Goal: Task Accomplishment & Management: Manage account settings

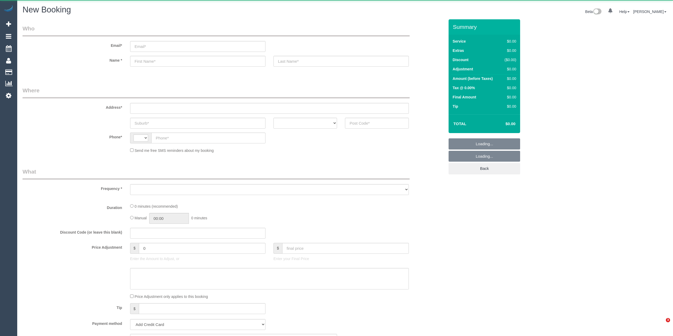
select select "string:AU"
select select "object:2098"
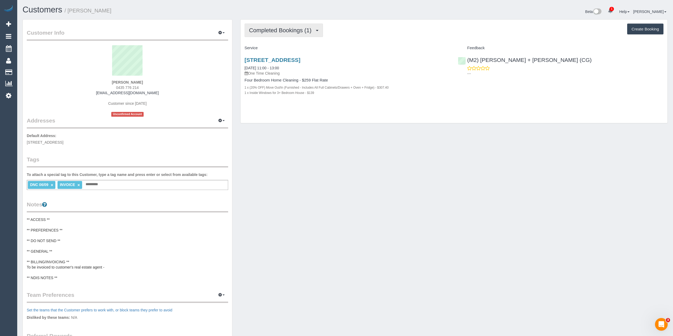
click at [273, 30] on span "Completed Bookings (1)" at bounding box center [281, 30] width 65 height 7
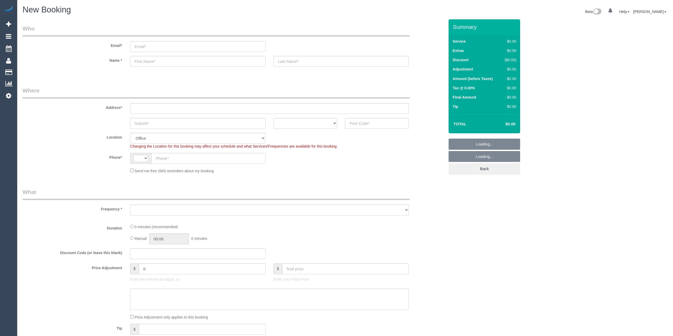
select select "string:AU"
select select "object:2098"
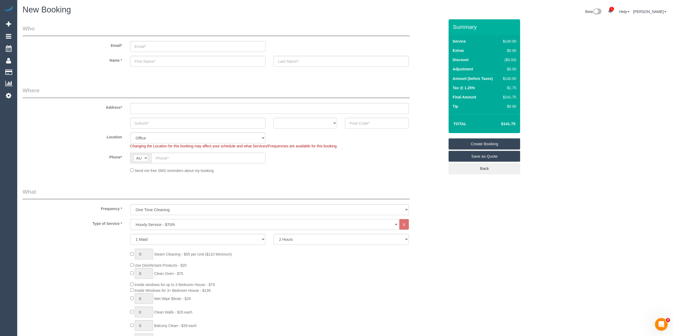
drag, startPoint x: 155, startPoint y: 226, endPoint x: 156, endPoint y: 222, distance: 4.2
click at [155, 226] on select "Hourly Service - $70/h Hourly Service - $65/h Hourly Service - $60/h Hourly Ser…" at bounding box center [264, 224] width 268 height 11
select select "212"
click at [130, 219] on select "Hourly Service - $70/h Hourly Service - $65/h Hourly Service - $60/h Hourly Ser…" at bounding box center [264, 224] width 268 height 11
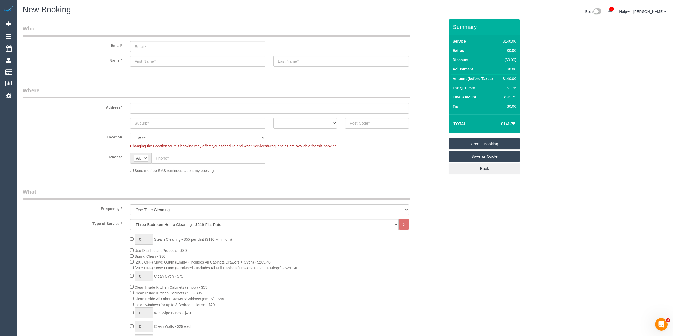
click at [132, 259] on div "0 Steam Cleaning - $55 per Unit ($110 Minimum) Use Disinfectant Products - $30 …" at bounding box center [287, 327] width 322 height 186
click at [140, 304] on span "Inside windows for up to 3 Bedroom House - $79" at bounding box center [175, 305] width 80 height 4
click at [215, 304] on span "Inside windows for up to 3 Bedroom House - $79" at bounding box center [175, 305] width 80 height 4
copy span "Inside windows for up to 3 Bedroom House - $79"
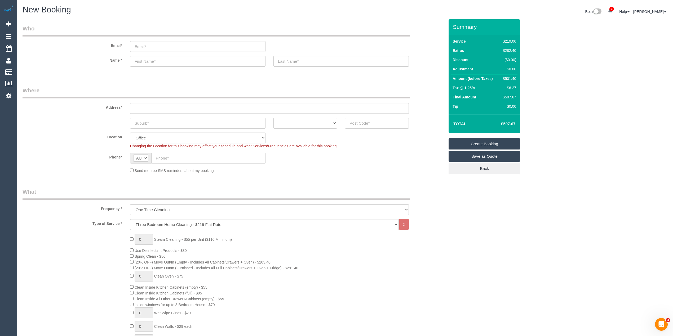
click at [510, 123] on h4 "$507.67" at bounding box center [500, 124] width 30 height 5
copy h4 "507.67"
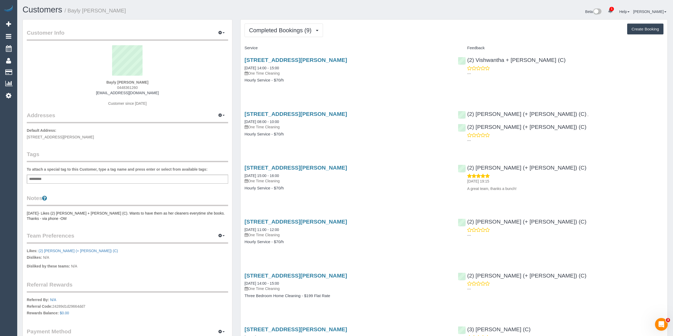
click at [192, 65] on sui-profile-pic at bounding box center [127, 62] width 193 height 34
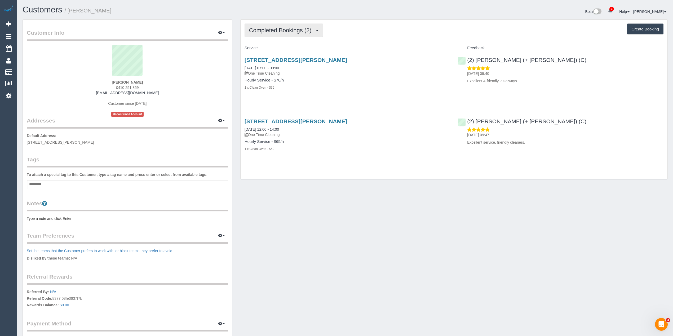
click at [274, 28] on span "Completed Bookings (2)" at bounding box center [281, 30] width 65 height 7
click at [279, 51] on link "Upcoming Bookings (1)" at bounding box center [272, 49] width 55 height 7
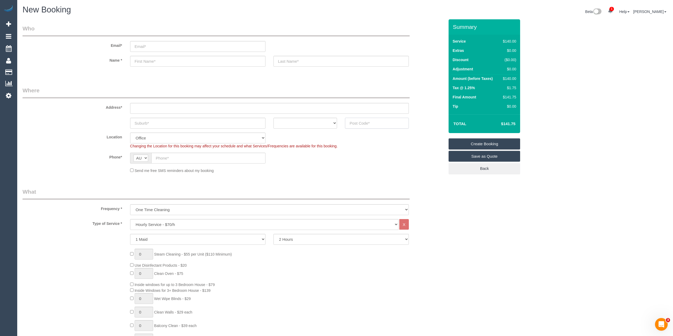
click at [355, 119] on input "text" at bounding box center [377, 123] width 64 height 11
type input "3038"
click at [172, 106] on input "text" at bounding box center [269, 108] width 279 height 11
type input "-"
click at [160, 123] on input "text" at bounding box center [197, 123] width 135 height 11
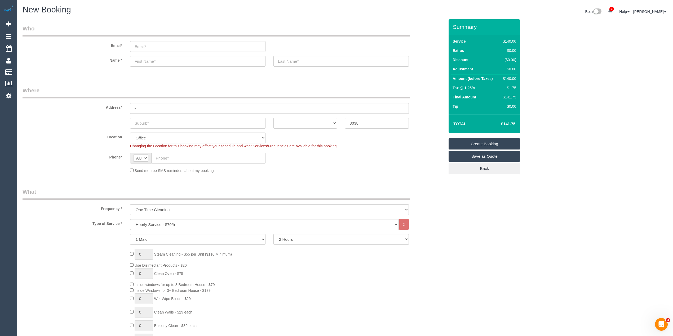
select select "49"
select select "object:2103"
click at [151, 119] on input "text" at bounding box center [197, 123] width 135 height 11
paste input "Keilor Lodge"
type input "Keilor Lodge"
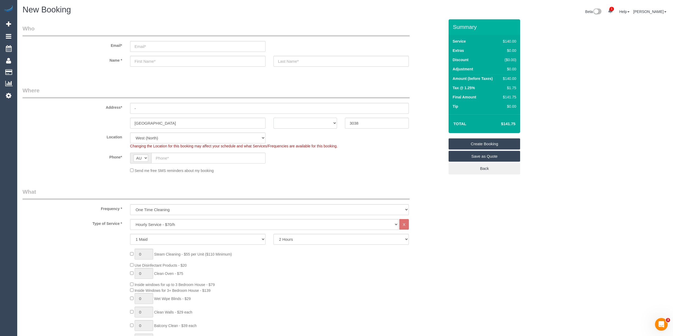
click at [282, 122] on select "ACT NSW NT QLD SA TAS VIC WA" at bounding box center [305, 123] width 64 height 11
select select "VIC"
click at [273, 118] on select "ACT NSW NT QLD SA TAS VIC WA" at bounding box center [305, 123] width 64 height 11
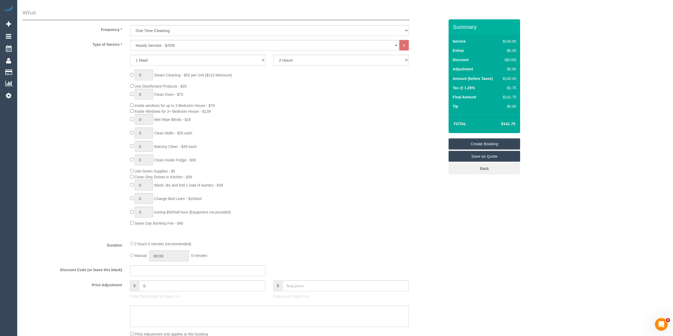
scroll to position [118, 0]
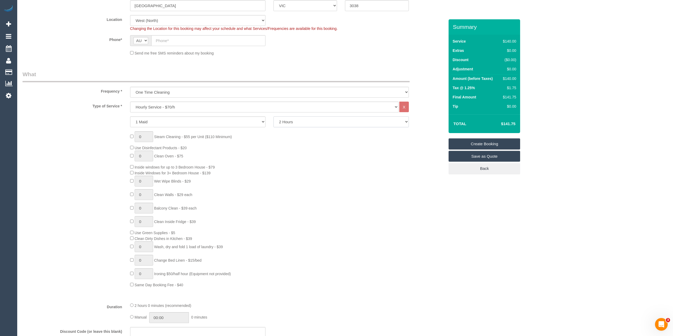
click at [288, 118] on select "2 Hours 2.5 Hours 3 Hours 3.5 Hours 4 Hours 4.5 Hours 5 Hours 5.5 Hours 6 Hours…" at bounding box center [340, 122] width 135 height 11
select select "180"
click at [273, 117] on select "2 Hours 2.5 Hours 3 Hours 3.5 Hours 4 Hours 4.5 Hours 5 Hours 5.5 Hours 6 Hours…" at bounding box center [340, 122] width 135 height 11
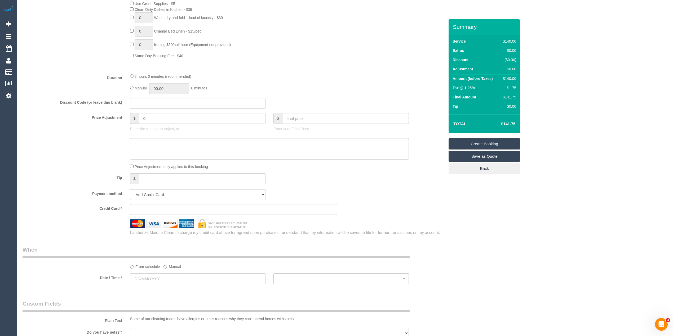
scroll to position [353, 0]
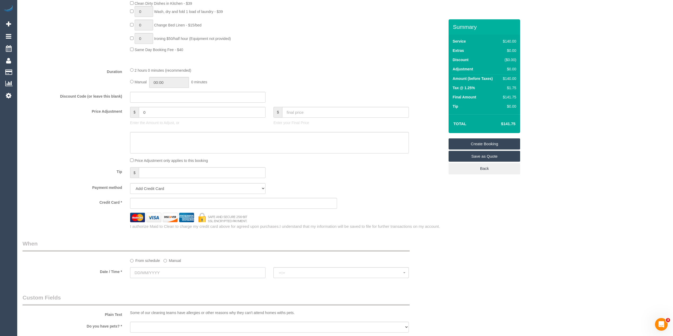
click at [151, 271] on input "text" at bounding box center [197, 273] width 135 height 11
click at [453, 250] on div "Who Email* Name * Where Address* - Keilor Lodge ACT NSW NT QLD SA TAS VIC WA 30…" at bounding box center [345, 133] width 645 height 935
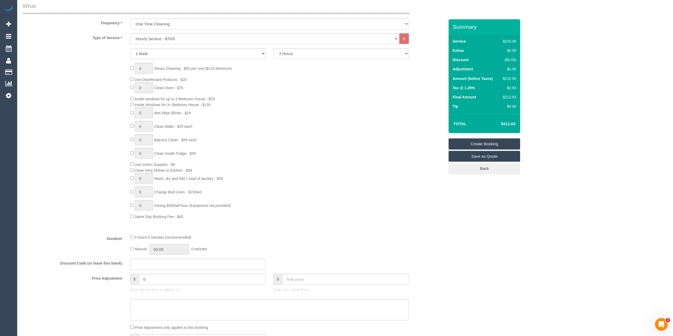
scroll to position [118, 0]
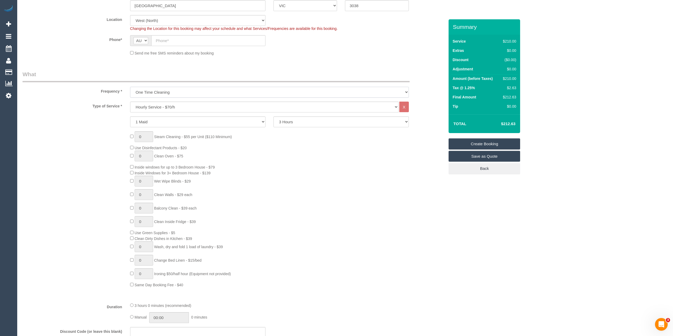
click at [149, 88] on select "One Time Cleaning Weekly - 10% Off - 10.00% (0% for the First Booking) Fortnigh…" at bounding box center [269, 92] width 279 height 11
select select "object:2105"
click at [130, 87] on select "One Time Cleaning Weekly - 10% Off - 10.00% (0% for the First Booking) Fortnigh…" at bounding box center [269, 92] width 279 height 11
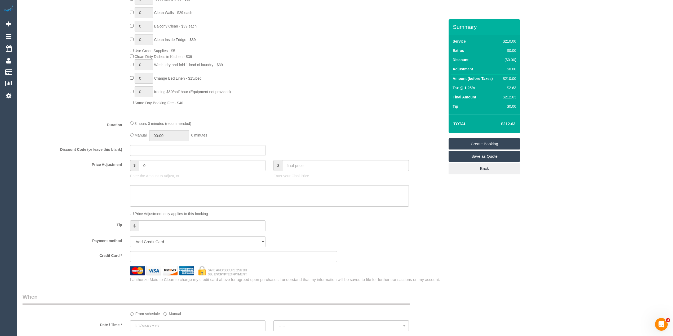
scroll to position [353, 0]
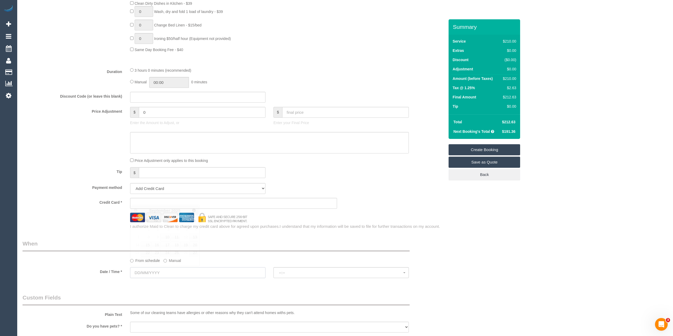
click at [154, 274] on input "text" at bounding box center [197, 273] width 135 height 11
click at [196, 238] on link "13" at bounding box center [193, 237] width 9 height 7
type input "13/09/2025"
click at [299, 270] on button "--:--" at bounding box center [340, 273] width 135 height 11
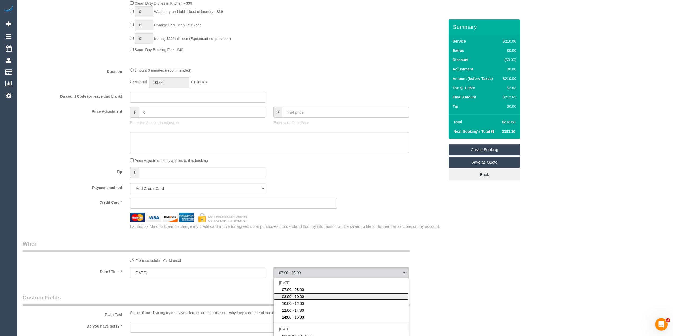
click at [298, 295] on span "08:00 - 10:00" at bounding box center [293, 296] width 22 height 5
select select "spot2"
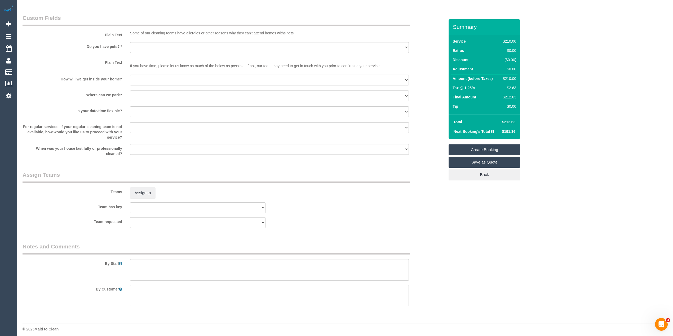
scroll to position [636, 0]
click at [171, 263] on textarea at bounding box center [269, 267] width 279 height 22
click at [252, 262] on textarea at bounding box center [269, 267] width 279 height 22
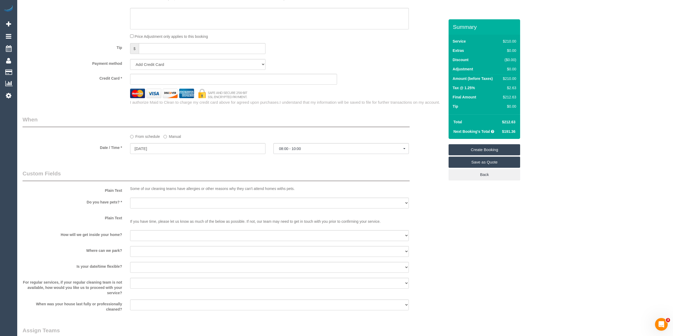
scroll to position [459, 0]
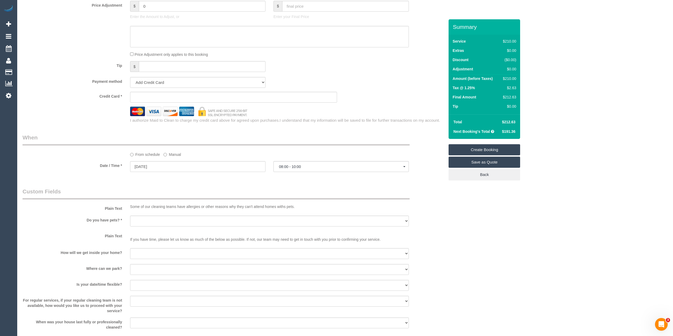
type textarea "Please ask the customer which areas they want cleaned. Customer will provide th…"
click at [278, 162] on button "08:00 - 10:00" at bounding box center [340, 166] width 135 height 11
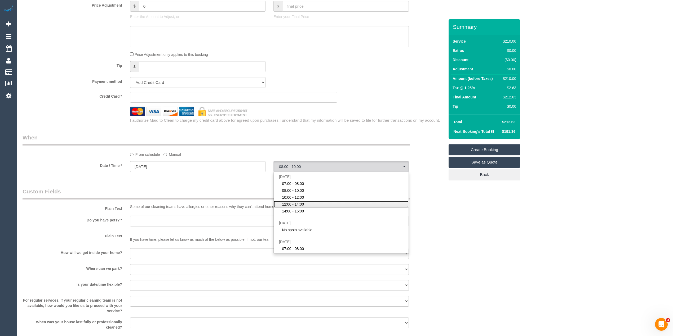
click at [308, 204] on link "12:00 - 14:00" at bounding box center [341, 204] width 135 height 7
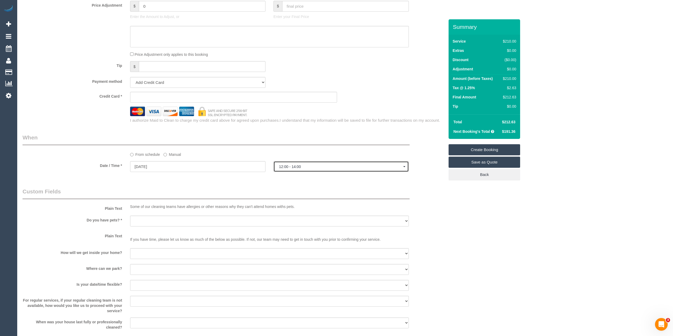
click at [292, 167] on span "12:00 - 14:00" at bounding box center [341, 167] width 124 height 4
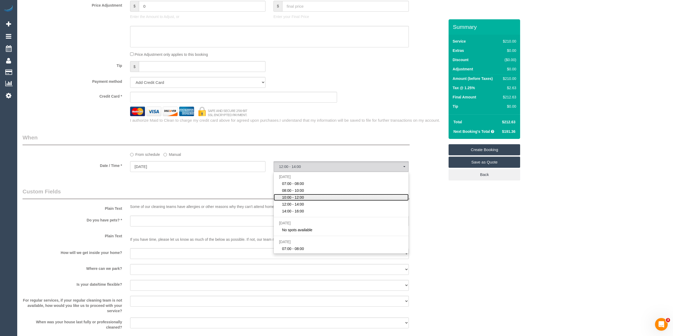
click at [306, 197] on link "10:00 - 12:00" at bounding box center [341, 197] width 135 height 7
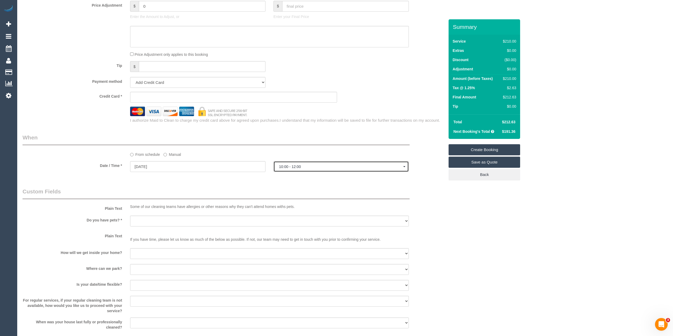
click at [289, 166] on span "10:00 - 12:00" at bounding box center [341, 167] width 124 height 4
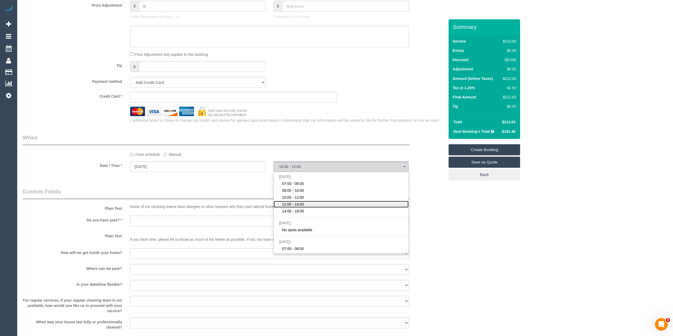
click at [299, 208] on link "12:00 - 14:00" at bounding box center [341, 204] width 135 height 7
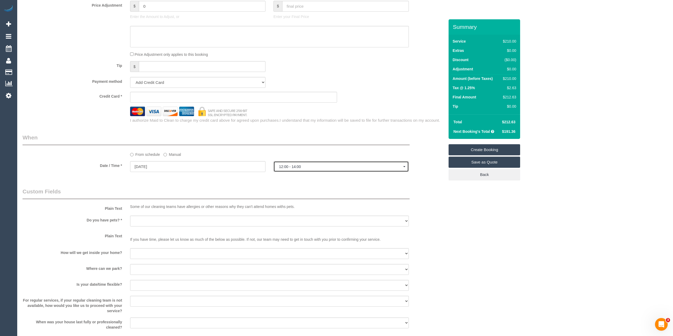
click at [302, 165] on span "12:00 - 14:00" at bounding box center [341, 167] width 124 height 4
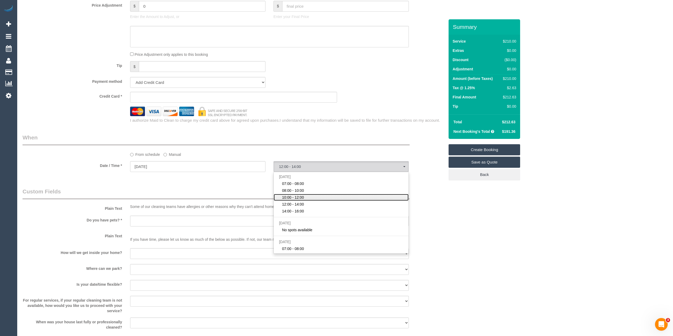
click at [302, 198] on span "10:00 - 12:00" at bounding box center [293, 197] width 22 height 5
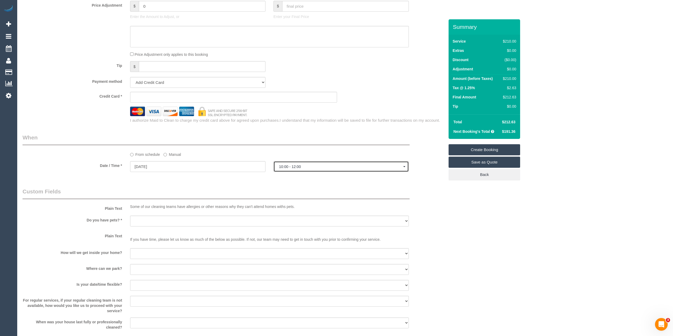
click at [293, 166] on span "10:00 - 12:00" at bounding box center [341, 167] width 124 height 4
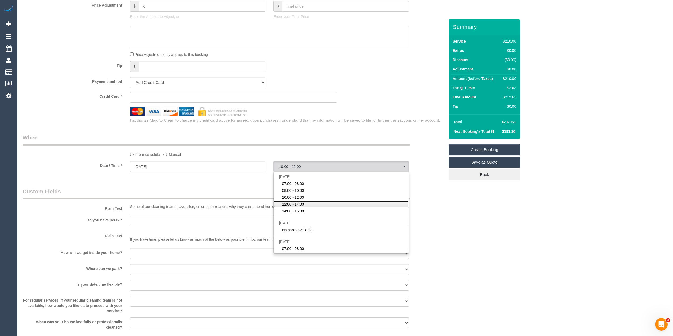
click at [299, 204] on span "12:00 - 14:00" at bounding box center [293, 204] width 22 height 5
select select "spot4"
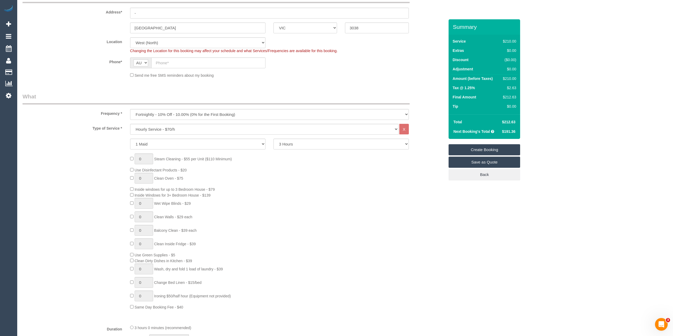
scroll to position [0, 0]
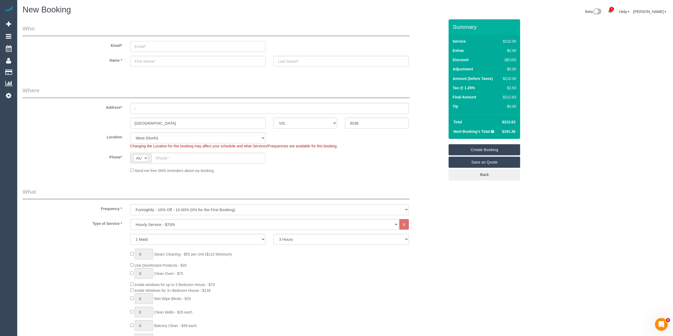
click at [155, 45] on input "email" at bounding box center [197, 46] width 135 height 11
type input "adaugostarr@hotmail.com"
click at [195, 60] on input "text" at bounding box center [197, 61] width 135 height 11
select select "spot25"
type input "Joy"
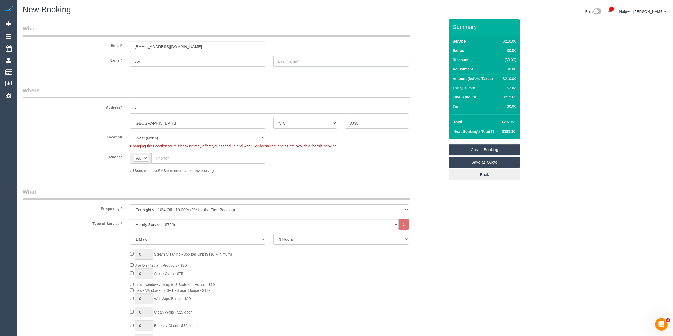
click at [314, 59] on input "text" at bounding box center [340, 61] width 135 height 11
type input "Samuels"
drag, startPoint x: 154, startPoint y: 108, endPoint x: 115, endPoint y: 110, distance: 39.3
click at [118, 112] on div "Address* -" at bounding box center [234, 100] width 430 height 27
click at [154, 105] on input "text" at bounding box center [269, 108] width 279 height 11
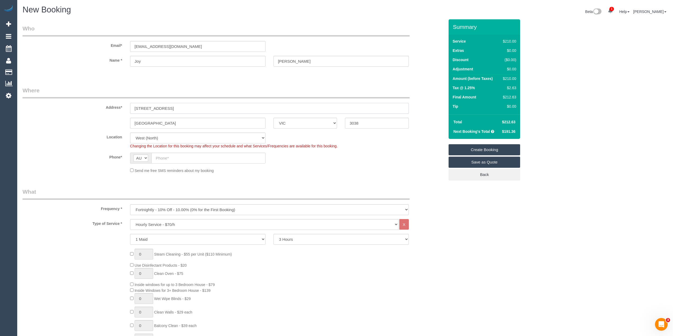
type input "12 Verona Drive"
click at [188, 156] on input "text" at bounding box center [208, 158] width 114 height 11
click at [164, 156] on input "text" at bounding box center [208, 158] width 114 height 11
paste input "61 452 075 636"
drag, startPoint x: 161, startPoint y: 158, endPoint x: 148, endPoint y: 156, distance: 14.0
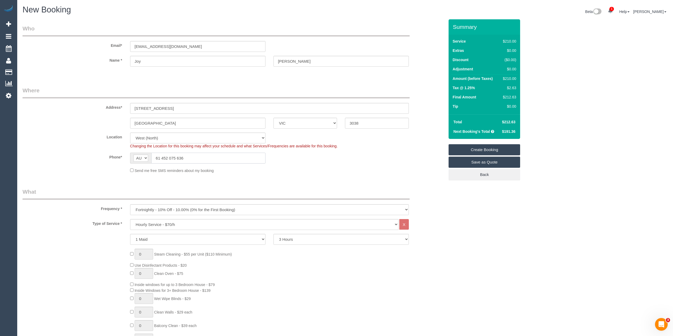
click at [150, 156] on div "AF AL DZ AD AO AI AQ AG AR AM AW AU AT AZ BS BH BD BB BY BE BZ BJ BM BT BO BA B…" at bounding box center [197, 158] width 135 height 11
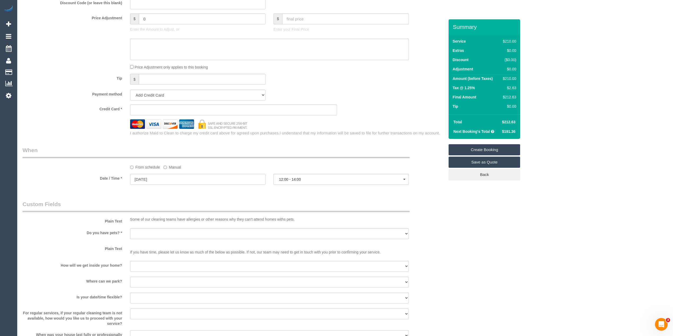
scroll to position [471, 0]
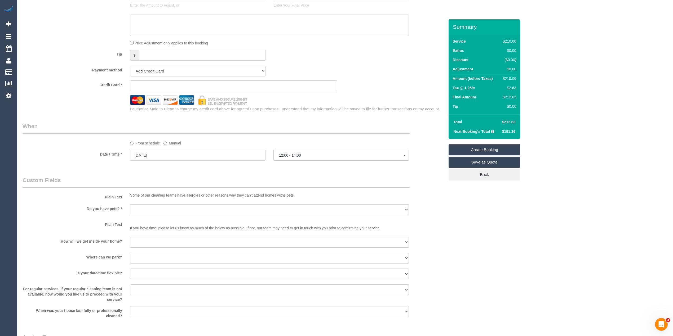
type input "0452 075 636"
click at [142, 212] on select "Yes - Cats Yes - Dogs No pets Yes - Dogs and Cats Yes - Other" at bounding box center [269, 209] width 279 height 11
select select "number:28"
click at [130, 204] on select "Yes - Cats Yes - Dogs No pets Yes - Dogs and Cats Yes - Other" at bounding box center [269, 209] width 279 height 11
click at [161, 246] on select "I will be home Key will be left (please provide details below) Lock box/Access …" at bounding box center [269, 242] width 279 height 11
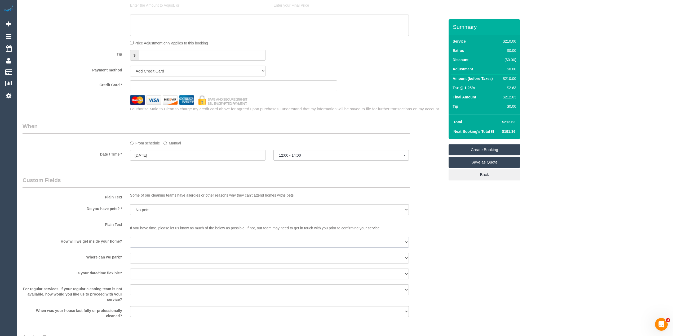
select select "number:14"
click at [130, 237] on select "I will be home Key will be left (please provide details below) Lock box/Access …" at bounding box center [269, 242] width 279 height 11
click at [150, 257] on select "I will provide parking on-site Free street parking Paid street parking (cost wi…" at bounding box center [269, 258] width 279 height 11
select select "number:19"
click at [130, 253] on select "I will provide parking on-site Free street parking Paid street parking (cost wi…" at bounding box center [269, 258] width 279 height 11
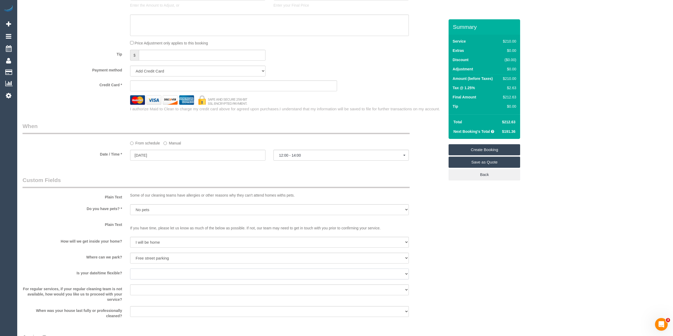
click at [147, 274] on select "Yes - date and time Yes - date but not time Yes - time but not date No - No fle…" at bounding box center [269, 274] width 279 height 11
select select "number:36"
click at [130, 269] on select "Yes - date and time Yes - date but not time Yes - time but not date No - No fle…" at bounding box center [269, 274] width 279 height 11
click at [148, 287] on select "Arrange a cleaner to cover and do not bother you Arrange a cleaner to cover and…" at bounding box center [269, 290] width 279 height 11
select select "number:34"
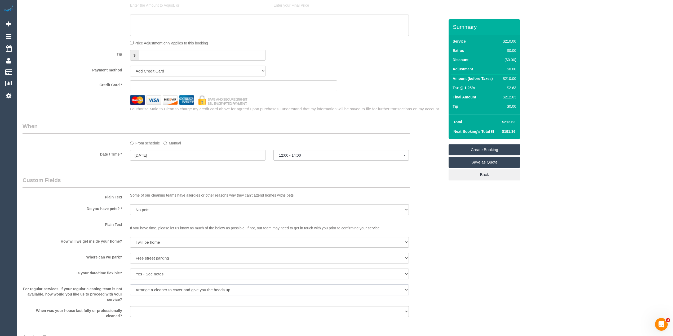
click at [130, 285] on select "Arrange a cleaner to cover and do not bother you Arrange a cleaner to cover and…" at bounding box center [269, 290] width 279 height 11
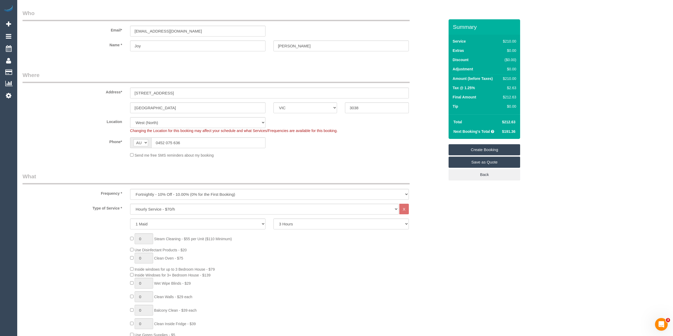
scroll to position [0, 0]
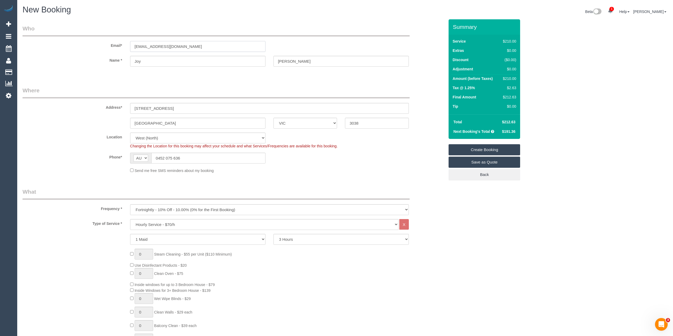
drag, startPoint x: 199, startPoint y: 48, endPoint x: 89, endPoint y: 42, distance: 110.1
click at [89, 42] on div "Email* adaugostarr@hotmail.com" at bounding box center [234, 38] width 430 height 27
click at [491, 151] on link "Create Booking" at bounding box center [484, 149] width 72 height 11
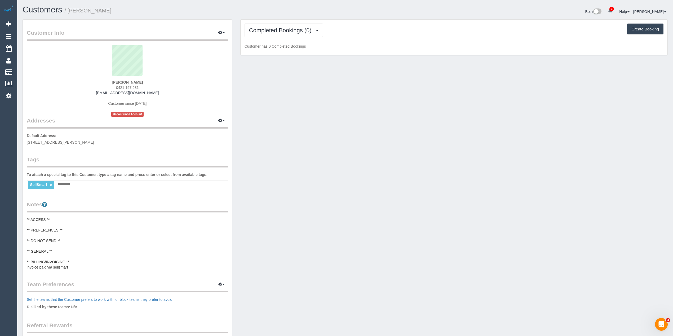
click at [242, 32] on div "Completed Bookings (0) Completed Bookings (0) Upcoming Bookings (1) Cancelled B…" at bounding box center [453, 38] width 427 height 36
click at [258, 29] on span "Completed Bookings (0)" at bounding box center [281, 30] width 65 height 7
click at [280, 47] on link "Upcoming Bookings (1)" at bounding box center [272, 49] width 55 height 7
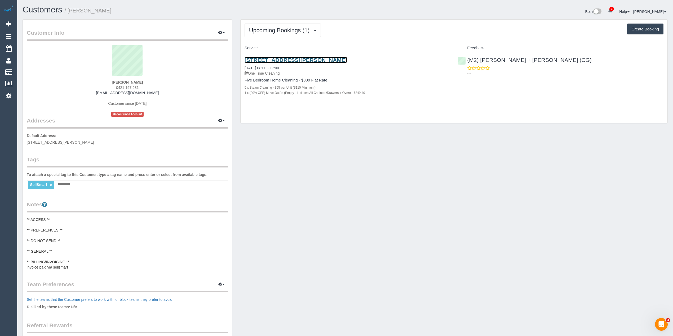
click at [305, 60] on link "4 Gascoyne Ct, Frankston, VIC 3199" at bounding box center [295, 60] width 102 height 6
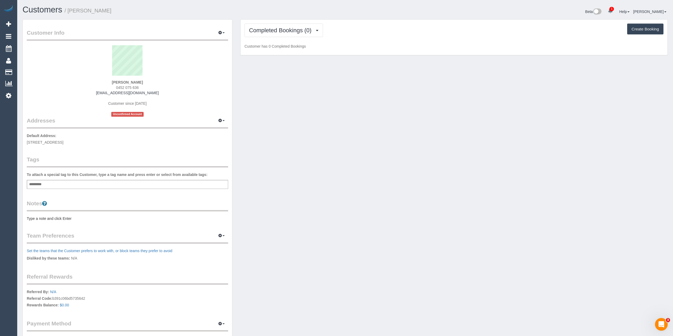
click at [45, 217] on pre "Type a note and click Enter" at bounding box center [127, 218] width 201 height 5
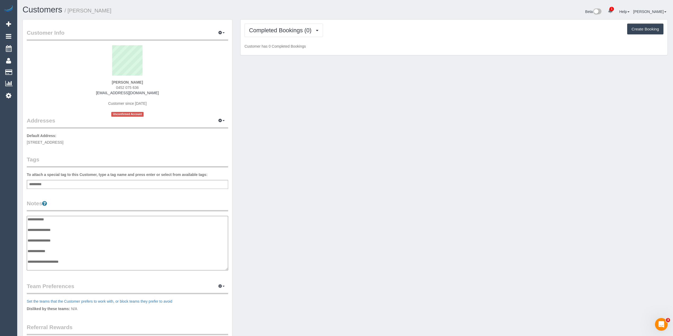
scroll to position [4, 0]
click at [69, 227] on textarea "**********" at bounding box center [127, 243] width 201 height 55
type textarea "**********"
click at [312, 105] on div "Customer Info Edit Contact Info Send Message Email Preferences Special Sales Ta…" at bounding box center [345, 216] width 653 height 395
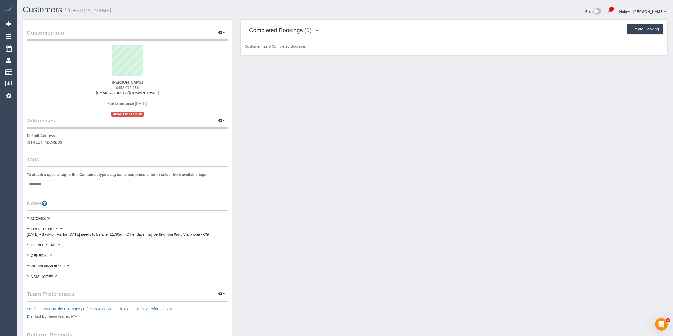
click at [258, 20] on div "Completed Bookings (0) Completed Bookings (0) Upcoming Bookings (11) Cancelled …" at bounding box center [453, 38] width 427 height 36
click at [260, 34] on button "Completed Bookings (0)" at bounding box center [283, 31] width 78 height 14
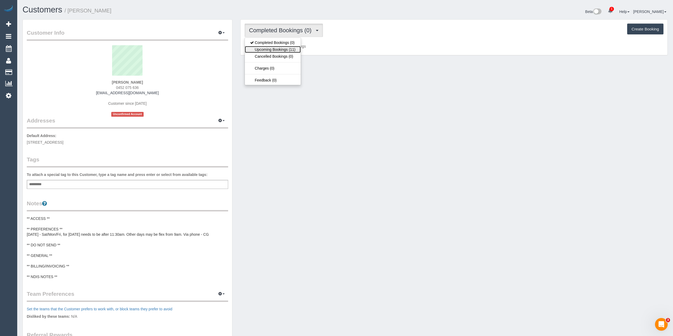
click at [269, 49] on link "Upcoming Bookings (11)" at bounding box center [273, 49] width 56 height 7
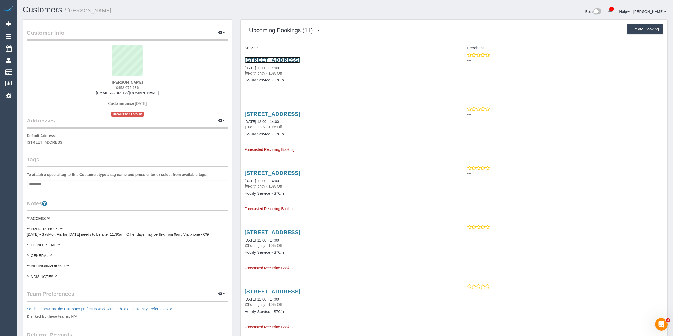
click at [266, 61] on link "12 Verona Drive, Keilor Lodge, VIC 3038" at bounding box center [272, 60] width 56 height 6
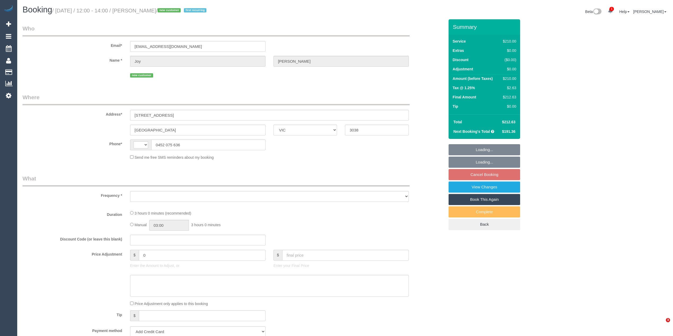
select select "VIC"
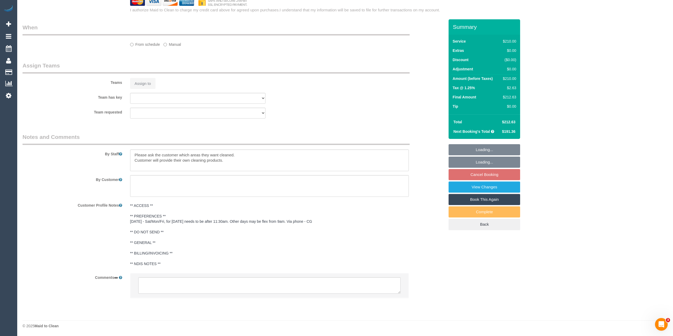
select select "object:298"
select select "number:28"
select select "number:14"
select select "number:19"
select select "number:36"
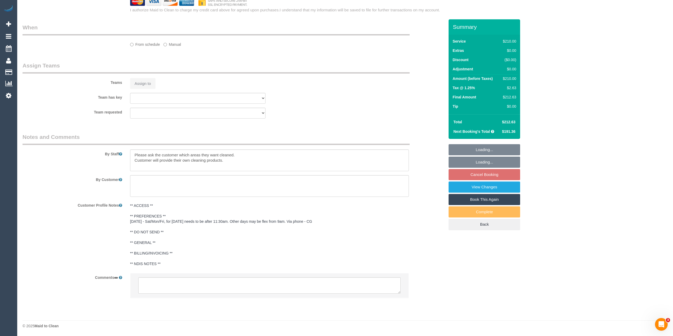
select select "number:34"
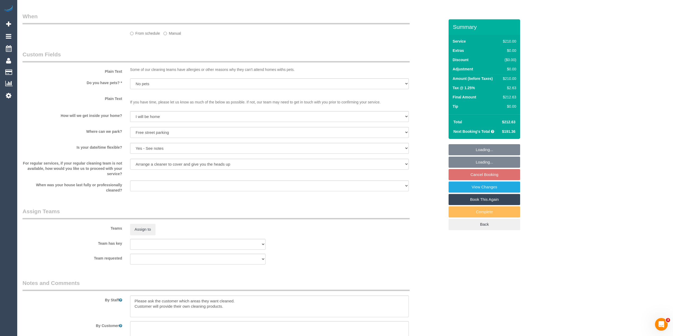
select select "string:stripe-pm_1S4rWY2GScqysDRVDMpecvBF"
select select "string:AU"
select select "spot4"
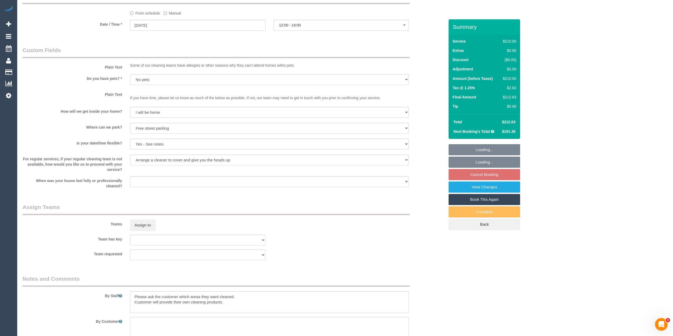
select select "object:1254"
select select "180"
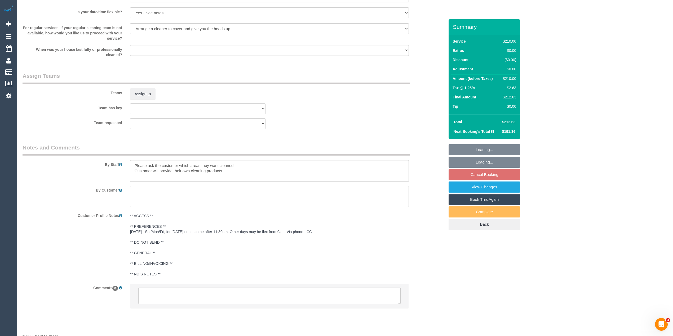
scroll to position [719, 0]
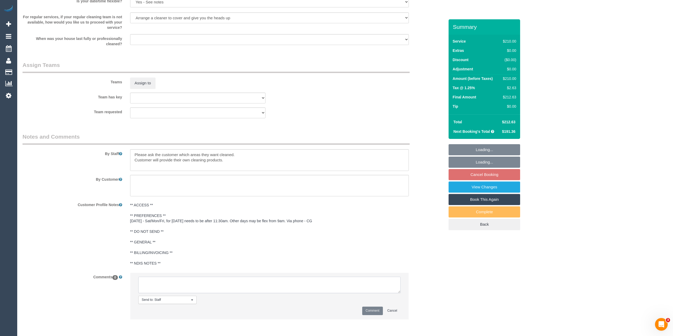
click at [158, 283] on textarea at bounding box center [269, 285] width 262 height 16
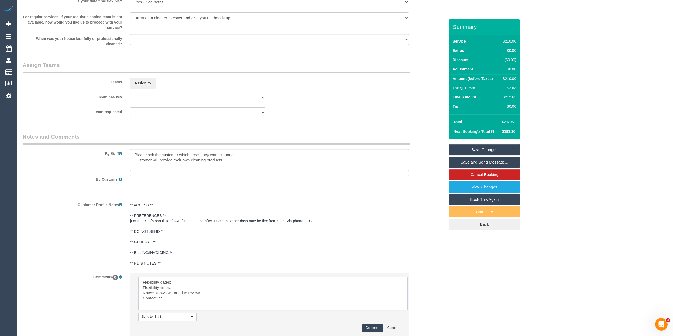
drag, startPoint x: 397, startPoint y: 291, endPoint x: 404, endPoint y: 309, distance: 19.3
click at [404, 308] on textarea at bounding box center [272, 293] width 269 height 33
click at [176, 280] on textarea at bounding box center [272, 294] width 269 height 34
click at [186, 287] on textarea at bounding box center [272, 294] width 269 height 34
click at [181, 299] on textarea at bounding box center [272, 294] width 269 height 34
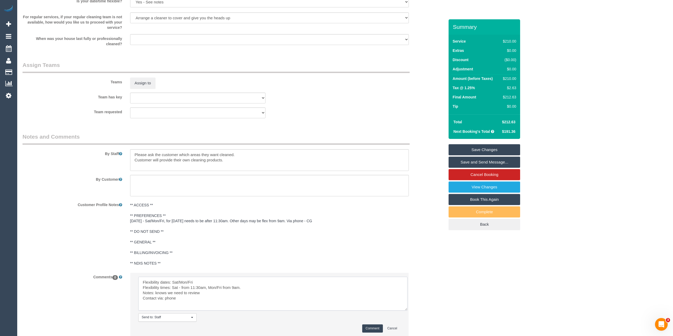
type textarea "Flexibility dates: Sat/Mon/Fri Flexibility times: Sat - from 11:30am, Mon/Fri f…"
click at [374, 328] on button "Comment" at bounding box center [372, 329] width 21 height 8
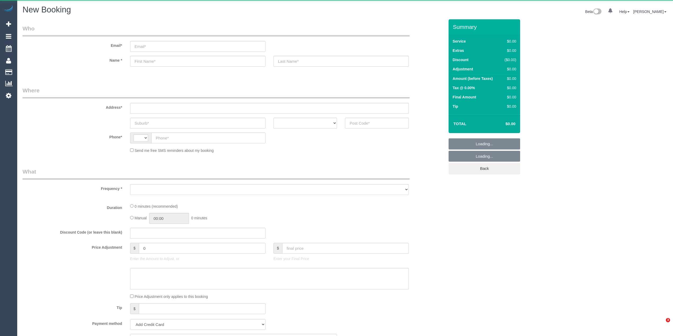
select select "string:AU"
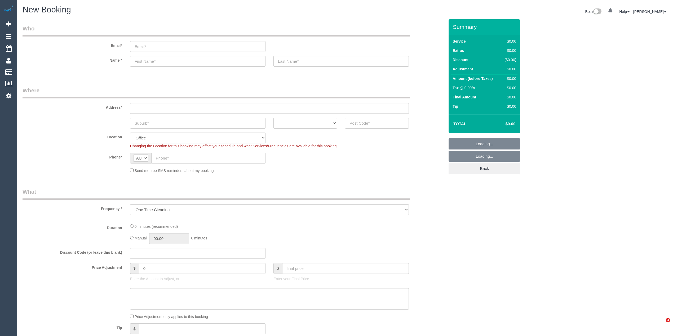
select select "object:658"
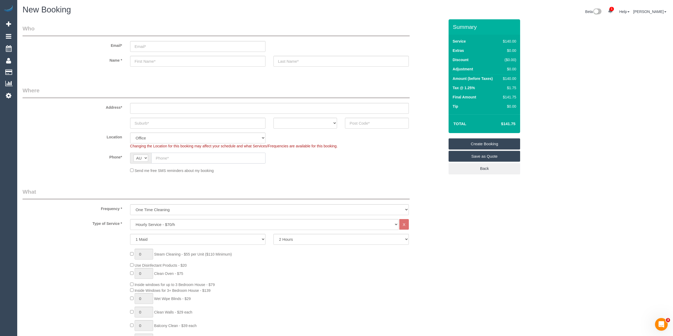
click at [163, 155] on input "text" at bounding box center [208, 158] width 114 height 11
paste input "61 411 649 751"
drag, startPoint x: 162, startPoint y: 158, endPoint x: 150, endPoint y: 157, distance: 11.2
click at [150, 157] on div "AF AL DZ AD AO AI AQ AG AR AM AW AU AT AZ BS BH BD BB BY BE BZ BJ BM BT BO BA B…" at bounding box center [197, 158] width 135 height 11
type input "0411 649 751"
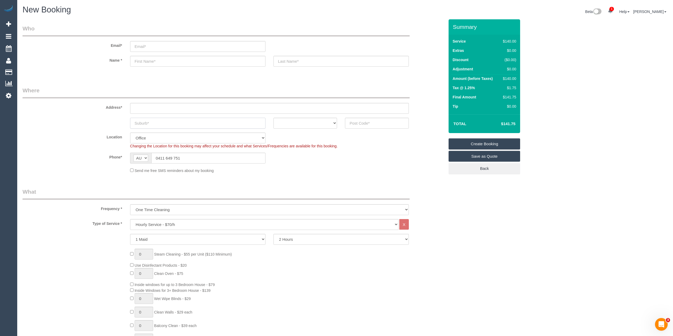
click at [143, 118] on input "text" at bounding box center [197, 123] width 135 height 11
type input "Fitzroy"
click at [138, 108] on input "text" at bounding box center [269, 108] width 279 height 11
type input "-"
drag, startPoint x: 160, startPoint y: 124, endPoint x: 114, endPoint y: 124, distance: 46.1
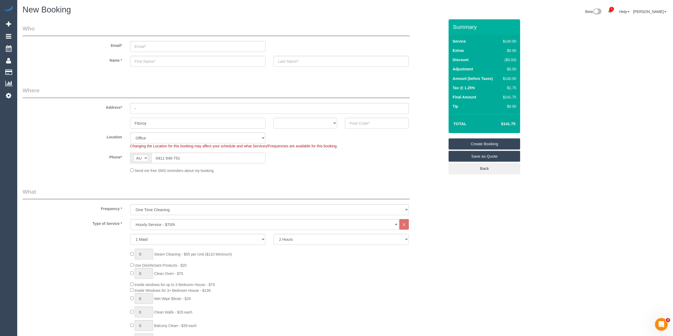
click at [114, 124] on div "Fitzroy ACT NSW NT QLD SA TAS VIC WA" at bounding box center [234, 123] width 430 height 11
click at [364, 122] on input "text" at bounding box center [377, 123] width 64 height 11
type input "3065"
click at [299, 120] on select "ACT NSW NT QLD SA TAS VIC WA" at bounding box center [305, 123] width 64 height 11
select select "88"
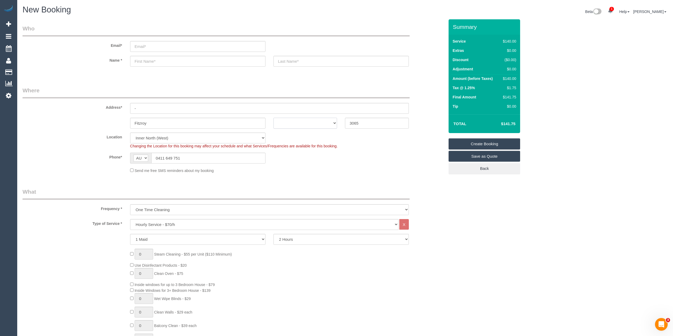
select select "VIC"
click at [273, 118] on select "ACT NSW NT QLD SA TAS VIC WA" at bounding box center [305, 123] width 64 height 11
select select "object:2103"
click at [161, 225] on select "Hourly Service - $70/h Hourly Service - $65/h Hourly Service - $60/h Hourly Ser…" at bounding box center [264, 224] width 268 height 11
select select "29"
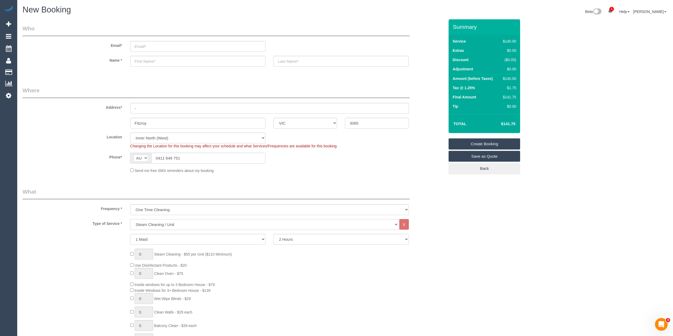
click at [130, 219] on select "Hourly Service - $70/h Hourly Service - $65/h Hourly Service - $60/h Hourly Ser…" at bounding box center [264, 224] width 268 height 11
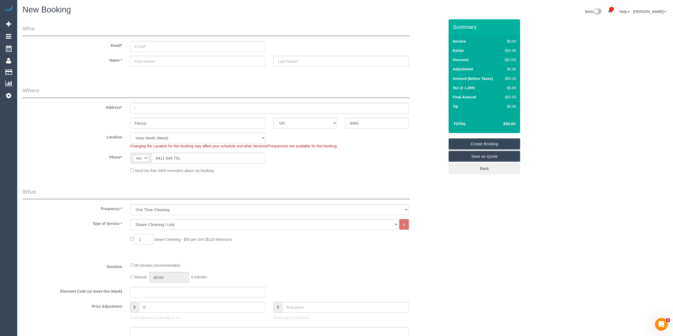
click at [130, 238] on span "1 Steam Cleaning - $55 per Unit ($110 Minimum)" at bounding box center [181, 240] width 102 height 4
type input "2"
drag, startPoint x: 163, startPoint y: 309, endPoint x: 110, endPoint y: 302, distance: 53.1
click at [110, 302] on div "Price Adjustment $ 0 Enter the Amount to Adjust, or $ Enter your Final Price" at bounding box center [234, 312] width 430 height 21
type input "27.5"
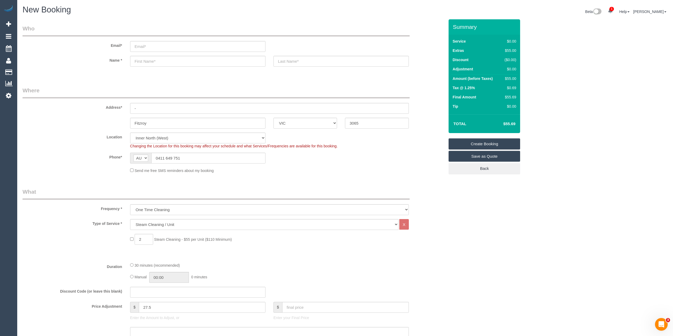
click at [83, 263] on label "Duration" at bounding box center [73, 265] width 108 height 7
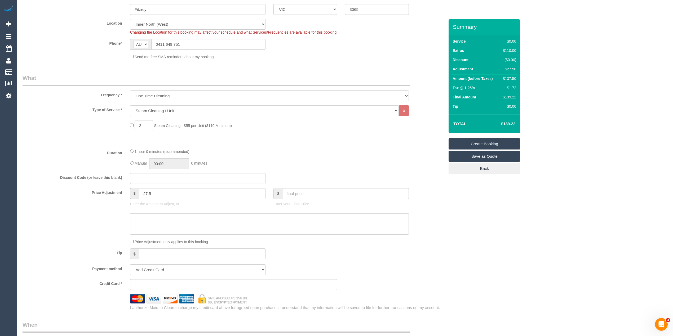
scroll to position [118, 0]
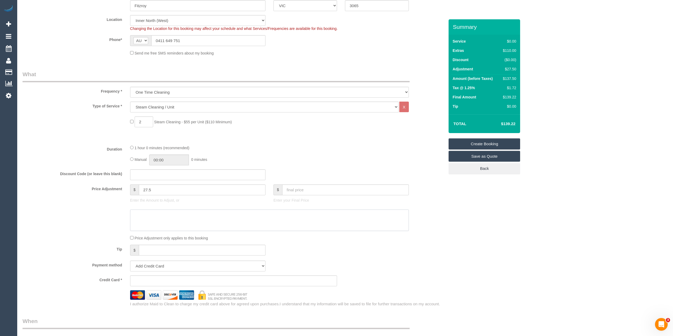
click at [157, 215] on textarea at bounding box center [269, 221] width 279 height 22
drag, startPoint x: 156, startPoint y: 190, endPoint x: 96, endPoint y: 194, distance: 59.5
click at [96, 194] on div "Price Adjustment $ 27.5 Enter the Amount to Adjust, or $ Enter your Final Price" at bounding box center [234, 195] width 430 height 21
click at [143, 216] on textarea at bounding box center [269, 221] width 279 height 22
paste textarea "27.5"
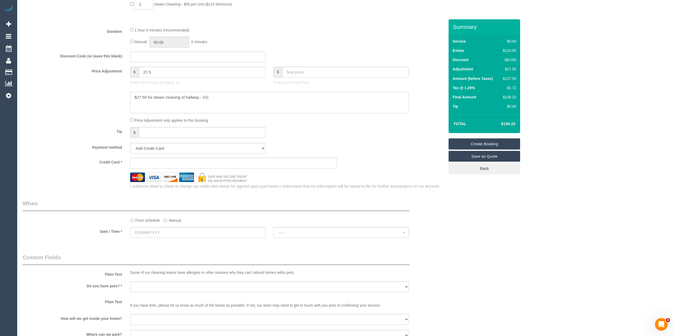
scroll to position [294, 0]
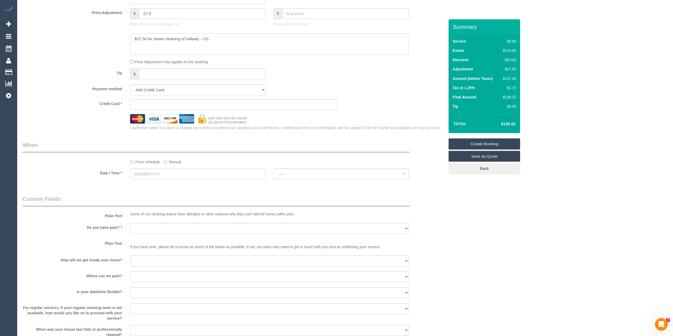
type textarea "$27.50 for steam cleaning of hallway - CG"
click at [148, 172] on input "text" at bounding box center [197, 174] width 135 height 11
click at [197, 211] on link "13" at bounding box center [193, 211] width 9 height 7
type input "13/09/2025"
click at [286, 173] on span "--:--" at bounding box center [341, 174] width 124 height 4
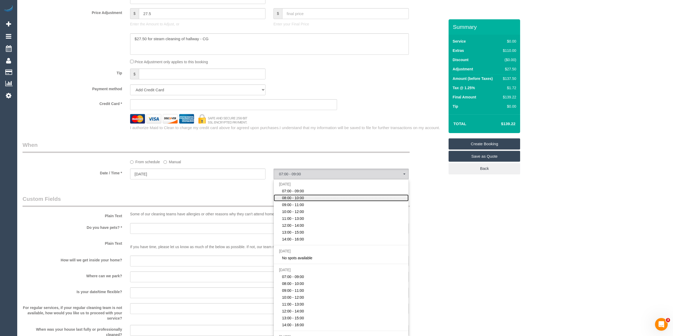
click at [302, 197] on span "08:00 - 10:00" at bounding box center [293, 197] width 22 height 5
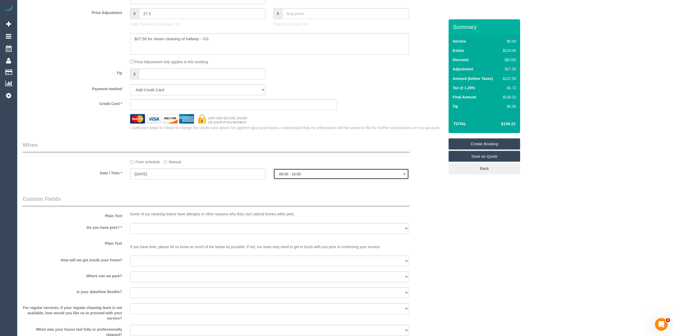
click at [292, 174] on span "08:00 - 10:00" at bounding box center [341, 174] width 124 height 4
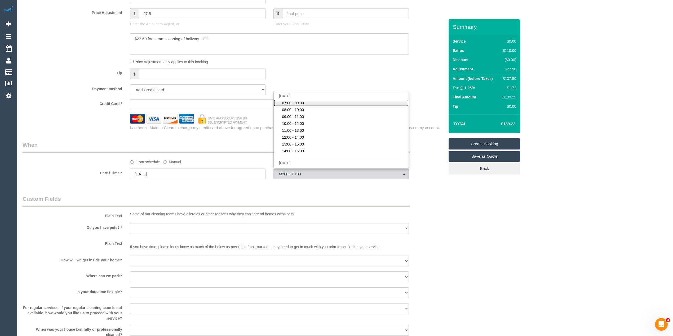
click at [295, 102] on span "07:00 - 09:00" at bounding box center [293, 102] width 22 height 5
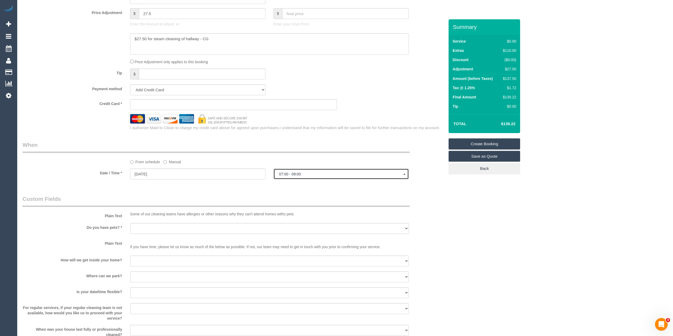
click at [292, 170] on button "07:00 - 09:00" at bounding box center [340, 174] width 135 height 11
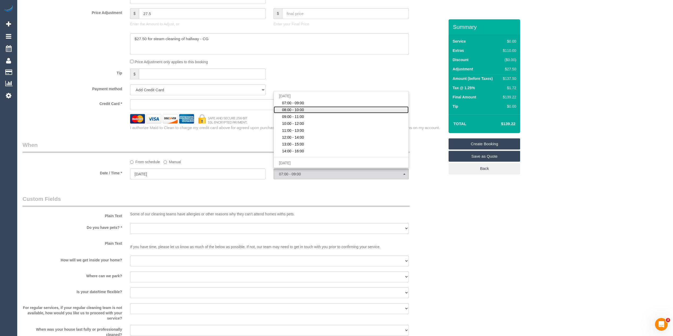
click at [297, 107] on span "08:00 - 10:00" at bounding box center [293, 109] width 22 height 5
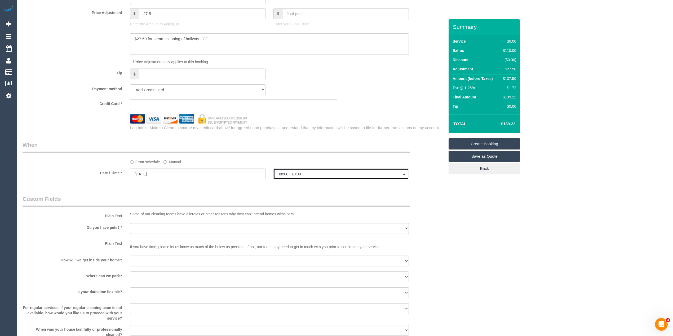
click at [277, 170] on button "08:00 - 10:00" at bounding box center [340, 174] width 135 height 11
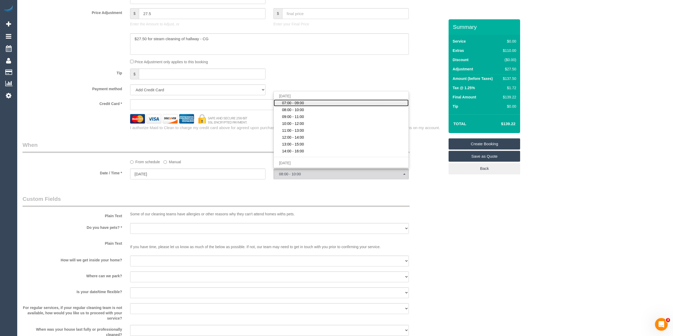
click at [290, 100] on span "07:00 - 09:00" at bounding box center [293, 102] width 22 height 5
select select "spot1"
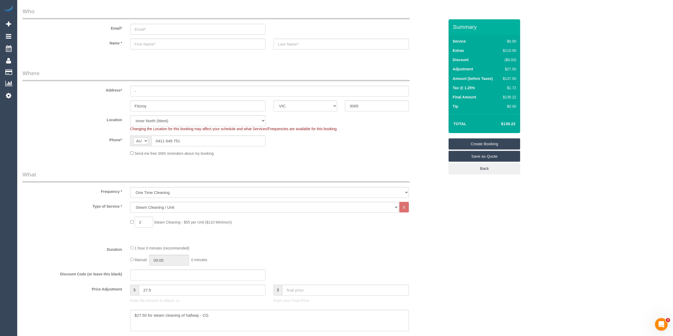
scroll to position [0, 0]
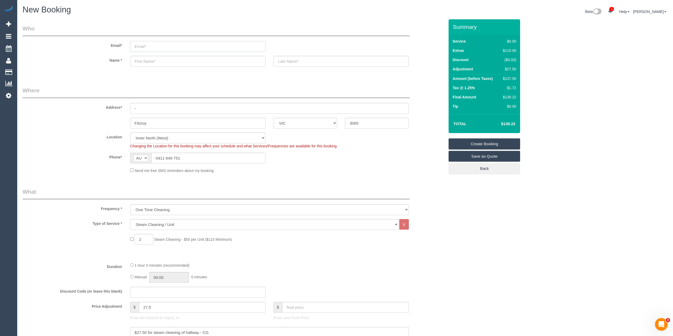
click at [159, 46] on input "email" at bounding box center [197, 46] width 135 height 11
click at [169, 42] on input "email" at bounding box center [197, 46] width 135 height 11
click at [166, 43] on input "email" at bounding box center [197, 46] width 135 height 11
click at [166, 45] on input "email" at bounding box center [197, 46] width 135 height 11
click at [162, 47] on input "email" at bounding box center [197, 46] width 135 height 11
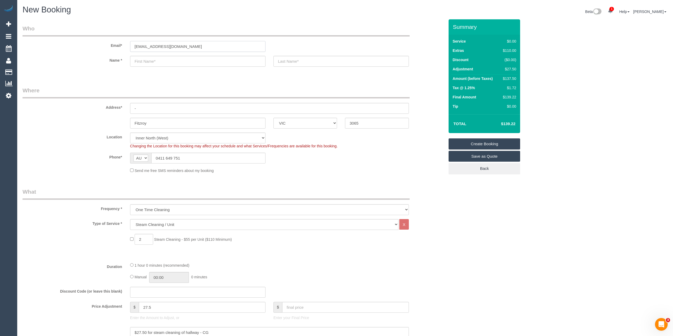
type input "[EMAIL_ADDRESS][DOMAIN_NAME]"
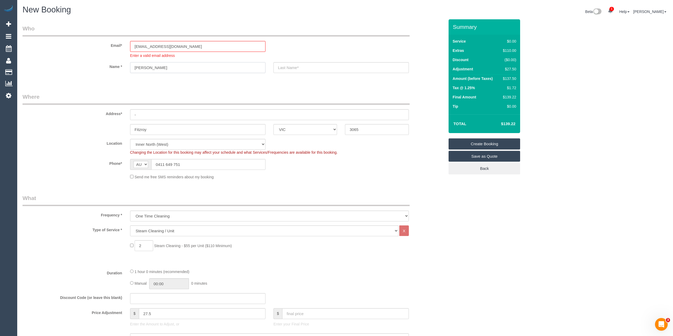
type input "[PERSON_NAME]"
type input "Beekman"
drag, startPoint x: 137, startPoint y: 114, endPoint x: 119, endPoint y: 112, distance: 18.4
click at [119, 112] on div "Address* -" at bounding box center [234, 106] width 430 height 27
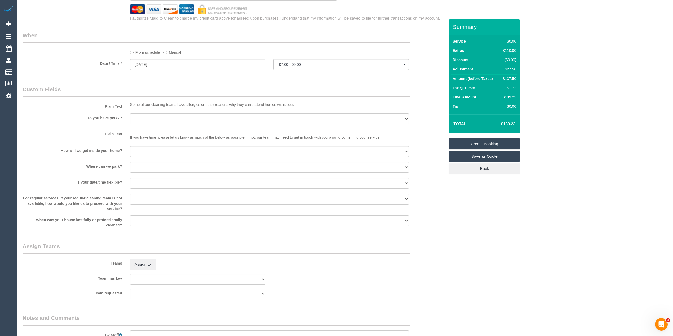
scroll to position [412, 0]
type input "2/183 Kerr Street"
click at [151, 115] on select "Yes - Cats Yes - Dogs No pets Yes - Dogs and Cats Yes - Other" at bounding box center [269, 117] width 279 height 11
select select "number:28"
click at [130, 112] on select "Yes - Cats Yes - Dogs No pets Yes - Dogs and Cats Yes - Other" at bounding box center [269, 117] width 279 height 11
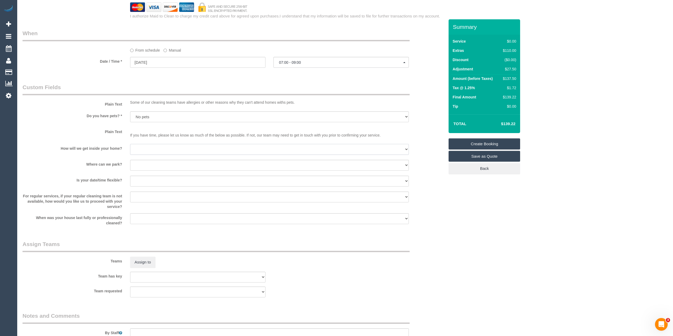
click at [159, 148] on select "I will be home Key will be left (please provide details below) Lock box/Access …" at bounding box center [269, 149] width 279 height 11
select select "number:14"
click at [130, 144] on select "I will be home Key will be left (please provide details below) Lock box/Access …" at bounding box center [269, 149] width 279 height 11
click at [161, 162] on select "I will provide parking on-site Free street parking Paid street parking (cost wi…" at bounding box center [269, 165] width 279 height 11
select select "number:19"
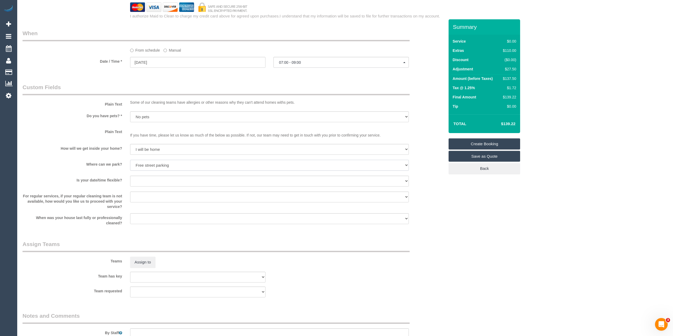
click at [130, 160] on select "I will provide parking on-site Free street parking Paid street parking (cost wi…" at bounding box center [269, 165] width 279 height 11
click at [155, 178] on select "Yes - date and time Yes - date but not time Yes - time but not date No - No fle…" at bounding box center [269, 181] width 279 height 11
select select "number:24"
click at [130, 176] on select "Yes - date and time Yes - date but not time Yes - time but not date No - No fle…" at bounding box center [269, 181] width 279 height 11
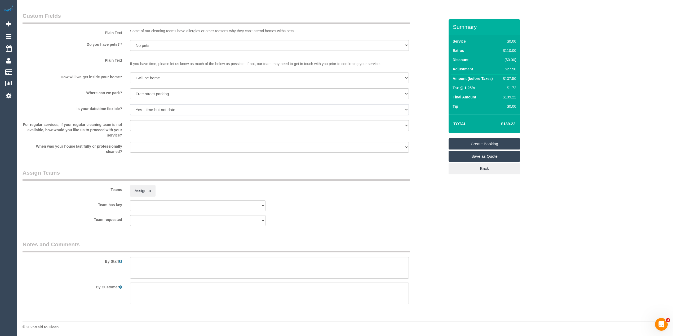
scroll to position [484, 0]
click at [178, 267] on textarea at bounding box center [269, 268] width 279 height 22
click at [216, 259] on textarea at bounding box center [269, 268] width 279 height 22
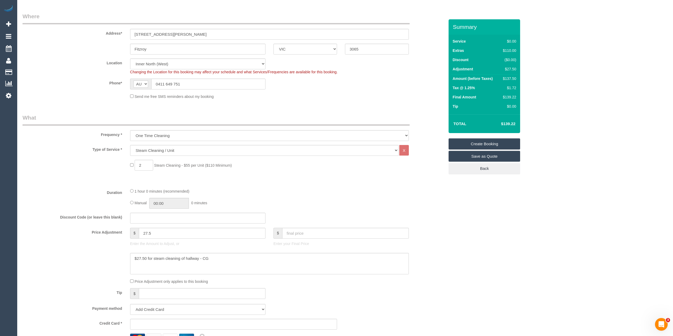
scroll to position [0, 0]
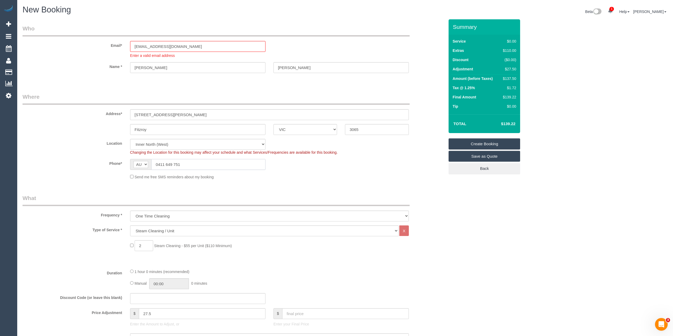
drag, startPoint x: 197, startPoint y: 161, endPoint x: 148, endPoint y: 162, distance: 49.8
click at [148, 162] on div "AF AL DZ AD AO AI AQ AG AR AM AW AU AT AZ BS BH BD BB BY BE BZ BJ BM BT BO BA B…" at bounding box center [197, 164] width 135 height 11
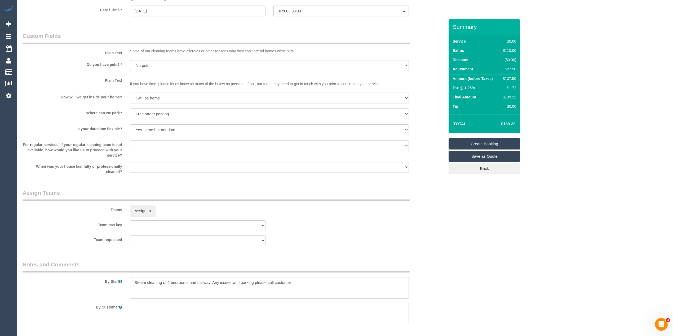
scroll to position [484, 0]
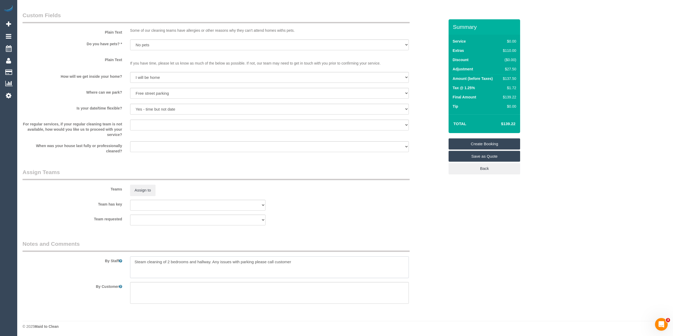
click at [322, 263] on textarea at bounding box center [269, 268] width 279 height 22
paste textarea "0411 649 751"
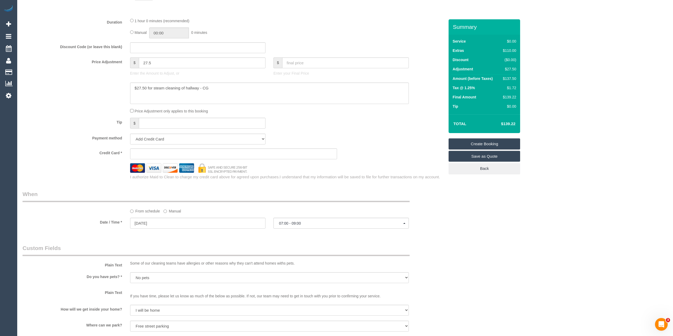
scroll to position [248, 0]
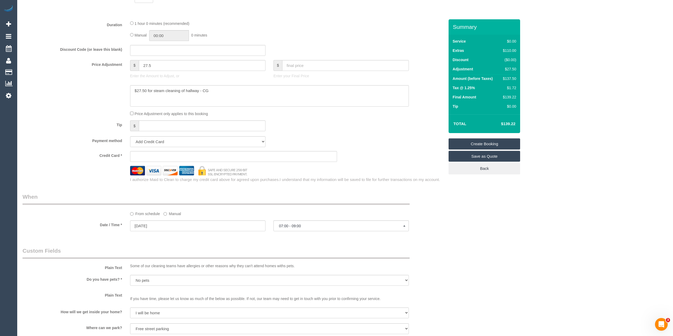
type textarea "Steam cleaning of 2 bedrooms and hallway. Any issues with parking please call c…"
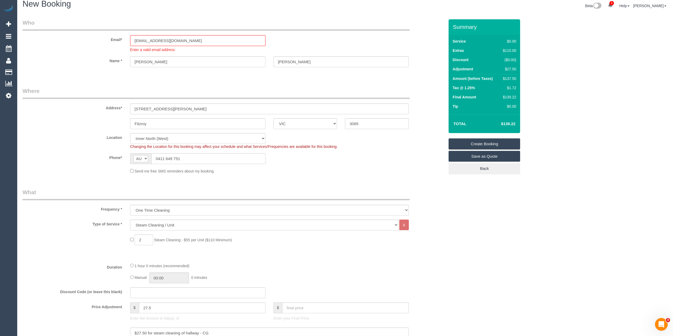
scroll to position [0, 0]
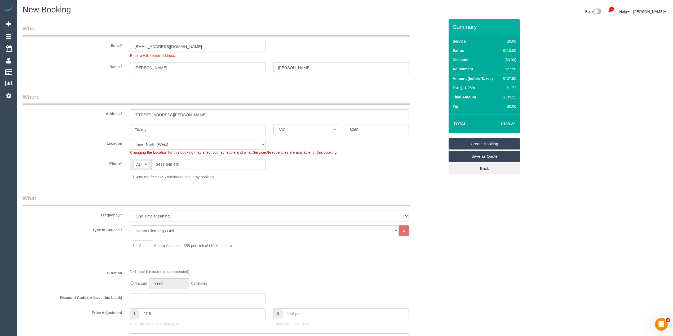
click at [190, 41] on input "sambeekman@hotmail.com" at bounding box center [197, 46] width 135 height 11
click at [173, 68] on sui-booking-customer "Email* sambeekman@hotmail.com Enter a valid email address Name * Sam Beekman" at bounding box center [234, 52] width 422 height 54
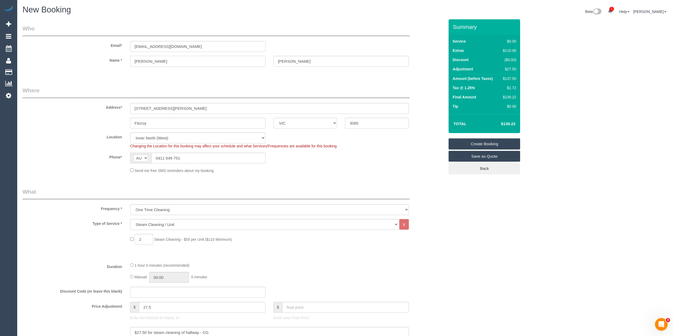
select select "spot34"
click at [168, 60] on input "Sam" at bounding box center [197, 61] width 135 height 11
drag, startPoint x: 193, startPoint y: 46, endPoint x: 100, endPoint y: 50, distance: 92.8
click at [101, 50] on div "Email* sambeekman@hotmail.com" at bounding box center [234, 38] width 430 height 27
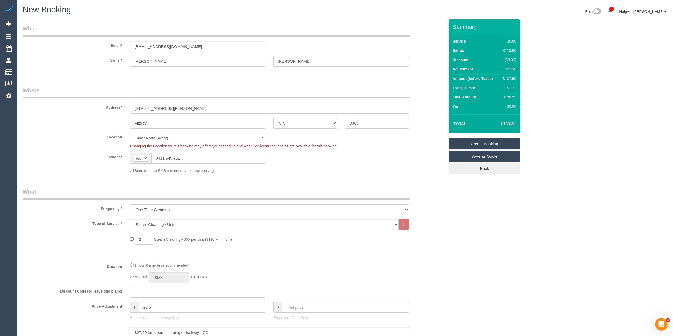
click at [483, 141] on link "Create Booking" at bounding box center [484, 144] width 72 height 11
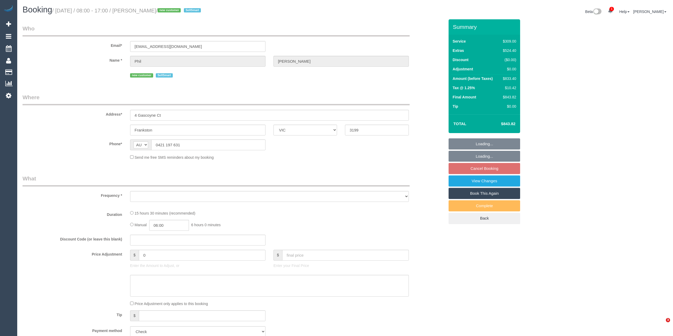
select select "VIC"
select select "number:28"
select select "number:14"
select select "number:19"
select select "number:24"
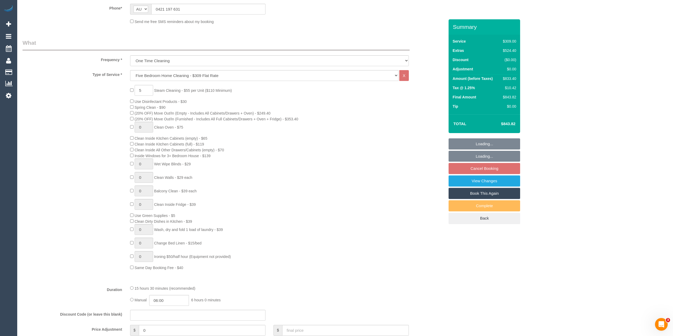
select select "object:818"
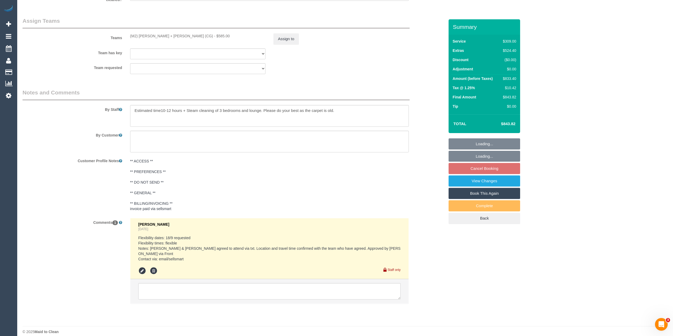
scroll to position [808, 0]
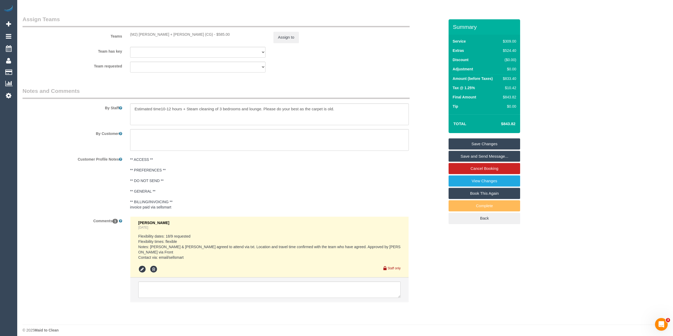
click at [146, 43] on div "Teams (M2) [PERSON_NAME] + [PERSON_NAME] (CG) - $585.00 Assign to" at bounding box center [234, 29] width 430 height 28
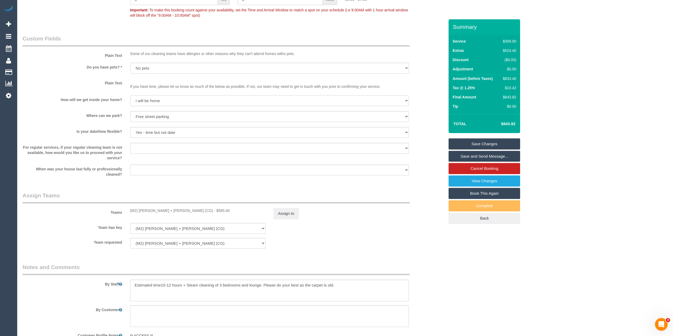
click at [153, 101] on select "I will be home Key will be left (please provide details below) Lock box/Access …" at bounding box center [269, 100] width 279 height 11
select select "number:16"
click at [130, 96] on select "I will be home Key will be left (please provide details below) Lock box/Access …" at bounding box center [269, 100] width 279 height 11
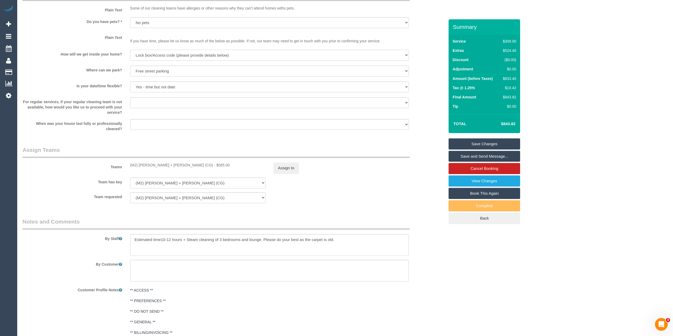
scroll to position [690, 0]
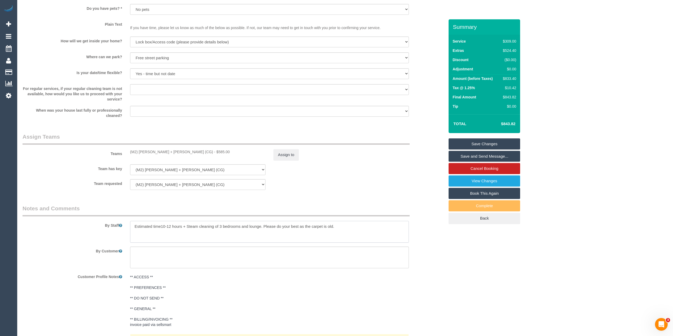
click at [354, 226] on textarea at bounding box center [269, 232] width 279 height 22
paste textarea "Lockbox code is 1474. This is attached to the gas metre, down the front right-h…"
type textarea "Estimated time10-12 hours + Steam cleaning of 3 bedrooms and lounge. Please do …"
click at [491, 141] on link "Save Changes" at bounding box center [484, 144] width 72 height 11
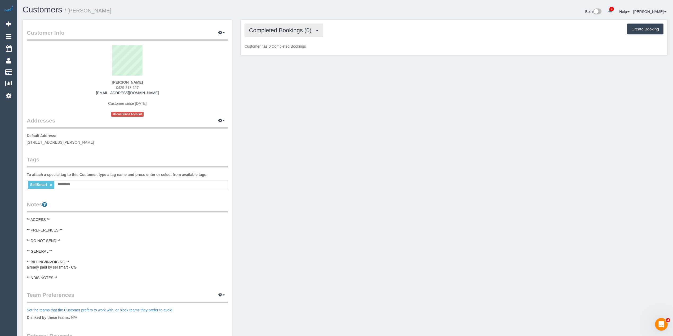
click at [258, 28] on span "Completed Bookings (0)" at bounding box center [281, 30] width 65 height 7
click at [279, 50] on link "Upcoming Bookings (1)" at bounding box center [272, 49] width 55 height 7
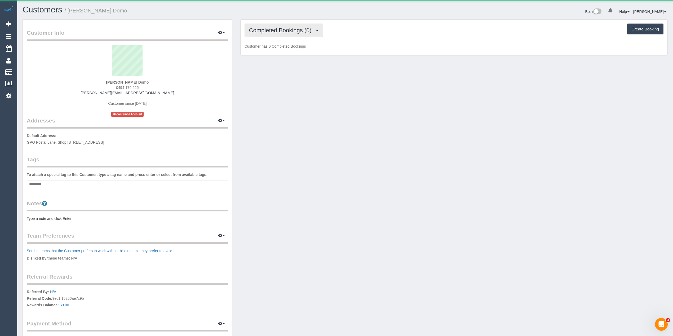
click at [275, 29] on span "Completed Bookings (0)" at bounding box center [281, 30] width 65 height 7
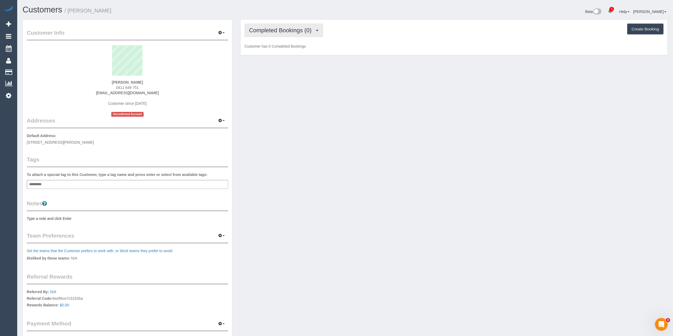
click at [282, 29] on span "Completed Bookings (0)" at bounding box center [281, 30] width 65 height 7
click at [283, 51] on link "Upcoming Bookings (1)" at bounding box center [272, 49] width 55 height 7
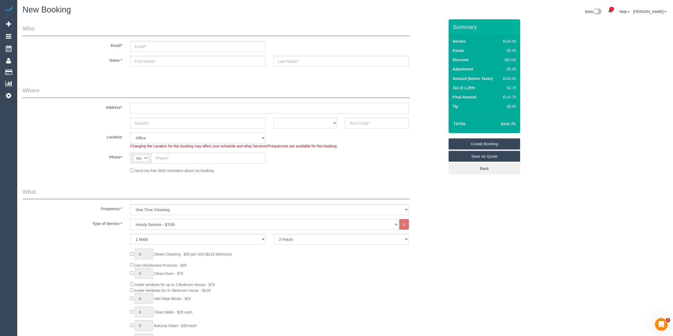
click at [146, 224] on select "Hourly Service - $70/h Hourly Service - $65/h Hourly Service - $60/h Hourly Ser…" at bounding box center [264, 224] width 268 height 11
select select "212"
click at [130, 219] on select "Hourly Service - $70/h Hourly Service - $65/h Hourly Service - $60/h Hourly Ser…" at bounding box center [264, 224] width 268 height 11
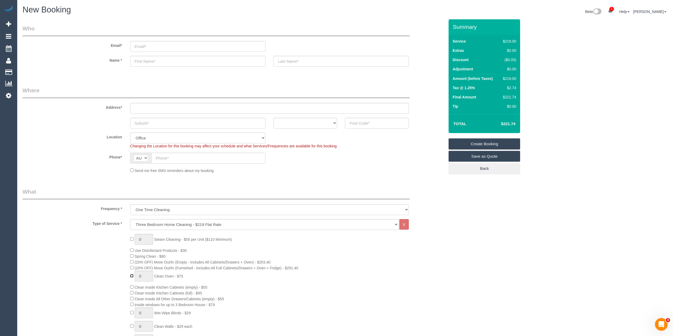
type input "1"
click at [167, 277] on span "Clean Oven - $75" at bounding box center [168, 276] width 29 height 4
click at [160, 274] on span "Clean Oven - $75" at bounding box center [168, 276] width 29 height 4
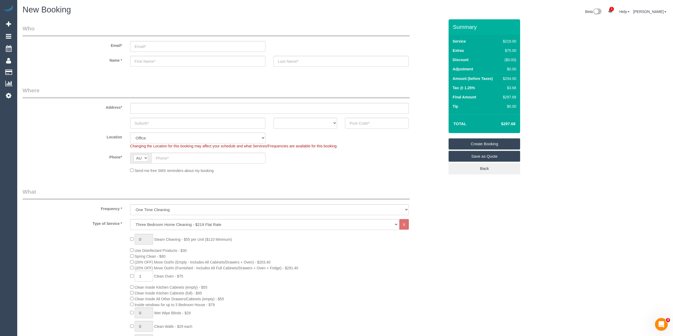
click at [183, 276] on span "Clean Oven - $75" at bounding box center [168, 276] width 29 height 4
copy span "Clean Oven - $75"
click at [507, 126] on h4 "$297.68" at bounding box center [500, 124] width 30 height 5
copy h4 "297.68"
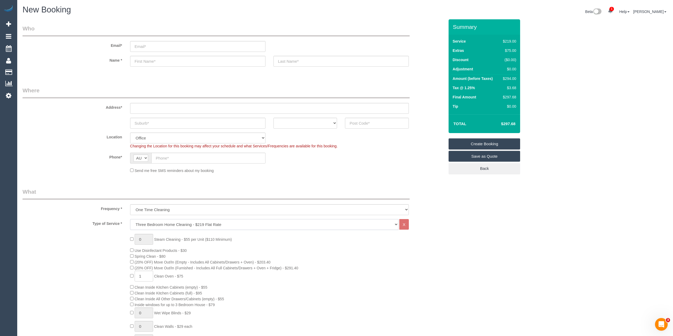
click at [170, 225] on select "Hourly Service - $70/h Hourly Service - $65/h Hourly Service - $60/h Hourly Ser…" at bounding box center [264, 224] width 268 height 11
select select "213"
click at [130, 219] on select "Hourly Service - $70/h Hourly Service - $65/h Hourly Service - $60/h Hourly Ser…" at bounding box center [264, 224] width 268 height 11
type input "0"
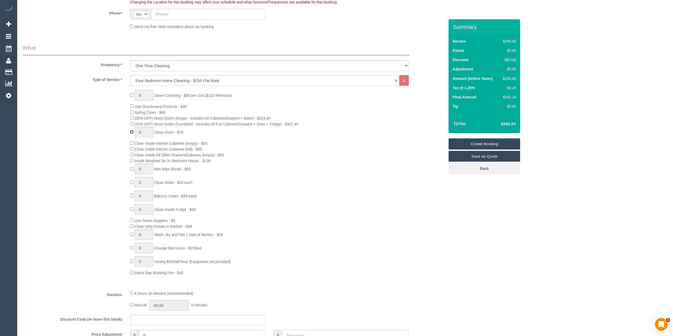
scroll to position [176, 0]
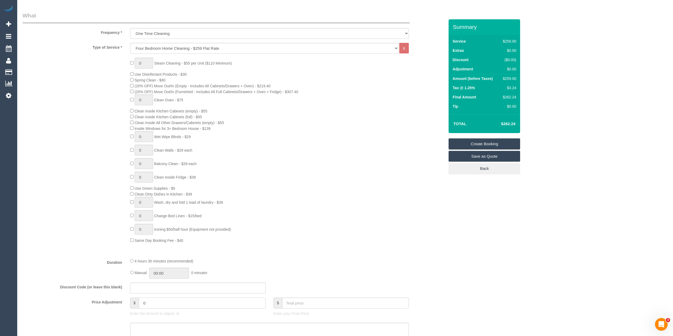
drag, startPoint x: 166, startPoint y: 305, endPoint x: 103, endPoint y: 304, distance: 62.8
click at [103, 304] on div "Price Adjustment $ 0 Enter the Amount to Adjust, or $ Enter your Final Price" at bounding box center [234, 308] width 430 height 21
type input "-30"
click at [570, 237] on div "Who Email* Name * Where Address* ACT [GEOGRAPHIC_DATA] NT [GEOGRAPHIC_DATA] SA …" at bounding box center [345, 317] width 645 height 949
click at [509, 123] on h4 "$231.86" at bounding box center [500, 124] width 30 height 5
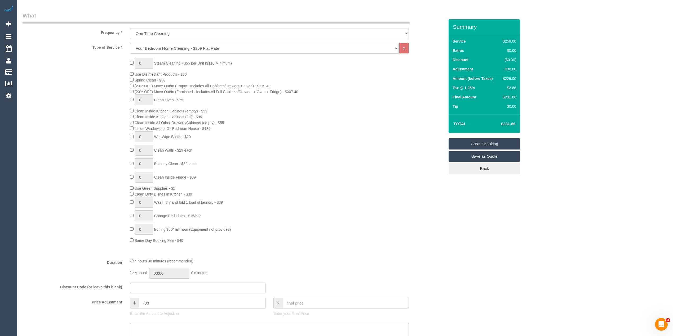
click at [509, 123] on h4 "$231.86" at bounding box center [500, 124] width 30 height 5
copy h4 "231.86"
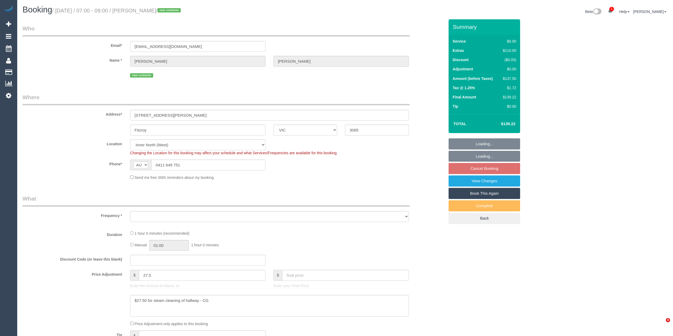
select select "VIC"
select select "number:28"
select select "number:14"
select select "number:19"
select select "number:24"
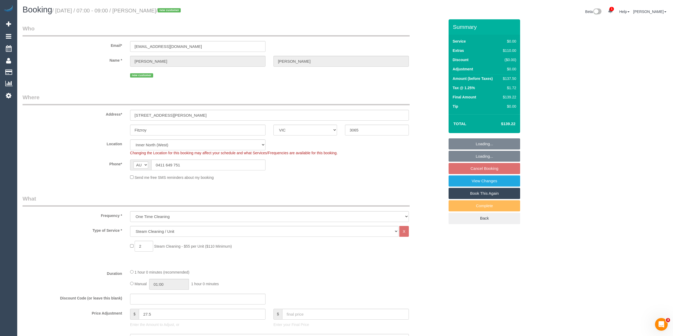
select select "object:1582"
select select "spot1"
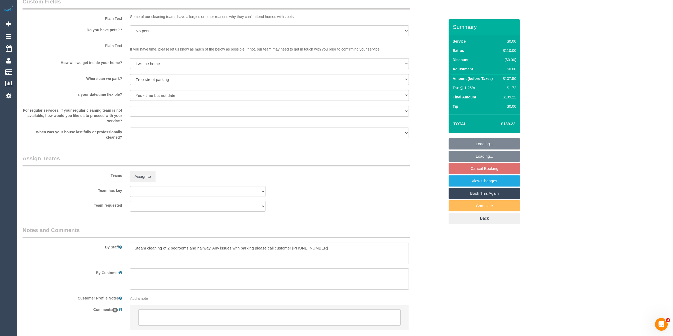
scroll to position [500, 0]
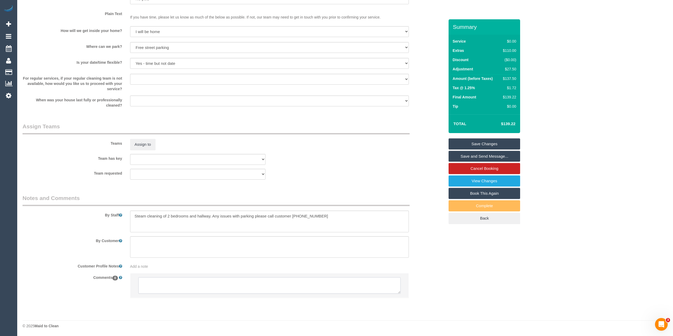
click at [158, 281] on textarea at bounding box center [269, 286] width 262 height 16
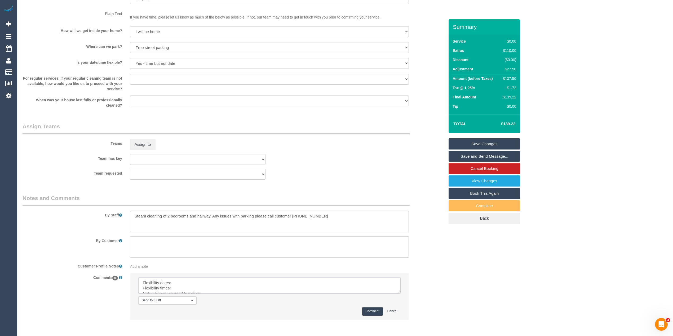
drag, startPoint x: 395, startPoint y: 289, endPoint x: 398, endPoint y: 307, distance: 17.4
click at [398, 294] on textarea at bounding box center [269, 286] width 262 height 16
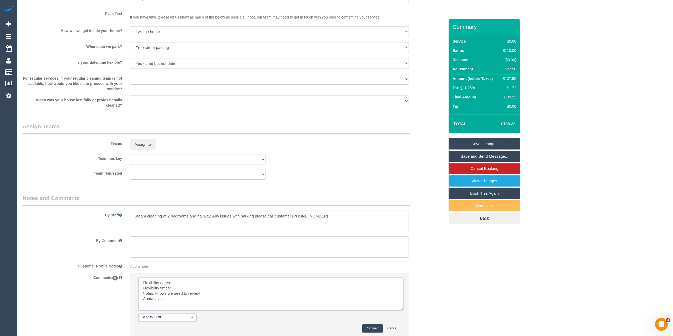
click at [186, 280] on textarea at bounding box center [270, 294] width 265 height 33
click at [185, 288] on textarea at bounding box center [270, 294] width 265 height 33
click at [180, 297] on textarea at bounding box center [270, 294] width 265 height 33
type textarea "Flexibility dates: Sat strongly preferred, could do [DATE] but less flex with t…"
click at [372, 327] on button "Comment" at bounding box center [372, 329] width 21 height 8
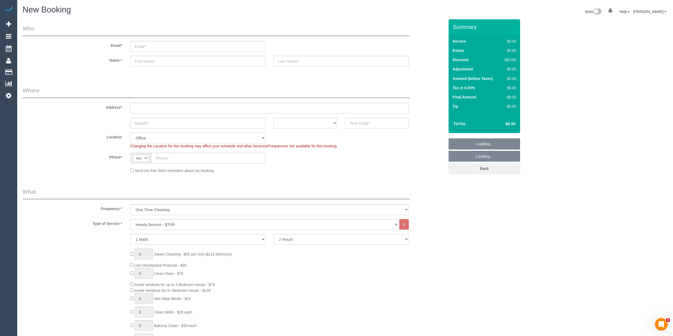
select select "object:819"
select select "object:2098"
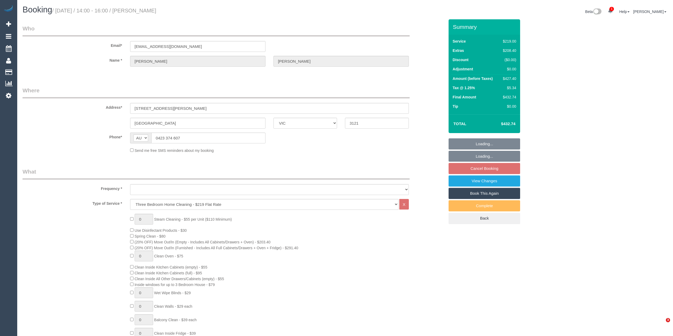
select select "VIC"
select select "string:stripe-pm_1S4Vzy2GScqysDRVqEKpVryW"
select select "object:648"
select select "number:29"
select select "number:14"
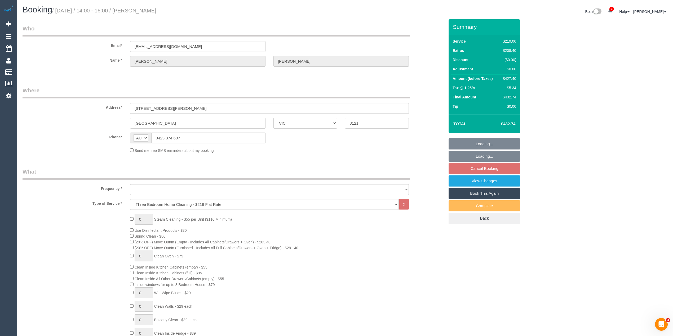
select select "number:18"
select select "number:24"
select select "number:12"
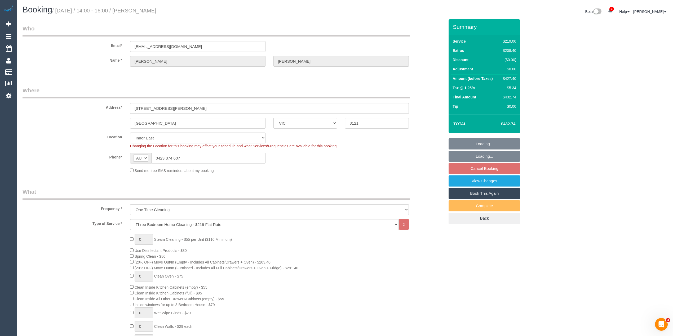
select select "object:801"
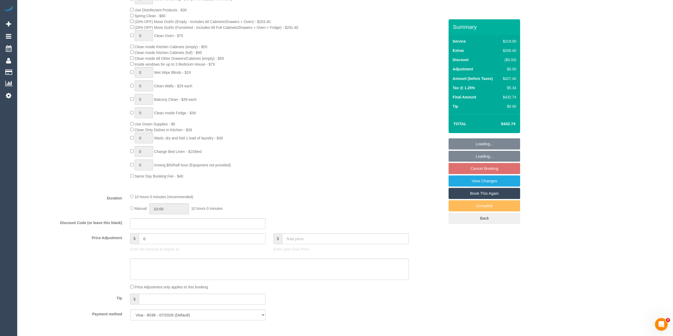
select select "spot1"
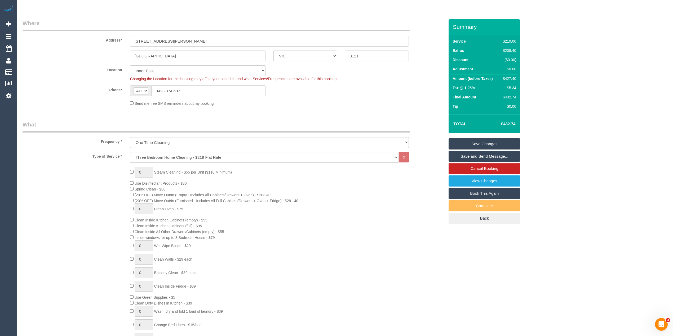
scroll to position [59, 0]
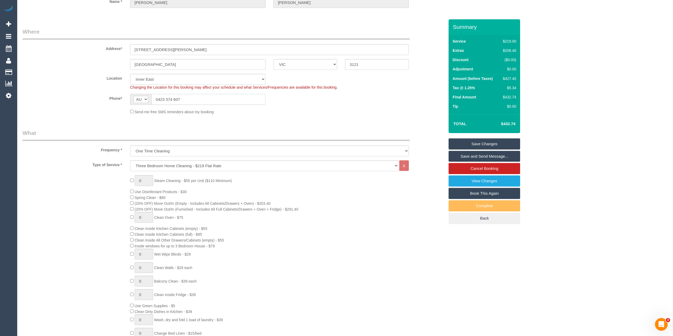
drag, startPoint x: 171, startPoint y: 97, endPoint x: 141, endPoint y: 97, distance: 29.4
click at [141, 97] on div "AF AL DZ AD AO AI AQ AG AR AM AW AU AT AZ BS BH BD BB BY BE BZ BJ BM BT BO BA B…" at bounding box center [197, 99] width 135 height 11
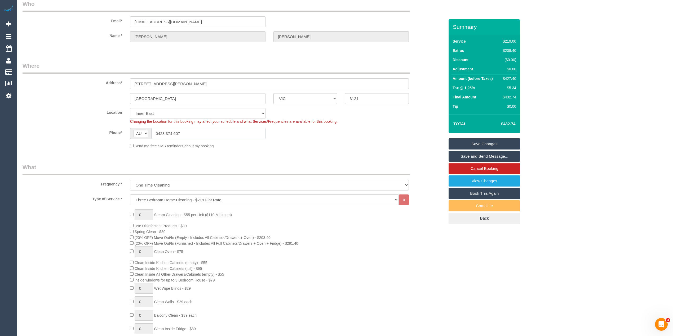
scroll to position [0, 0]
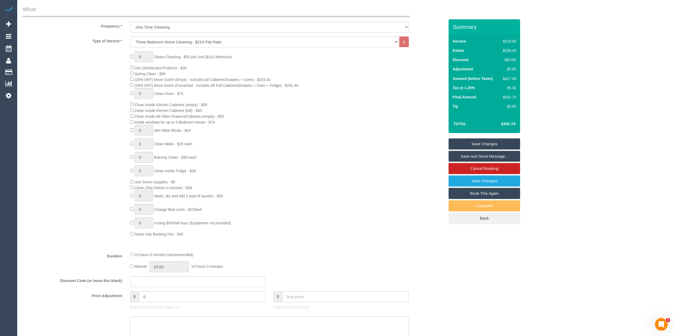
scroll to position [735, 0]
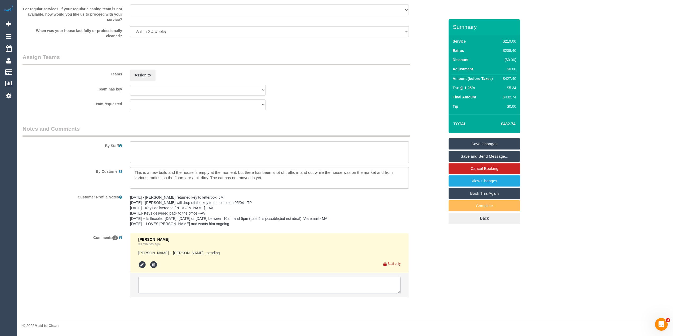
click at [207, 280] on textarea at bounding box center [269, 285] width 262 height 16
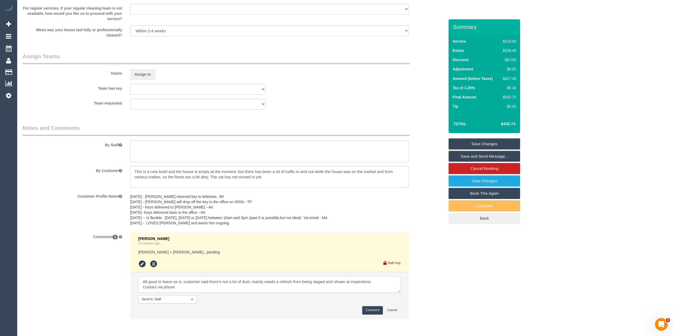
type textarea "All good to leave as is, customer said there's not a lot of dust, mainly needs …"
click at [368, 312] on button "Comment" at bounding box center [372, 310] width 21 height 8
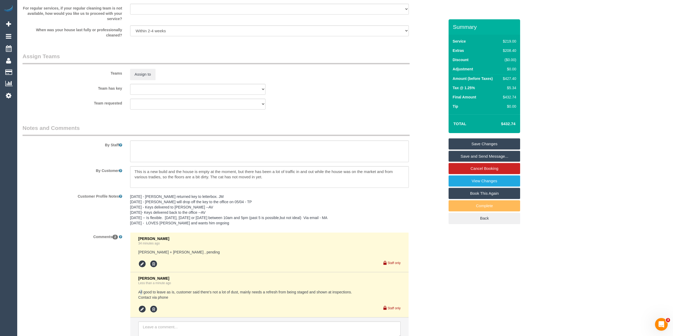
click at [141, 292] on pre "All good to leave as is, customer said there's not a lot of dust, mainly needs …" at bounding box center [269, 295] width 262 height 11
drag, startPoint x: 139, startPoint y: 292, endPoint x: 362, endPoint y: 290, distance: 222.8
click at [362, 290] on div "Clare Gross Less than a minute ago All good to leave as is, customer said there…" at bounding box center [269, 295] width 262 height 37
copy pre "All good to leave as is, customer said there's not a lot of dust, mainly needs …"
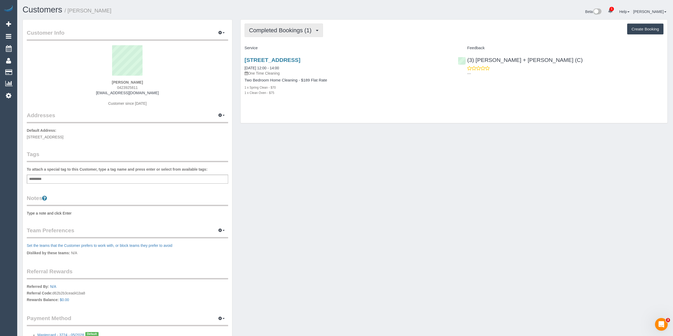
click at [268, 30] on span "Completed Bookings (1)" at bounding box center [281, 30] width 65 height 7
drag, startPoint x: 150, startPoint y: 94, endPoint x: 105, endPoint y: 92, distance: 45.6
click at [105, 92] on div "[PERSON_NAME] 0423925811 [EMAIL_ADDRESS][DOMAIN_NAME] Customer since [DATE]" at bounding box center [127, 78] width 201 height 66
copy link "[EMAIL_ADDRESS][DOMAIN_NAME]"
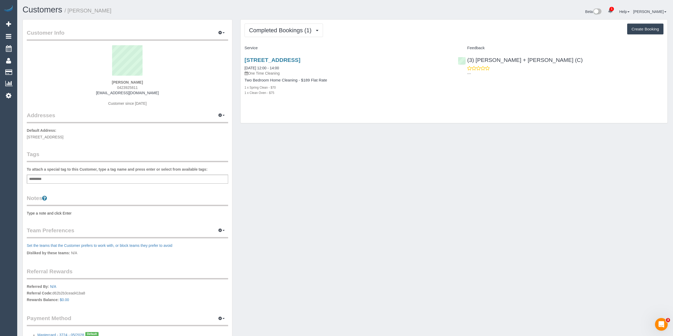
click at [360, 38] on div "Completed Bookings (1) Completed Bookings (1) Upcoming Bookings (0) Cancelled B…" at bounding box center [453, 72] width 427 height 104
drag, startPoint x: 44, startPoint y: 171, endPoint x: 44, endPoint y: 174, distance: 2.9
click at [44, 171] on label "To attach a special tag to this Customer, type a tag name and press enter or se…" at bounding box center [117, 169] width 181 height 5
click at [46, 177] on div "Add a tag" at bounding box center [127, 179] width 201 height 9
type input "**********"
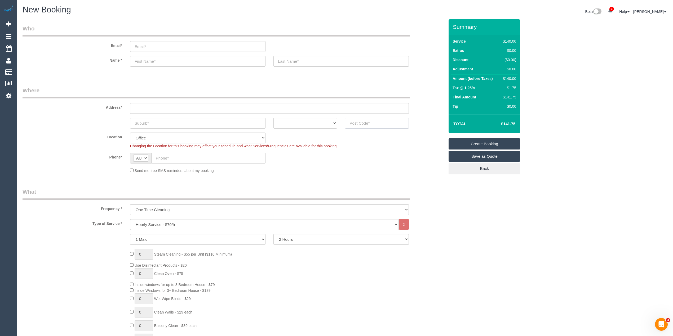
click at [374, 123] on input "text" at bounding box center [377, 123] width 64 height 11
type input "3056"
click at [144, 105] on input "text" at bounding box center [269, 108] width 279 height 11
type input "-"
click at [149, 122] on input "text" at bounding box center [197, 123] width 135 height 11
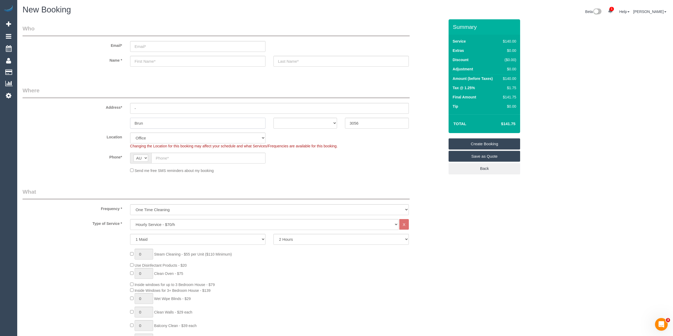
type input "Bruns"
select select "88"
type input "Brunswi"
select select "object:2103"
type input "Brunswick"
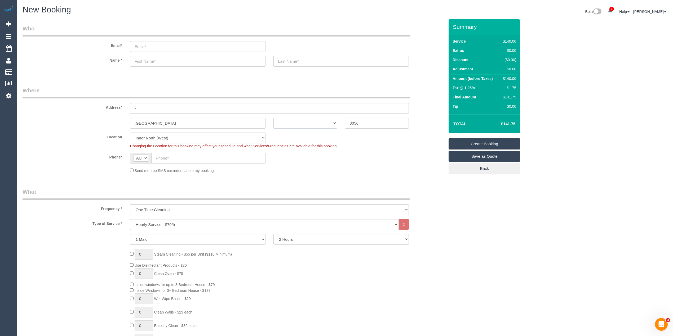
click at [310, 121] on select "ACT NSW NT QLD SA TAS VIC WA" at bounding box center [305, 123] width 64 height 11
select select "VIC"
click at [273, 118] on select "ACT NSW NT QLD SA TAS VIC WA" at bounding box center [305, 123] width 64 height 11
click at [179, 220] on select "Hourly Service - $70/h Hourly Service - $65/h Hourly Service - $60/h Hourly Ser…" at bounding box center [264, 224] width 268 height 11
click at [130, 219] on select "Hourly Service - $70/h Hourly Service - $65/h Hourly Service - $60/h Hourly Ser…" at bounding box center [264, 224] width 268 height 11
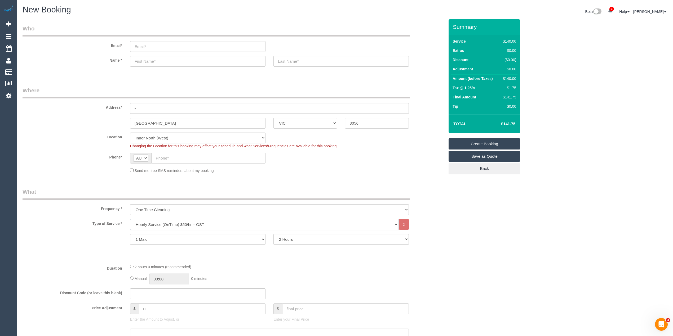
click at [170, 223] on select "Hourly Service - $70/h Hourly Service - $65/h Hourly Service - $60/h Hourly Ser…" at bounding box center [264, 224] width 268 height 11
select select "210"
click at [130, 219] on select "Hourly Service - $70/h Hourly Service - $65/h Hourly Service - $60/h Hourly Ser…" at bounding box center [264, 224] width 268 height 11
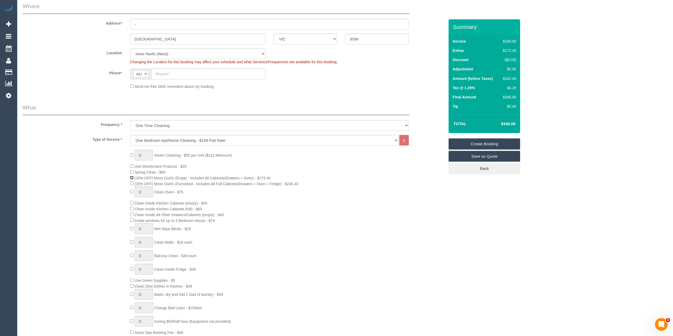
scroll to position [118, 0]
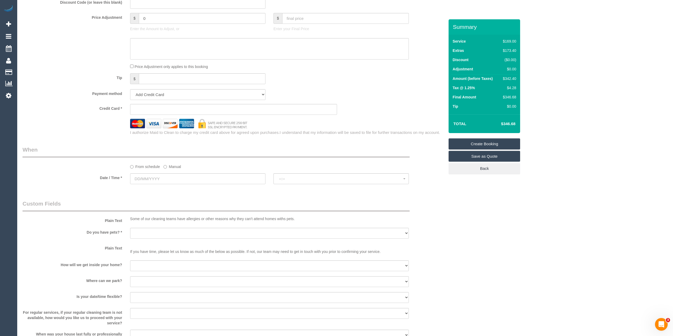
scroll to position [471, 0]
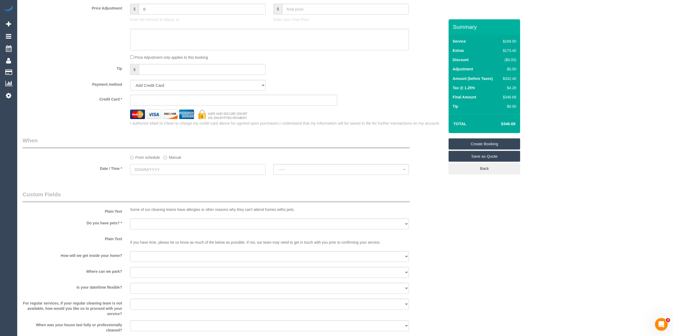
click at [138, 171] on input "text" at bounding box center [197, 169] width 135 height 11
click at [175, 207] on link "11" at bounding box center [175, 208] width 9 height 7
type input "[DATE]"
click at [283, 172] on span "--:--" at bounding box center [341, 170] width 124 height 4
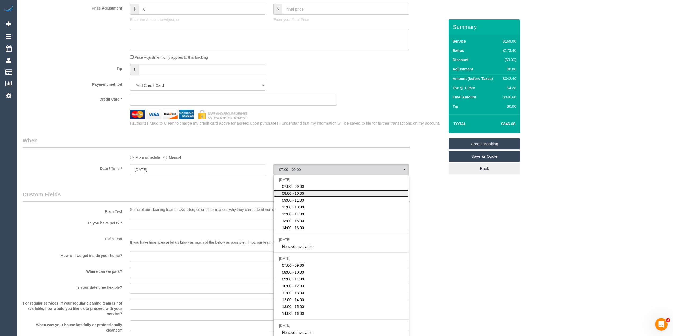
click at [308, 194] on link "08:00 - 10:00" at bounding box center [341, 193] width 135 height 7
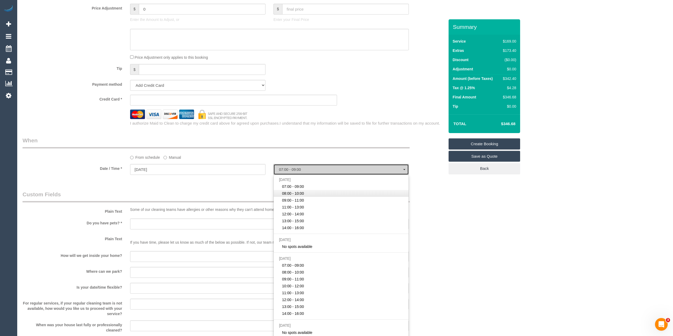
select select "spot2"
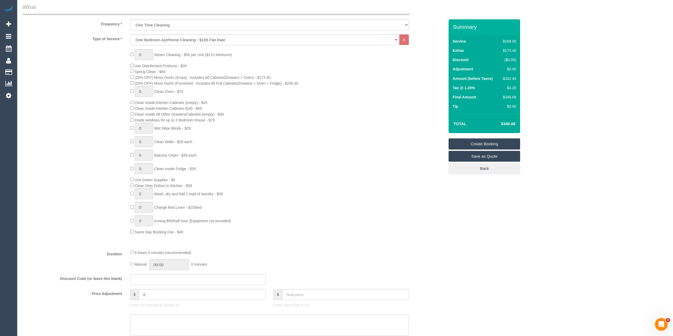
scroll to position [0, 0]
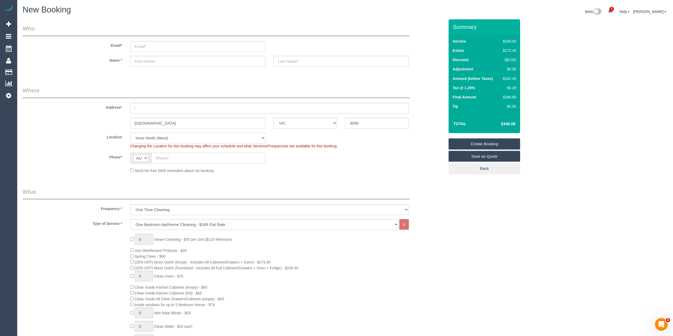
click at [187, 158] on input "text" at bounding box center [208, 158] width 114 height 11
paste input "61 459 941 566"
drag, startPoint x: 162, startPoint y: 157, endPoint x: 141, endPoint y: 154, distance: 20.8
click at [141, 155] on div "AF AL DZ AD AO AI AQ AG AR AM AW AU AT AZ BS BH BD BB BY BE BZ BJ BM BT BO BA B…" at bounding box center [197, 158] width 135 height 11
type input "0459 941 566"
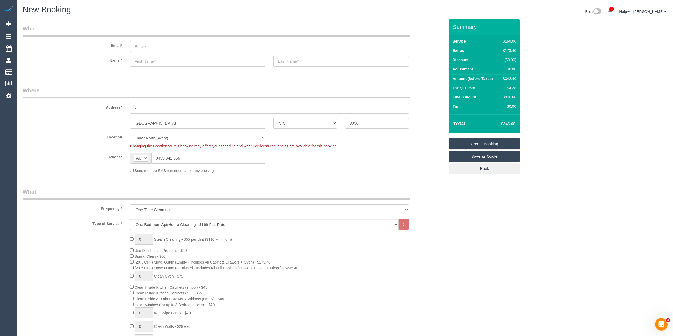
click at [157, 46] on input "email" at bounding box center [197, 46] width 135 height 11
click at [152, 45] on input "email" at bounding box center [197, 46] width 135 height 11
type input "[EMAIL_ADDRESS][DOMAIN_NAME]"
select select "spot27"
type input "[PERSON_NAME]"
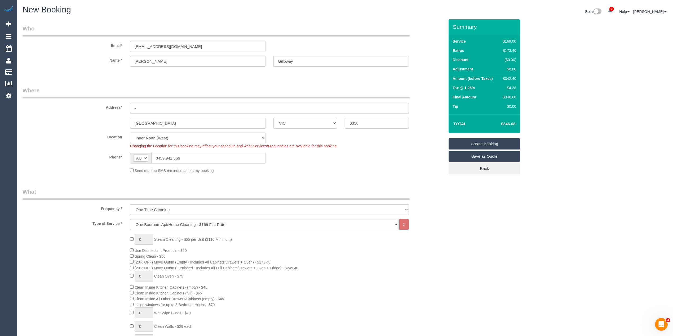
type input "Gilloway"
drag, startPoint x: 139, startPoint y: 109, endPoint x: 125, endPoint y: 109, distance: 13.5
click at [125, 109] on div "Address* -" at bounding box center [234, 100] width 430 height 27
click at [133, 106] on input "460 Victoria Street" at bounding box center [269, 108] width 279 height 11
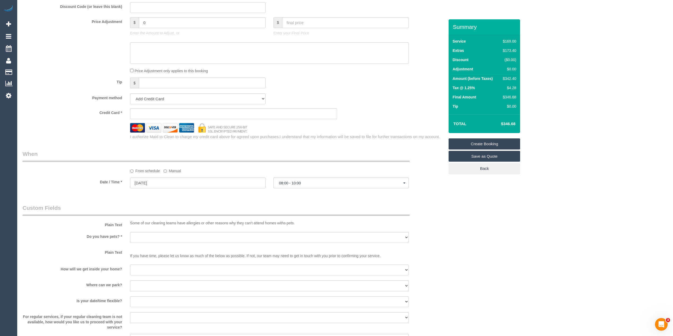
scroll to position [530, 0]
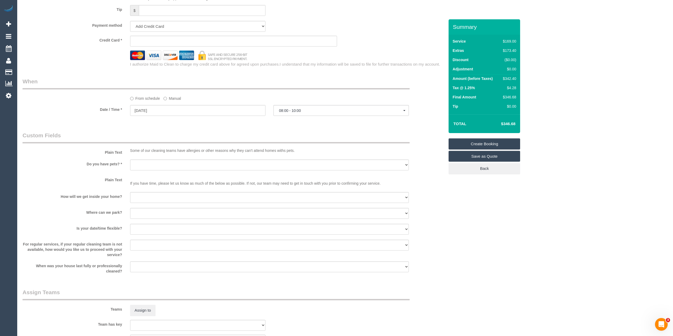
type input "C109/460 Victoria Street"
click at [142, 161] on select "Yes - Cats Yes - Dogs No pets Yes - Dogs and Cats Yes - Other" at bounding box center [269, 165] width 279 height 11
select select "number:28"
click at [130, 160] on select "Yes - Cats Yes - Dogs No pets Yes - Dogs and Cats Yes - Other" at bounding box center [269, 165] width 279 height 11
click at [155, 197] on select "I will be home Key will be left (please provide details below) Lock box/Access …" at bounding box center [269, 197] width 279 height 11
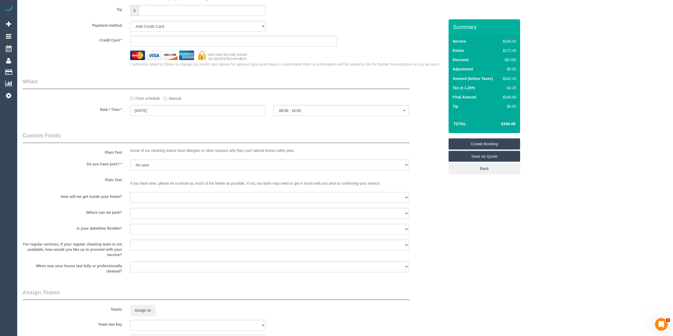
select select "number:14"
click at [130, 193] on select "I will be home Key will be left (please provide details below) Lock box/Access …" at bounding box center [269, 197] width 279 height 11
click at [150, 213] on select "I will provide parking on-site Free street parking Paid street parking (cost wi…" at bounding box center [269, 213] width 279 height 11
select select "number:18"
click at [130, 208] on select "I will provide parking on-site Free street parking Paid street parking (cost wi…" at bounding box center [269, 213] width 279 height 11
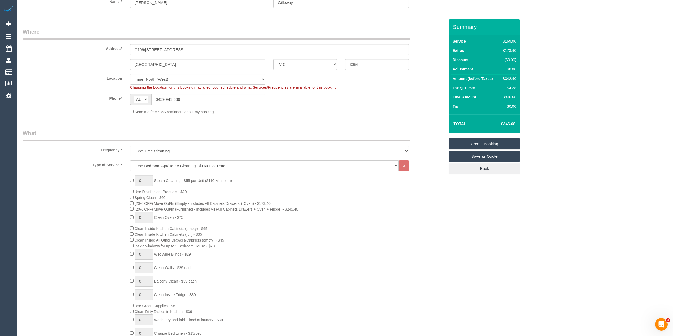
scroll to position [0, 0]
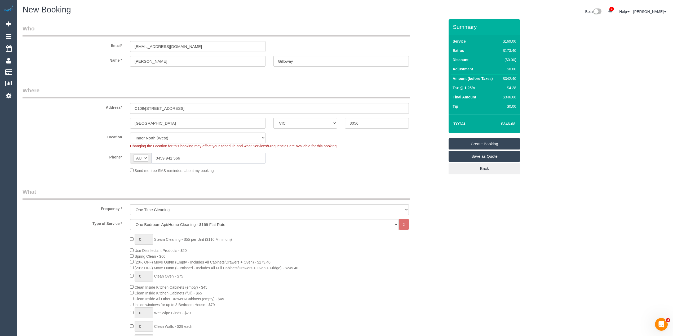
drag, startPoint x: 188, startPoint y: 155, endPoint x: 128, endPoint y: 153, distance: 59.9
click at [128, 153] on div "AF AL DZ AD AO AI AQ AG AR AM AW AU AT AZ BS BH BD BB BY BE BZ BJ BM BT BO BA B…" at bounding box center [197, 158] width 143 height 11
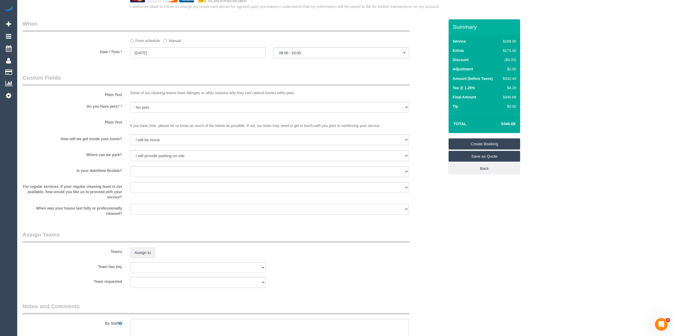
scroll to position [589, 0]
click at [140, 171] on select "Yes - date and time Yes - date but not time Yes - time but not date No - No fle…" at bounding box center [269, 170] width 279 height 11
select select "number:22"
click at [130, 165] on select "Yes - date and time Yes - date but not time Yes - time but not date No - No fle…" at bounding box center [269, 170] width 279 height 11
click at [170, 319] on textarea at bounding box center [269, 329] width 279 height 22
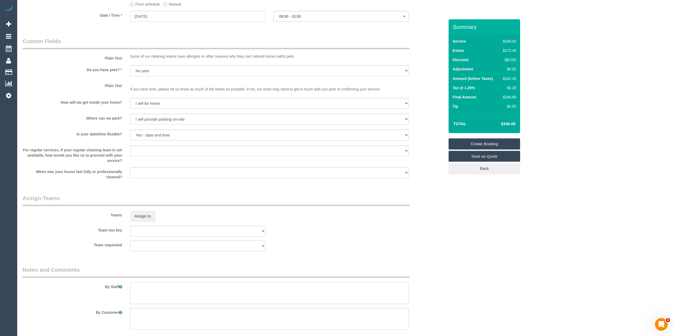
scroll to position [647, 0]
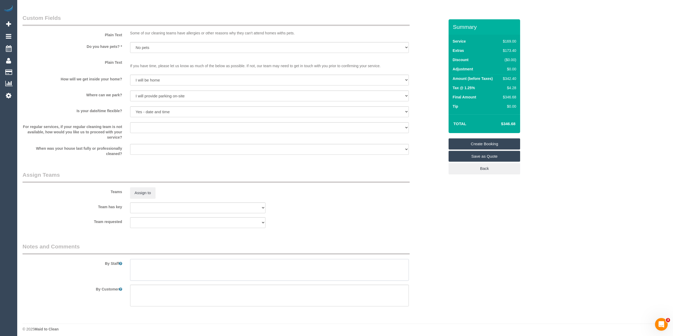
click at [153, 263] on textarea at bounding box center [269, 270] width 279 height 22
paste textarea "0459 941 566"
type textarea "There is visitor parking, please call when you arrive - 0459941566"
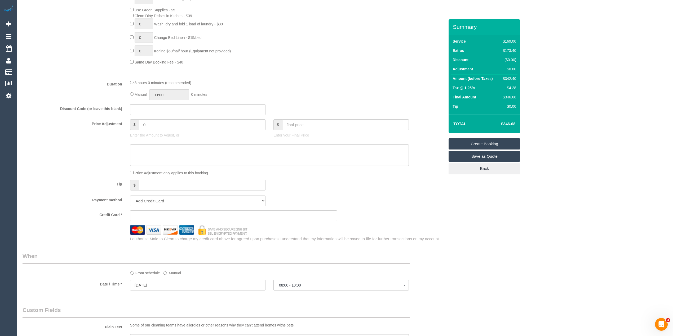
scroll to position [353, 0]
click at [154, 289] on input "11/09/2025" at bounding box center [197, 287] width 135 height 11
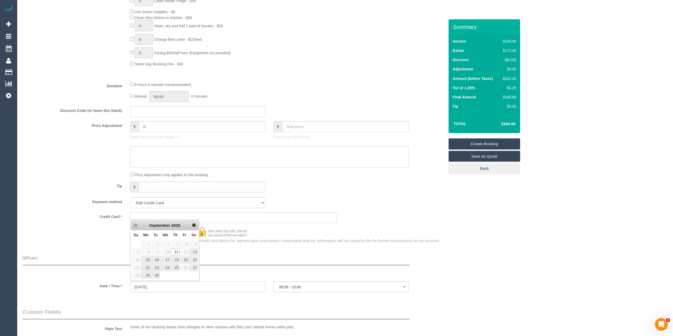
click at [154, 289] on input "11/09/2025" at bounding box center [197, 287] width 135 height 11
click at [306, 289] on span "08:00 - 10:00" at bounding box center [341, 287] width 124 height 4
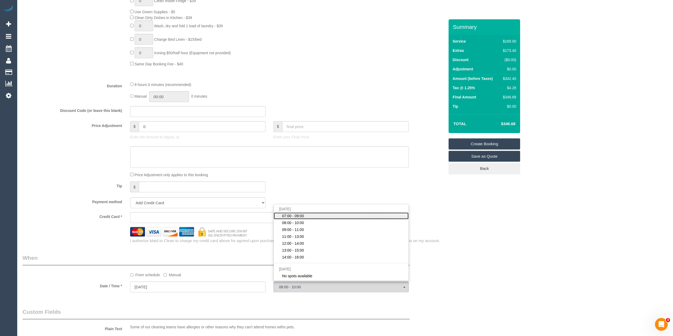
click at [311, 218] on link "07:00 - 09:00" at bounding box center [341, 216] width 135 height 7
select select "spot26"
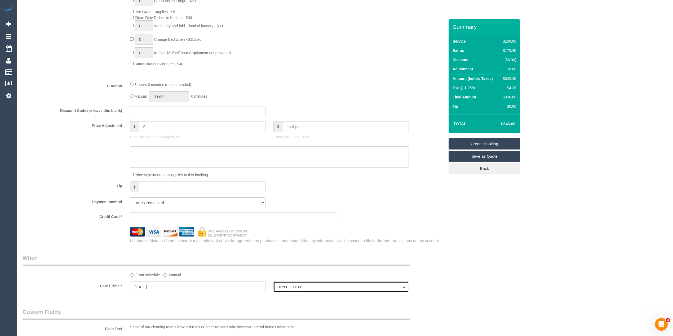
scroll to position [530, 0]
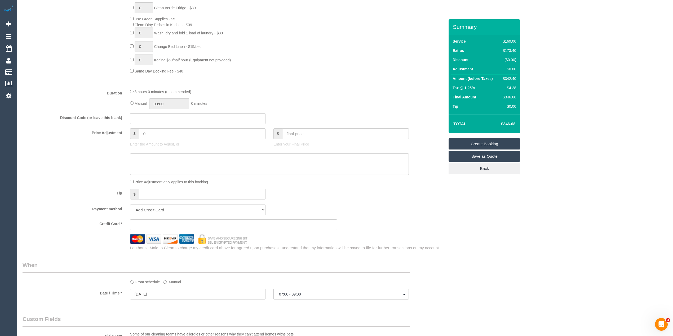
scroll to position [412, 0]
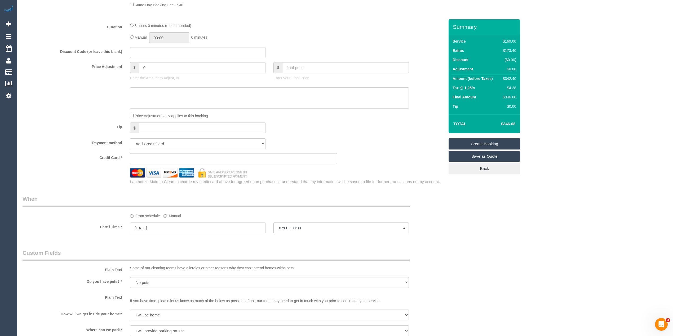
click at [155, 162] on sui-stripe-card at bounding box center [233, 158] width 207 height 11
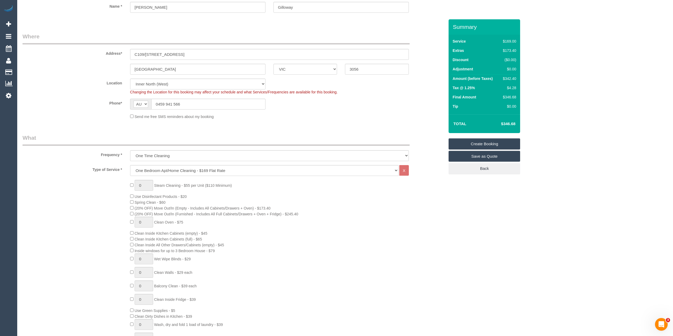
scroll to position [0, 0]
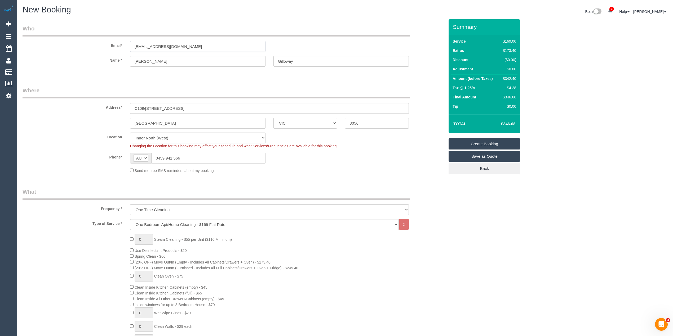
drag, startPoint x: 172, startPoint y: 47, endPoint x: 116, endPoint y: 45, distance: 56.2
click at [116, 45] on div "Email* rjgillo@gmail.com" at bounding box center [234, 38] width 430 height 27
click at [500, 141] on link "Create Booking" at bounding box center [484, 144] width 72 height 11
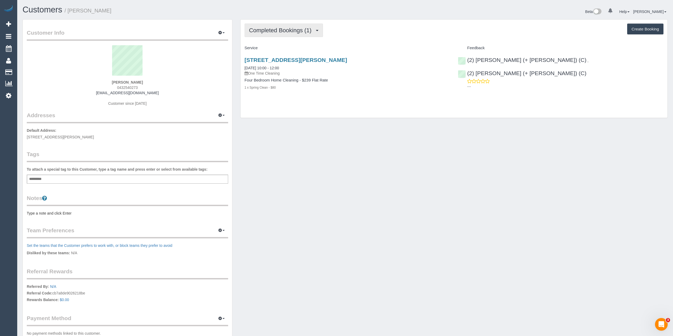
click at [283, 31] on span "Completed Bookings (1)" at bounding box center [281, 30] width 65 height 7
click at [285, 49] on link "Upcoming Bookings (1)" at bounding box center [272, 49] width 55 height 7
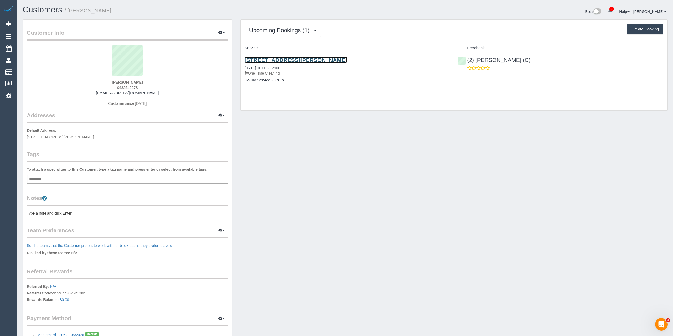
click at [310, 59] on link "[STREET_ADDRESS][PERSON_NAME]" at bounding box center [295, 60] width 102 height 6
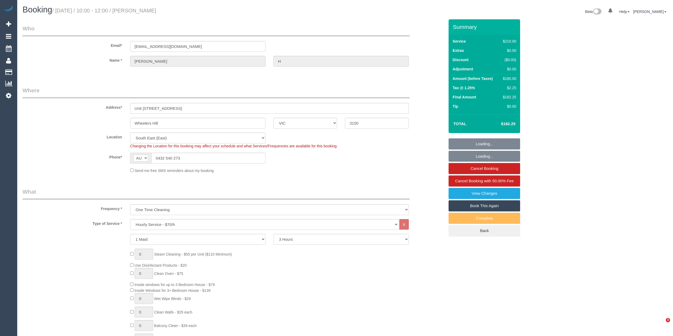
select select "VIC"
select select "180"
select select "string:stripe-pm_1S1qYG2GScqysDRVPL5Lrt8e"
select select "number:28"
select select "number:14"
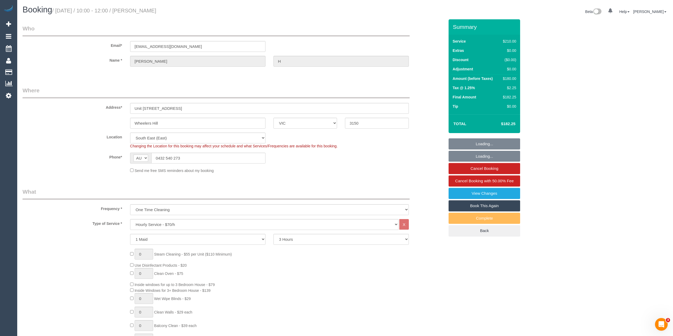
select select "number:19"
select select "number:25"
select select "number:34"
select select "number:26"
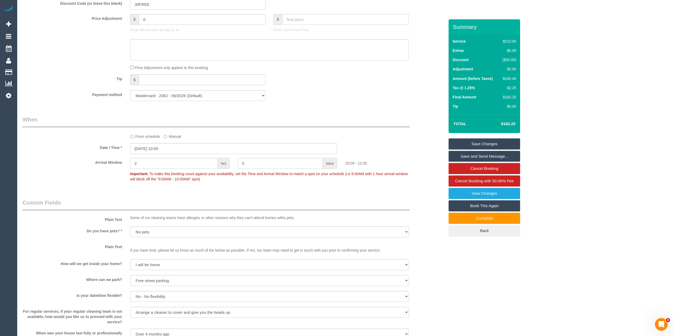
scroll to position [471, 0]
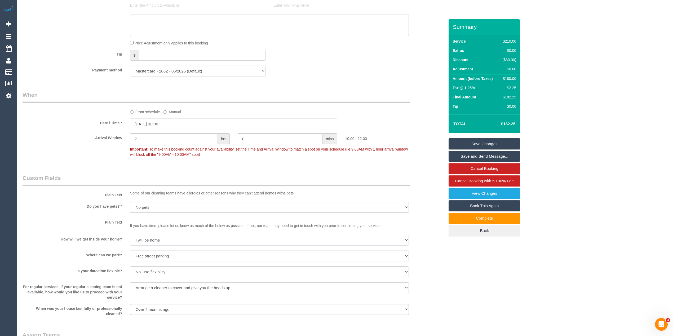
click at [141, 239] on select "I will be home Key will be left (please provide details below) Lock box/Access …" at bounding box center [269, 240] width 279 height 11
select select "number:17"
click at [130, 235] on select "I will be home Key will be left (please provide details below) Lock box/Access …" at bounding box center [269, 240] width 279 height 11
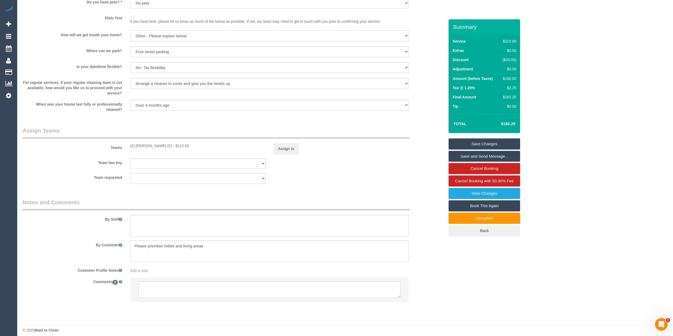
scroll to position [680, 0]
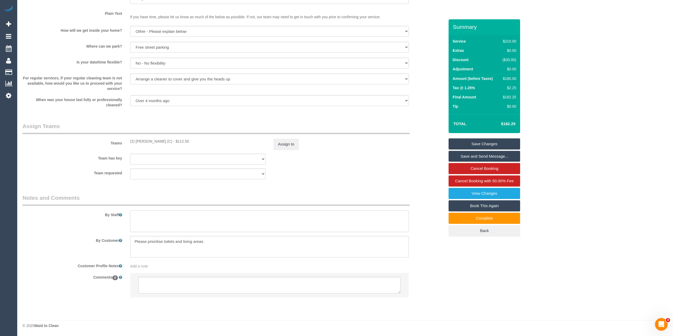
click at [179, 217] on textarea at bounding box center [269, 222] width 279 height 22
type textarea "The front door will be open, please lock it when you leave. Thanks."
click at [484, 141] on link "Save Changes" at bounding box center [484, 144] width 72 height 11
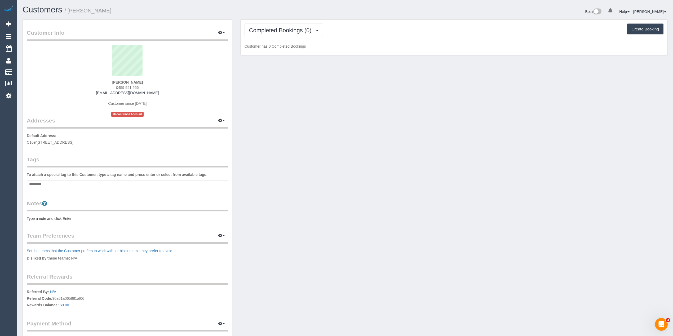
click at [262, 23] on div "Completed Bookings (0) Completed Bookings (0) Upcoming Bookings (1) Cancelled B…" at bounding box center [453, 38] width 427 height 36
click at [262, 34] on button "Completed Bookings (0)" at bounding box center [283, 31] width 78 height 14
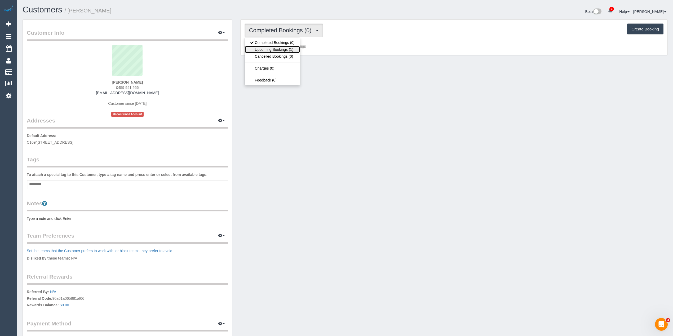
click at [279, 51] on link "Upcoming Bookings (1)" at bounding box center [272, 49] width 55 height 7
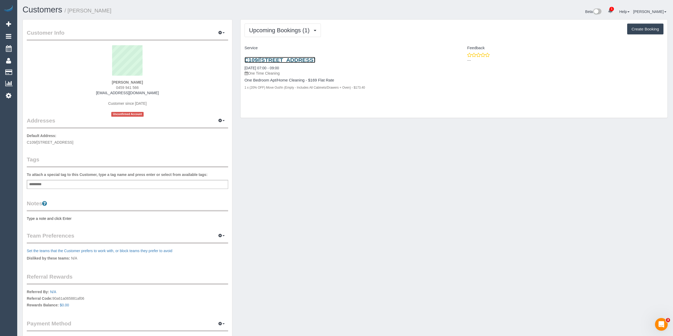
click at [292, 60] on link "C109/[STREET_ADDRESS]" at bounding box center [279, 60] width 71 height 6
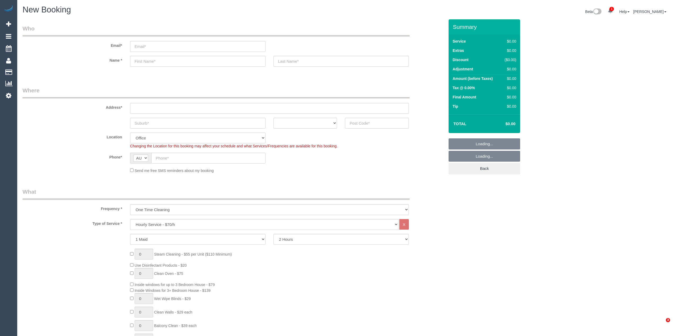
select select "object:2098"
drag, startPoint x: 174, startPoint y: 225, endPoint x: 172, endPoint y: 223, distance: 3.0
click at [174, 225] on select "Hourly Service - $70/h Hourly Service - $65/h Hourly Service - $60/h Hourly Ser…" at bounding box center [264, 224] width 268 height 11
select select "212"
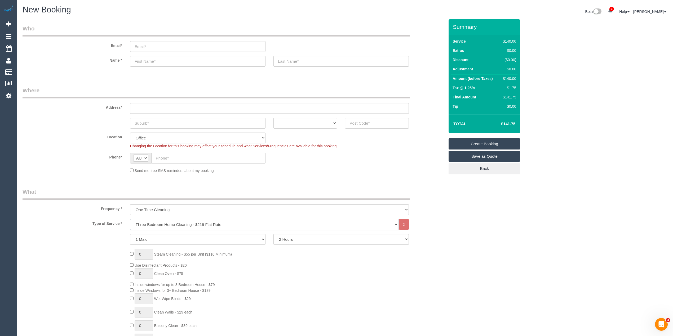
click at [130, 219] on select "Hourly Service - $70/h Hourly Service - $65/h Hourly Service - $60/h Hourly Ser…" at bounding box center [264, 224] width 268 height 11
click at [132, 239] on span "1 Steam Cleaning - $55 per Unit ($110 Minimum)" at bounding box center [181, 240] width 102 height 4
type input "3"
click at [149, 105] on input "text" at bounding box center [269, 108] width 279 height 11
type input "-"
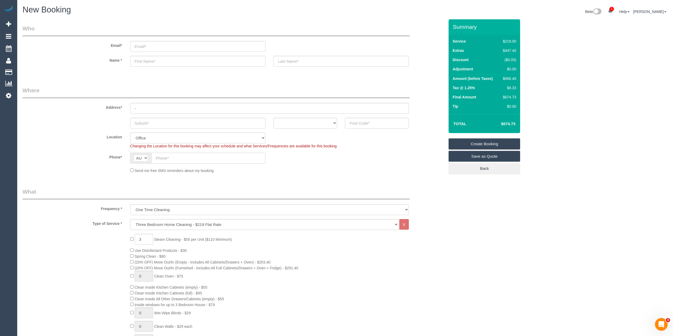
click at [178, 156] on input "text" at bounding box center [208, 158] width 114 height 11
paste input "61 451 193 781"
drag, startPoint x: 161, startPoint y: 158, endPoint x: 144, endPoint y: 156, distance: 17.3
click at [144, 156] on div "AF AL DZ AD AO AI AQ AG AR AM AW AU AT AZ BS BH BD BB BY BE BZ BJ BM BT BO BA B…" at bounding box center [197, 158] width 135 height 11
type input "0451 193 781"
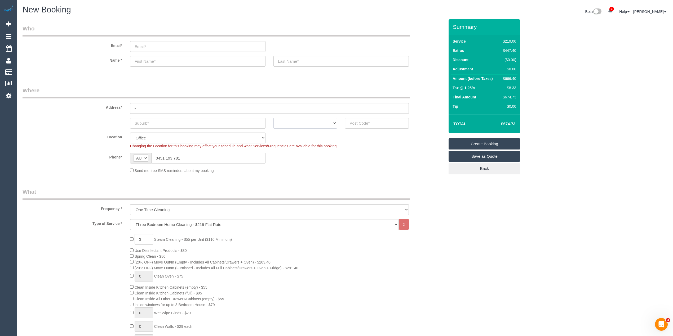
click at [298, 120] on select "ACT NSW NT QLD SA TAS VIC WA" at bounding box center [305, 123] width 64 height 11
select select "VIC"
click at [273, 118] on select "ACT NSW NT QLD SA TAS VIC WA" at bounding box center [305, 123] width 64 height 11
click at [144, 125] on input "text" at bounding box center [197, 123] width 135 height 11
paste input "Balaclava"
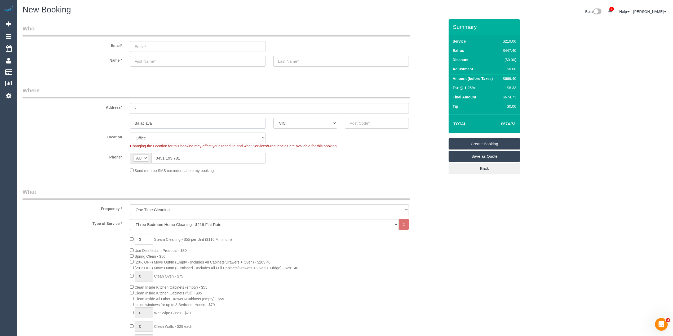
type input "Balaclava"
click at [392, 123] on input "text" at bounding box center [377, 123] width 64 height 11
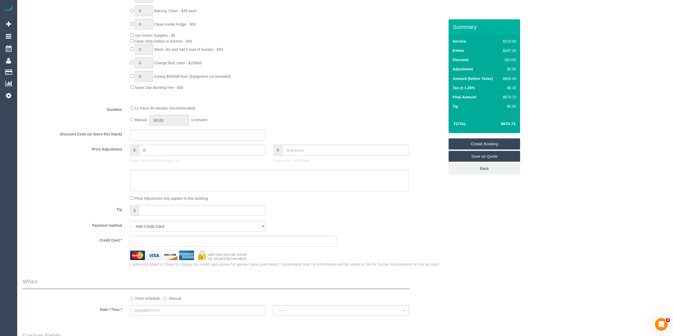
scroll to position [353, 0]
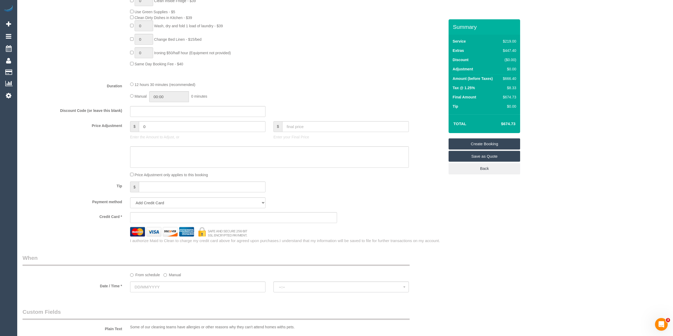
type input "3183"
click at [154, 288] on input "text" at bounding box center [197, 287] width 135 height 11
select select "55"
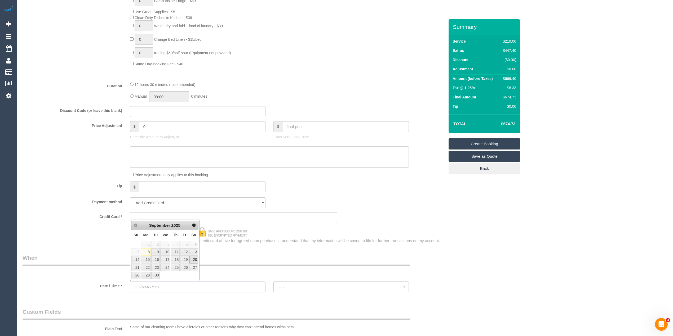
select select "object:2184"
click at [176, 253] on link "11" at bounding box center [175, 252] width 9 height 7
type input "[DATE]"
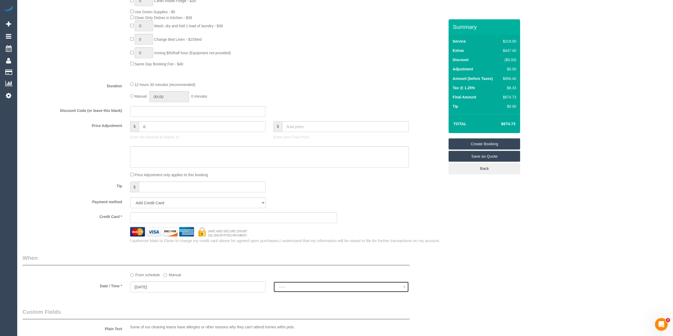
click at [284, 286] on span "--:--" at bounding box center [341, 287] width 124 height 4
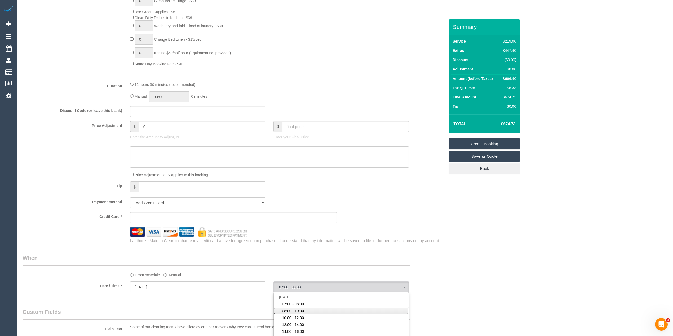
click at [316, 311] on link "08:00 - 10:00" at bounding box center [341, 311] width 135 height 7
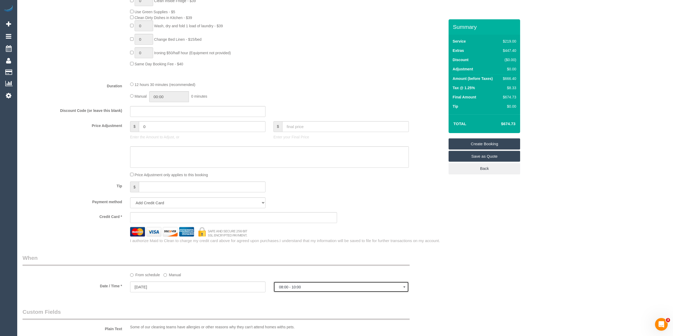
click at [306, 289] on span "08:00 - 10:00" at bounding box center [341, 287] width 124 height 4
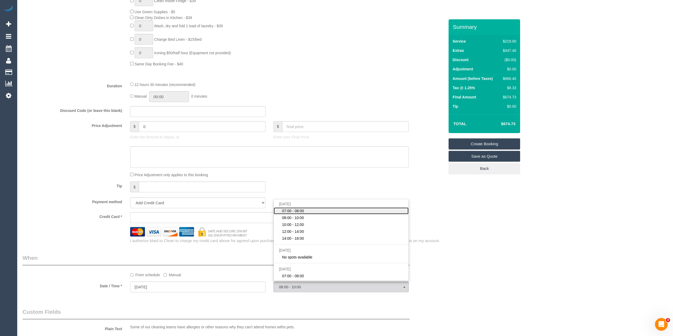
click at [300, 211] on span "07:00 - 08:00" at bounding box center [293, 210] width 22 height 5
select select "spot1"
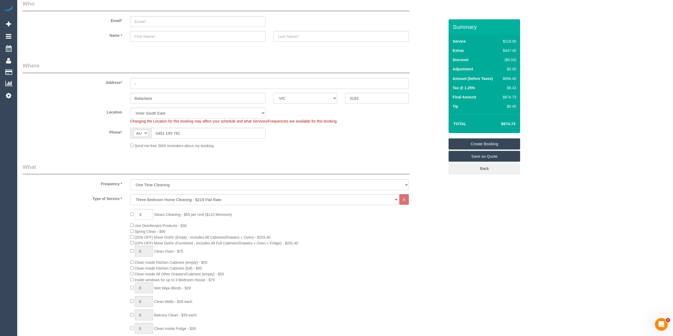
scroll to position [0, 0]
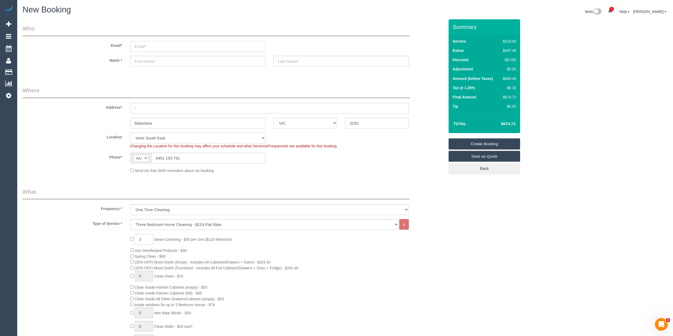
click at [146, 47] on input "email" at bounding box center [197, 46] width 135 height 11
type input "bradhump3s@gmail.com"
type input "Bar"
select select "spot18"
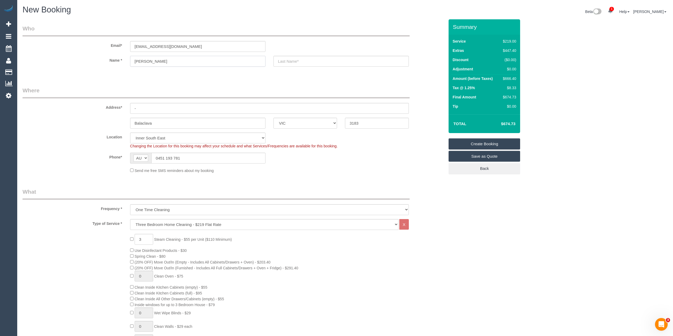
type input "Brad"
type input "Humphreys"
click at [121, 101] on div "Address* -" at bounding box center [234, 100] width 430 height 27
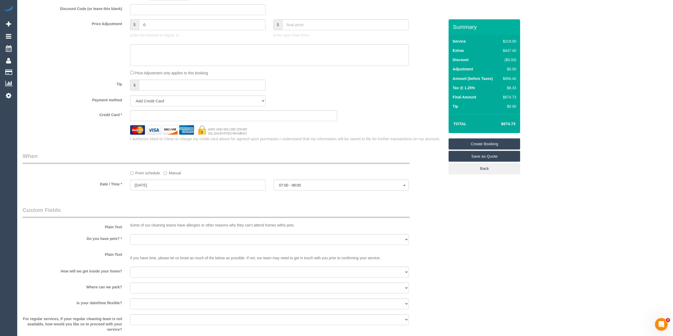
scroll to position [471, 0]
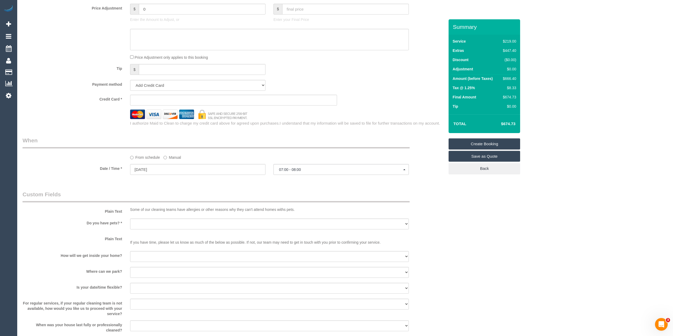
type input "201/43-45 The Avenue"
click at [159, 224] on select "Yes - Cats Yes - Dogs No pets Yes - Dogs and Cats Yes - Other" at bounding box center [269, 224] width 279 height 11
select select "number:28"
click at [130, 219] on select "Yes - Cats Yes - Dogs No pets Yes - Dogs and Cats Yes - Other" at bounding box center [269, 224] width 279 height 11
click at [154, 258] on select "I will be home Key will be left (please provide details below) Lock box/Access …" at bounding box center [269, 256] width 279 height 11
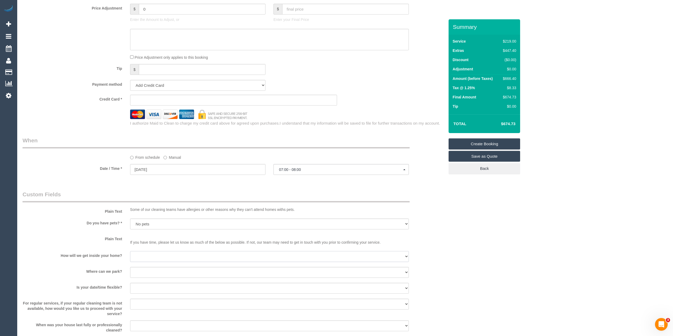
select select "number:14"
click at [130, 252] on select "I will be home Key will be left (please provide details below) Lock box/Access …" at bounding box center [269, 256] width 279 height 11
click at [162, 275] on select "I will provide parking on-site Free street parking Paid street parking (cost wi…" at bounding box center [269, 272] width 279 height 11
select select "number:18"
click at [130, 268] on select "I will provide parking on-site Free street parking Paid street parking (cost wi…" at bounding box center [269, 272] width 279 height 11
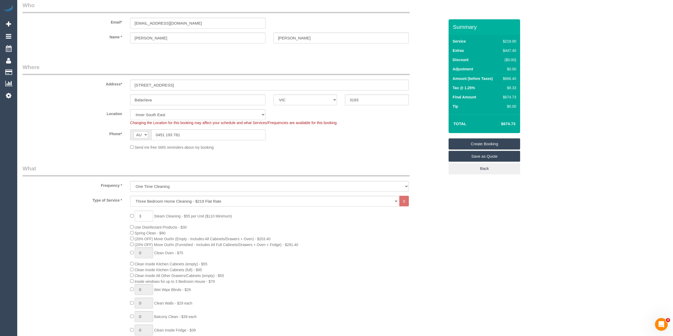
scroll to position [0, 0]
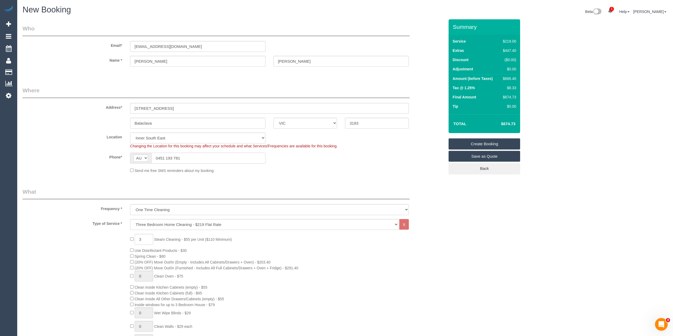
drag, startPoint x: 149, startPoint y: 152, endPoint x: 125, endPoint y: 151, distance: 24.1
click at [126, 151] on sui-booking-location "Location Office City East (North) East (South) Inner East Inner North (East) In…" at bounding box center [234, 153] width 422 height 41
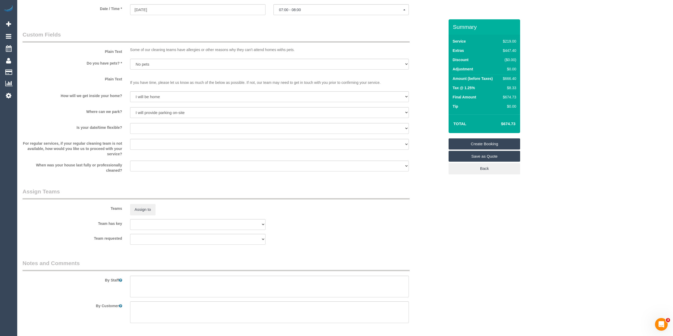
scroll to position [647, 0]
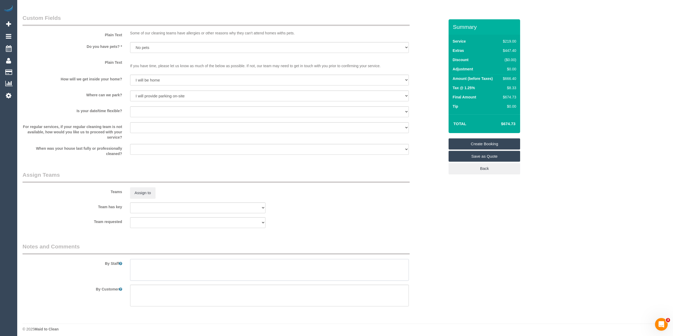
click at [177, 268] on textarea at bounding box center [269, 270] width 279 height 22
paste textarea "0451 193 781"
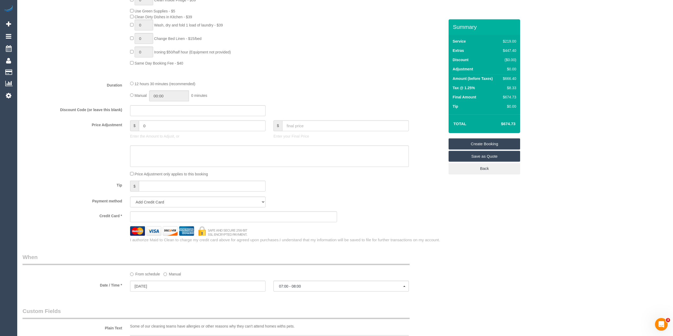
scroll to position [353, 0]
type textarea "You can use visitor parking - 0451193781"
click at [145, 214] on sui-stripe-card at bounding box center [233, 217] width 207 height 11
click at [518, 260] on div "Who Email* bradhump3s@gmail.com Name * Brad Humphreys Where Address* 201/43-45 …" at bounding box center [345, 140] width 645 height 949
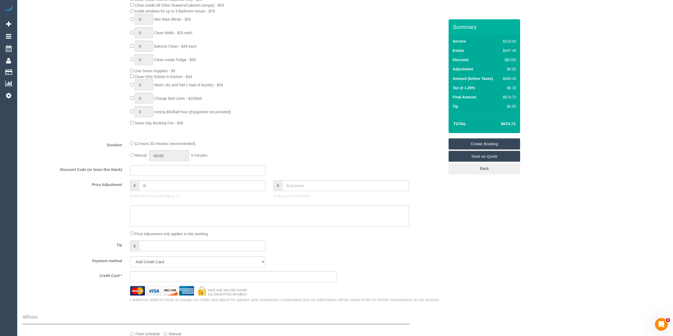
scroll to position [412, 0]
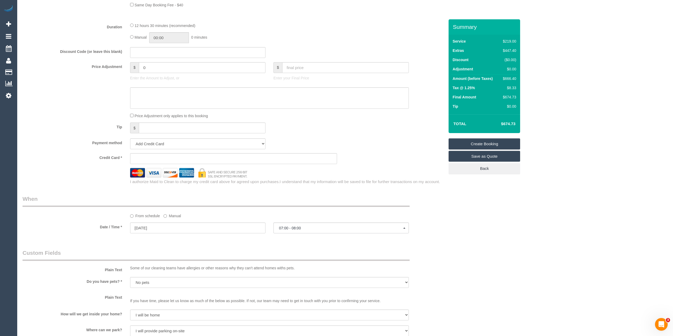
click at [153, 164] on sui-stripe-card at bounding box center [233, 158] width 207 height 11
click at [149, 156] on sui-stripe-card at bounding box center [233, 158] width 207 height 11
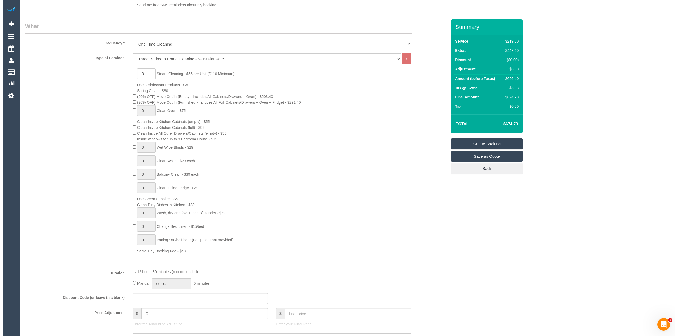
scroll to position [0, 0]
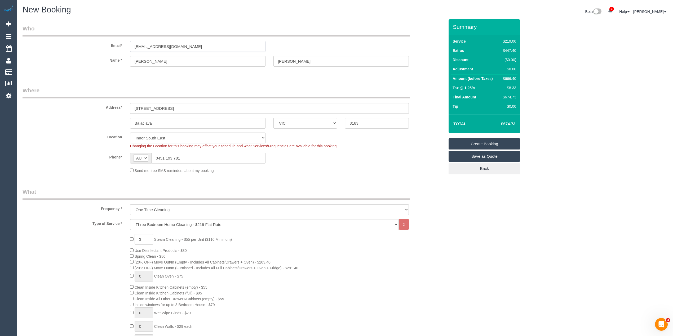
drag, startPoint x: 191, startPoint y: 44, endPoint x: 113, endPoint y: 42, distance: 78.7
click at [113, 42] on div "Email* bradhump3s@gmail.com" at bounding box center [234, 38] width 430 height 27
click at [494, 144] on link "Create Booking" at bounding box center [484, 144] width 72 height 11
select select "spot35"
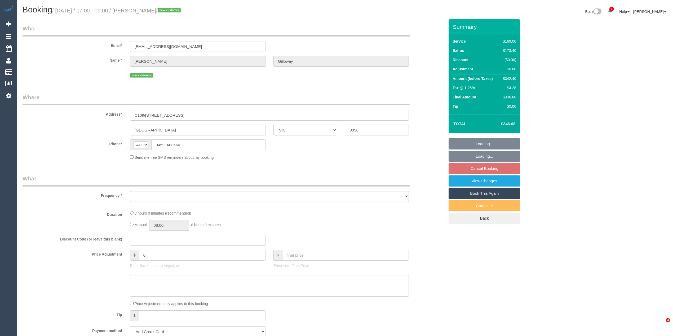
select select "VIC"
select select "object:540"
click at [584, 101] on div "Who Email* [EMAIL_ADDRESS][DOMAIN_NAME] Name * [PERSON_NAME] new customer Where…" at bounding box center [345, 318] width 645 height 598
select select "string:stripe-pm_1S4tRO2GScqysDRVErmSqTUZ"
select select "number:28"
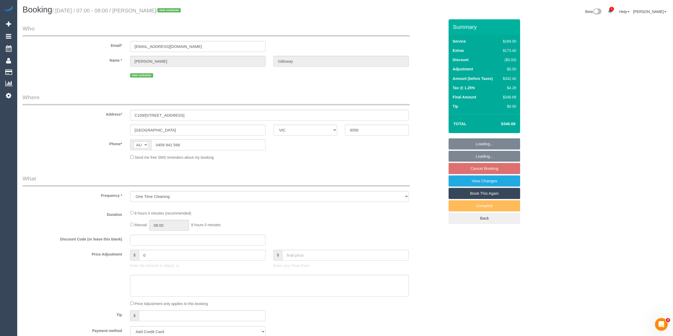
select select "number:14"
select select "number:18"
select select "number:22"
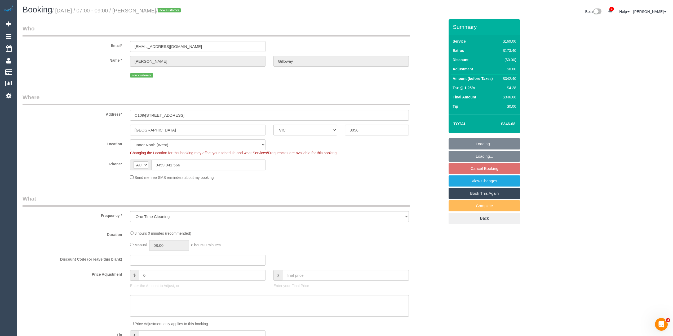
select select "object:1559"
select select "spot1"
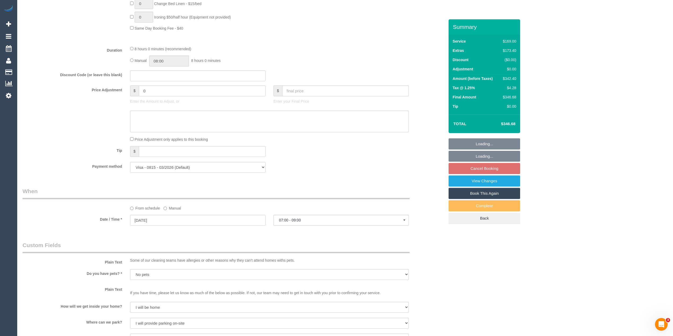
scroll to position [673, 0]
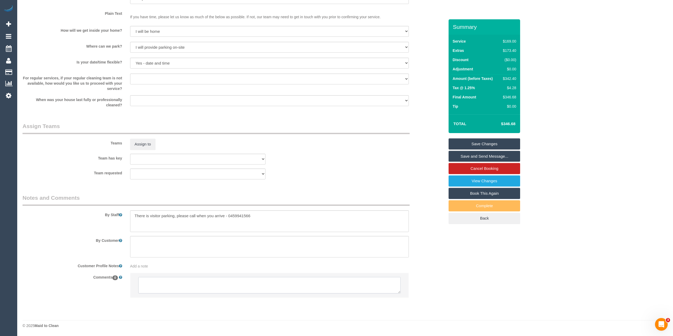
click at [203, 284] on textarea at bounding box center [269, 285] width 262 height 16
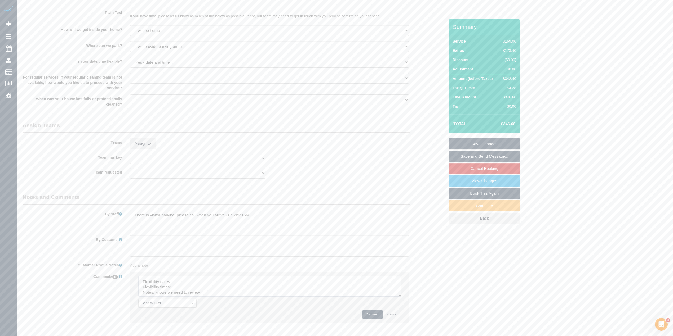
drag, startPoint x: 397, startPoint y: 290, endPoint x: 370, endPoint y: 312, distance: 34.9
click at [401, 297] on textarea at bounding box center [269, 287] width 263 height 20
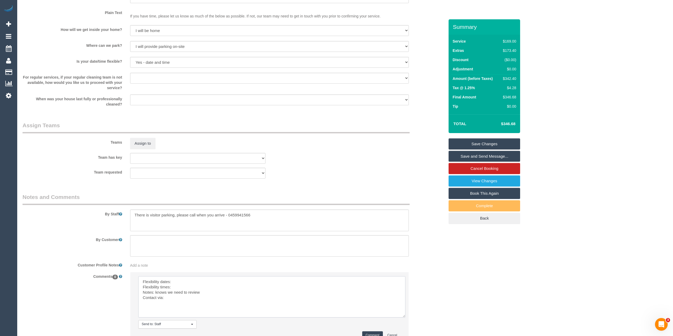
click at [181, 283] on textarea at bounding box center [271, 297] width 267 height 41
click at [188, 288] on textarea at bounding box center [271, 297] width 267 height 41
click at [174, 302] on textarea at bounding box center [271, 297] width 267 height 41
type textarea "Flexibility dates: flex with days, needs to be done before COB Friday Flexibili…"
click at [370, 335] on button "Comment" at bounding box center [372, 336] width 21 height 8
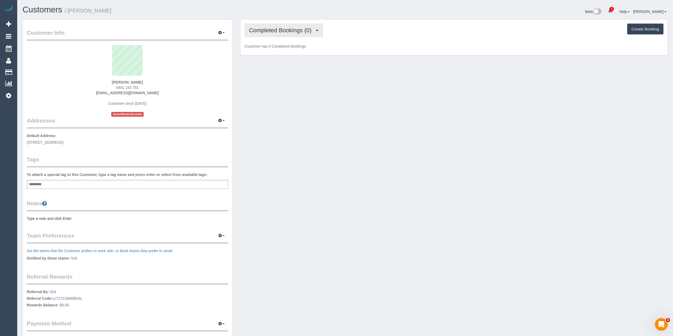
click at [269, 31] on span "Completed Bookings (0)" at bounding box center [281, 30] width 65 height 7
click at [281, 51] on link "Upcoming Bookings (1)" at bounding box center [272, 49] width 55 height 7
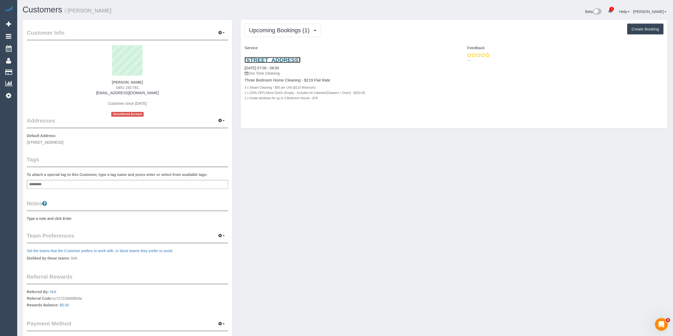
click at [300, 59] on link "[STREET_ADDRESS]" at bounding box center [272, 60] width 56 height 6
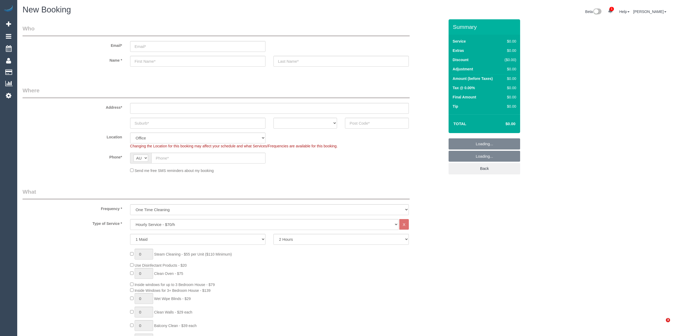
select select "object:2098"
click at [150, 222] on select "Hourly Service - $70/h Hourly Service - $65/h Hourly Service - $60/h Hourly Ser…" at bounding box center [264, 224] width 268 height 11
select select "213"
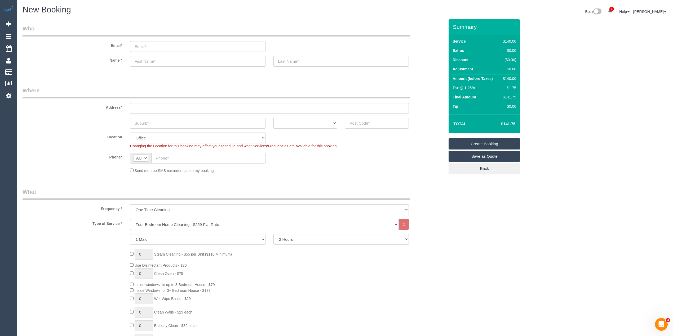
click at [130, 219] on select "Hourly Service - $70/h Hourly Service - $65/h Hourly Service - $60/h Hourly Ser…" at bounding box center [264, 224] width 268 height 11
click at [141, 303] on span "Inside Windows for 3+ Bedroom House - $139" at bounding box center [173, 305] width 76 height 4
drag, startPoint x: 207, startPoint y: 304, endPoint x: 213, endPoint y: 304, distance: 6.4
click at [211, 304] on span "Inside Windows for 3+ Bedroom House - $139" at bounding box center [173, 305] width 76 height 4
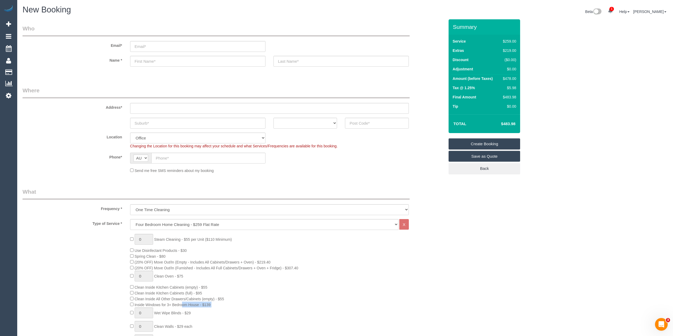
copy span "Inside Windows for 3+ Bedroom House - $139"
click at [511, 123] on h4 "$483.98" at bounding box center [500, 124] width 30 height 5
copy h4 "483.98"
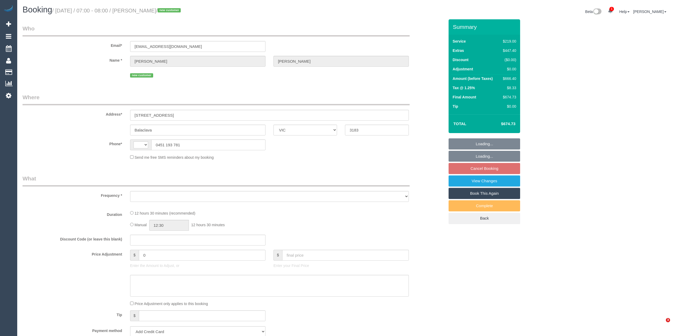
select select "VIC"
select select "string:AU"
select select "object:540"
select select "string:stripe-pm_1S4tcN2GScqysDRVoRsK9QiJ"
select select "number:28"
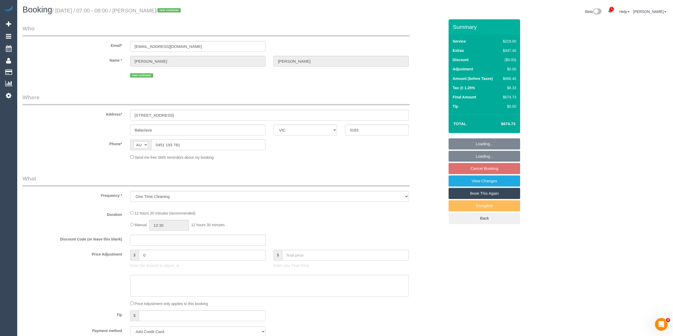
select select "number:14"
select select "number:18"
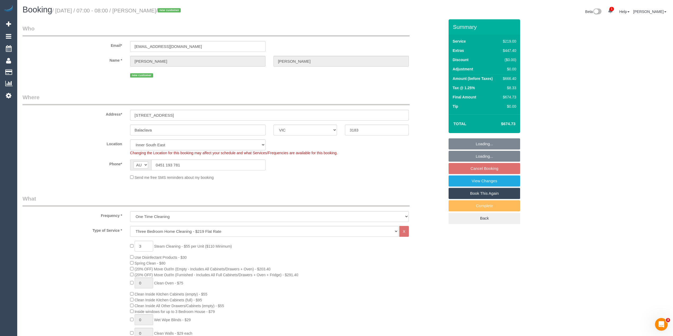
select select "spot1"
select select "object:1365"
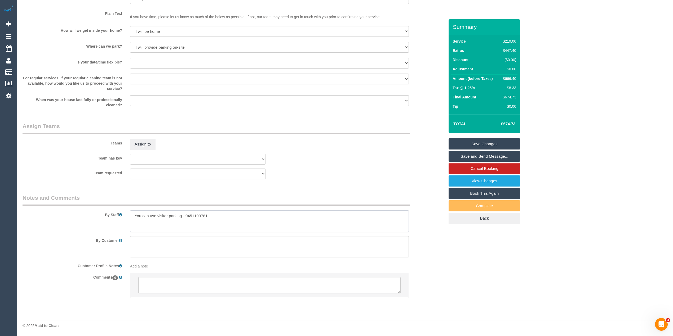
click at [223, 217] on textarea at bounding box center [269, 222] width 279 height 22
type textarea "You can use visitor parking - 0451193781 Steam cleaning of 3 bedrooms"
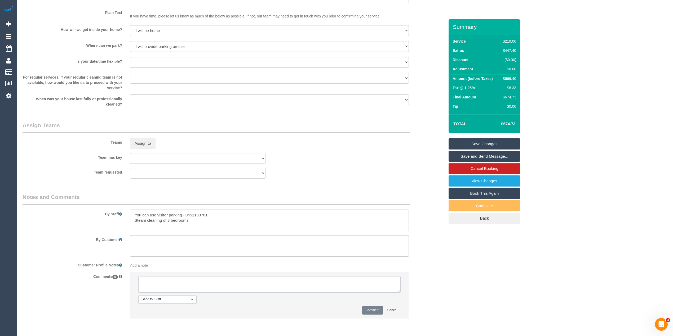
click at [197, 283] on textarea at bounding box center [269, 285] width 262 height 16
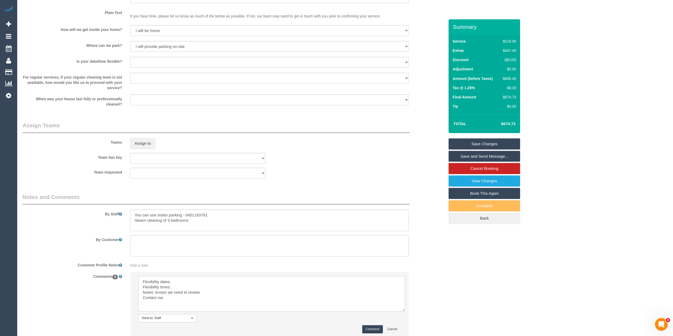
drag, startPoint x: 396, startPoint y: 289, endPoint x: 398, endPoint y: 317, distance: 27.9
click at [399, 312] on textarea at bounding box center [271, 294] width 266 height 35
click at [177, 280] on textarea at bounding box center [271, 299] width 266 height 44
click at [180, 288] on textarea at bounding box center [271, 299] width 266 height 44
click at [175, 297] on textarea at bounding box center [271, 299] width 266 height 44
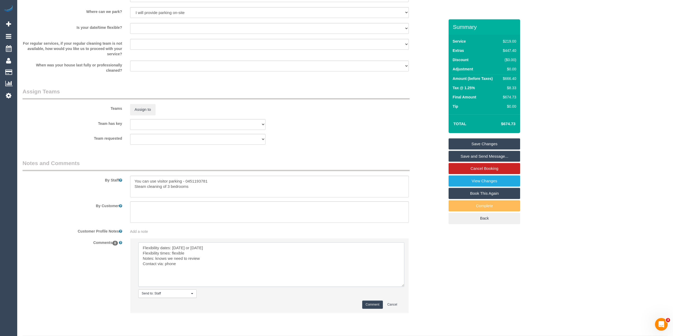
scroll to position [723, 0]
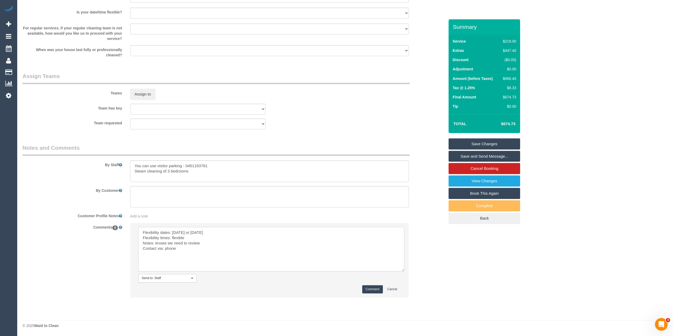
type textarea "Flexibility dates: Thursday or Friday Flexibility times: flexible Notes: knows …"
click at [372, 289] on button "Comment" at bounding box center [372, 290] width 21 height 8
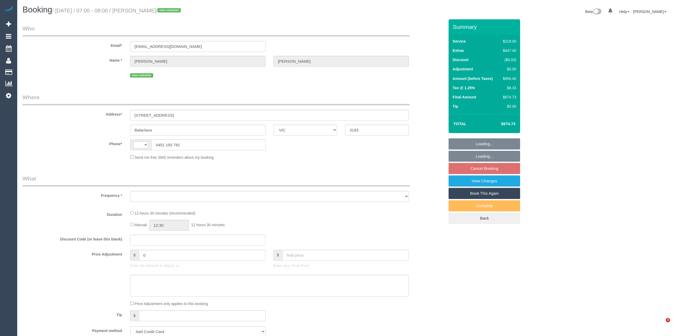
select select "VIC"
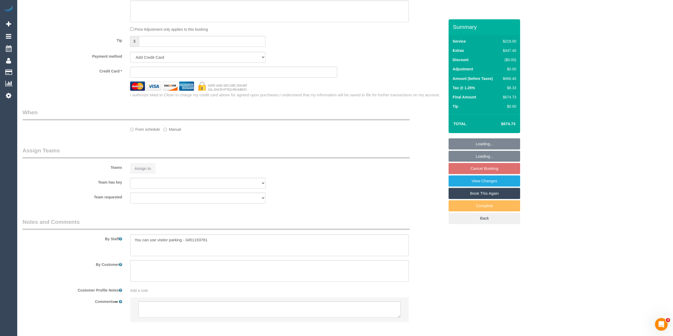
select select "string:AU"
select select "object:314"
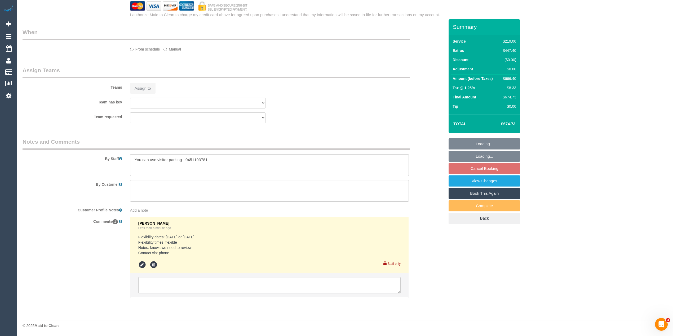
select select "string:stripe-pm_1S4tcN2GScqysDRVoRsK9QiJ"
select select "number:28"
select select "number:14"
select select "number:18"
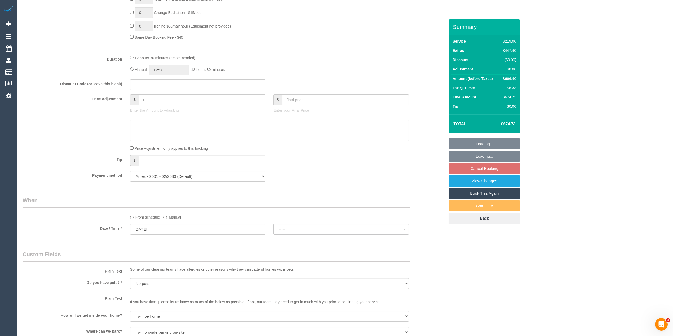
scroll to position [728, 0]
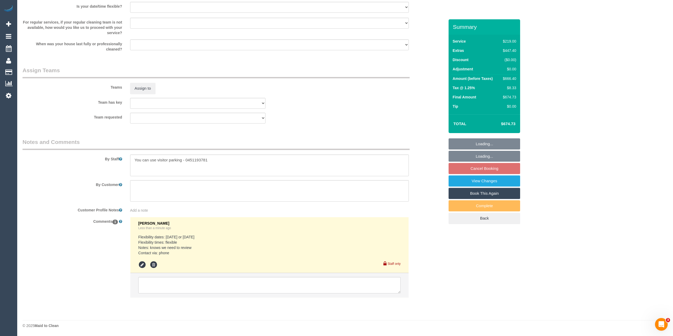
select select "object:1386"
select select "spot1"
click at [222, 161] on textarea at bounding box center [269, 166] width 279 height 22
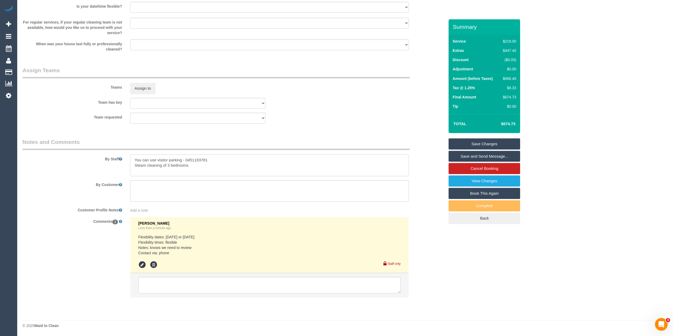
type textarea "You can use visitor parking - 0451193781 Steam cleaning of 3 bedrooms"
click at [470, 146] on link "Save Changes" at bounding box center [484, 144] width 72 height 11
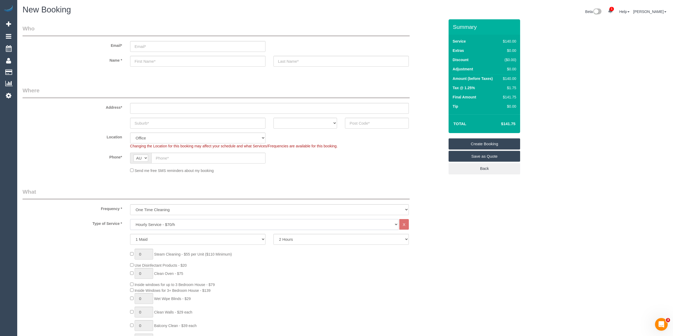
click at [172, 220] on select "Hourly Service - $70/h Hourly Service - $65/h Hourly Service - $60/h Hourly Ser…" at bounding box center [264, 224] width 268 height 11
click at [130, 219] on select "Hourly Service - $70/h Hourly Service - $65/h Hourly Service - $60/h Hourly Ser…" at bounding box center [264, 224] width 268 height 11
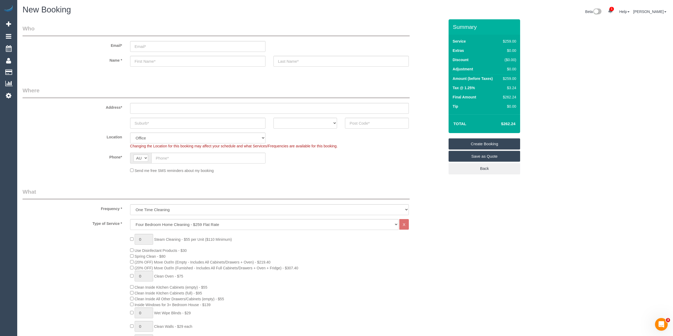
click at [108, 258] on div "0 Steam Cleaning - $55 per Unit ($110 Minimum) Use Disinfectant Products - $30 …" at bounding box center [234, 327] width 430 height 186
click at [151, 225] on select "Hourly Service - $70/h Hourly Service - $65/h Hourly Service - $60/h Hourly Ser…" at bounding box center [264, 224] width 268 height 11
click at [130, 219] on select "Hourly Service - $70/h Hourly Service - $65/h Hourly Service - $60/h Hourly Ser…" at bounding box center [264, 224] width 268 height 11
click at [96, 264] on div "0 Steam Cleaning - $55 per Unit ($110 Minimum) Use Disinfectant Products - $30 …" at bounding box center [234, 327] width 430 height 186
click at [105, 263] on div "0 Steam Cleaning - $55 per Unit ($110 Minimum) Use Disinfectant Products - $30 …" at bounding box center [234, 327] width 430 height 186
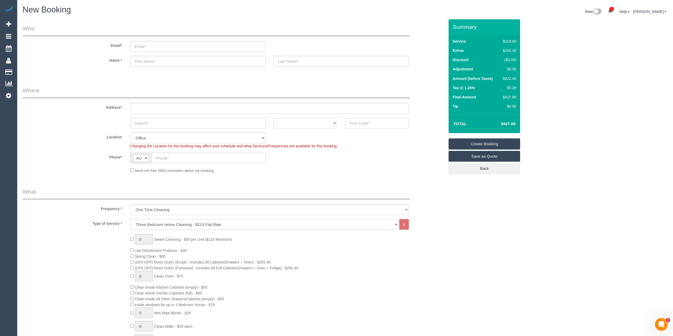
click at [145, 224] on select "Hourly Service - $70/h Hourly Service - $65/h Hourly Service - $60/h Hourly Ser…" at bounding box center [264, 224] width 268 height 11
select select "213"
click at [130, 219] on select "Hourly Service - $70/h Hourly Service - $65/h Hourly Service - $60/h Hourly Ser…" at bounding box center [264, 224] width 268 height 11
click at [102, 256] on div "0 Steam Cleaning - $55 per Unit ($110 Minimum) Use Disinfectant Products - $30 …" at bounding box center [234, 327] width 430 height 186
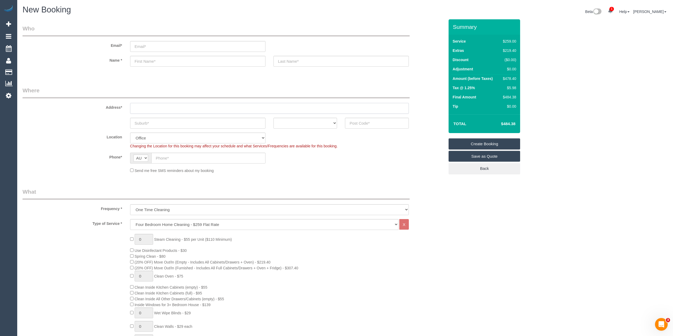
click at [141, 108] on input "text" at bounding box center [269, 108] width 279 height 11
type input "-"
click at [112, 238] on div "0 Steam Cleaning - $55 per Unit ($110 Minimum) Use Disinfectant Products - $30 …" at bounding box center [234, 327] width 430 height 186
click at [129, 238] on div "0 Steam Cleaning - $55 per Unit ($110 Minimum) Use Disinfectant Products - $30 …" at bounding box center [287, 327] width 322 height 186
click at [130, 238] on div "0 Steam Cleaning - $55 per Unit ($110 Minimum) Use Disinfectant Products - $30 …" at bounding box center [287, 327] width 322 height 186
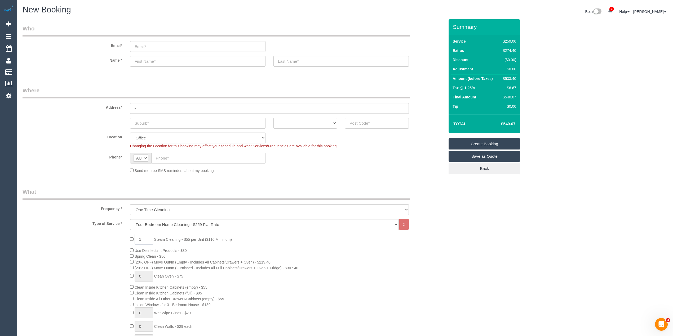
drag, startPoint x: 148, startPoint y: 239, endPoint x: 137, endPoint y: 239, distance: 10.6
click at [137, 239] on input "1" at bounding box center [144, 239] width 19 height 11
type input "2"
click at [96, 238] on div "2 Steam Cleaning - $55 per Unit ($110 Minimum) Use Disinfectant Products - $30 …" at bounding box center [234, 327] width 430 height 186
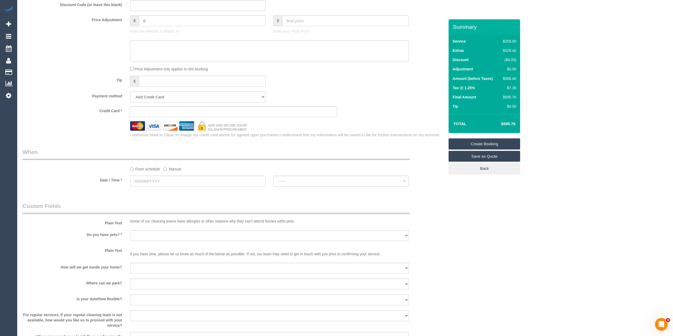
scroll to position [651, 0]
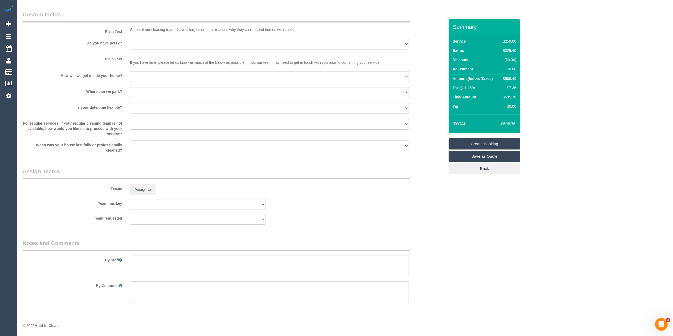
click at [202, 273] on textarea at bounding box center [269, 267] width 279 height 22
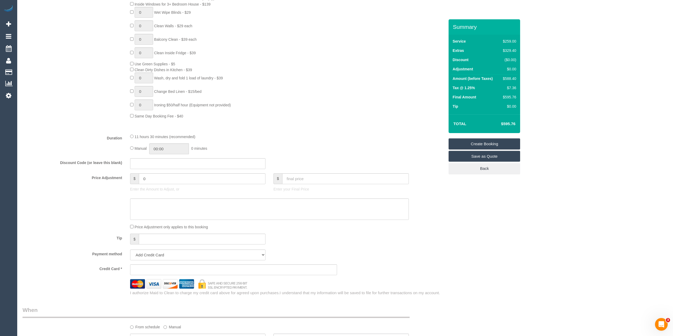
scroll to position [298, 0]
type textarea "Steam cleaning of 1 bedroom and small study."
click at [470, 231] on div "Who Email* Name * Where Address* - ACT NSW NT QLD SA TAS VIC WA Location Office…" at bounding box center [345, 196] width 645 height 949
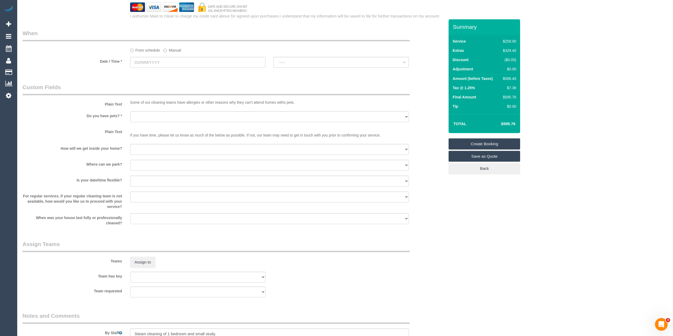
scroll to position [592, 0]
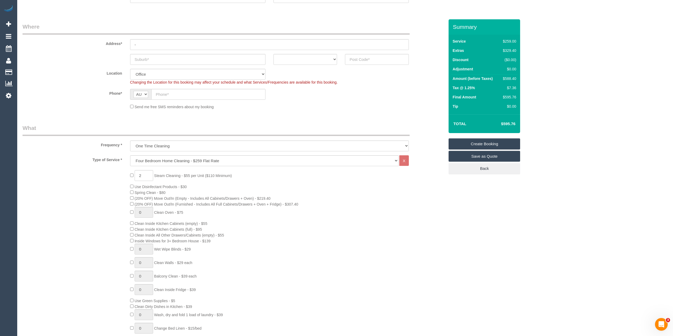
scroll to position [62, 0]
click at [129, 179] on div "2 Steam Cleaning - $55 per Unit ($110 Minimum) Use Disinfectant Products - $30 …" at bounding box center [287, 265] width 322 height 186
type input "0"
click at [96, 182] on div "0 Steam Cleaning - $55 per Unit ($110 Minimum) Use Disinfectant Products - $30 …" at bounding box center [234, 265] width 430 height 186
click at [106, 182] on div "0 Steam Cleaning - $55 per Unit ($110 Minimum) Use Disinfectant Products - $30 …" at bounding box center [234, 265] width 430 height 186
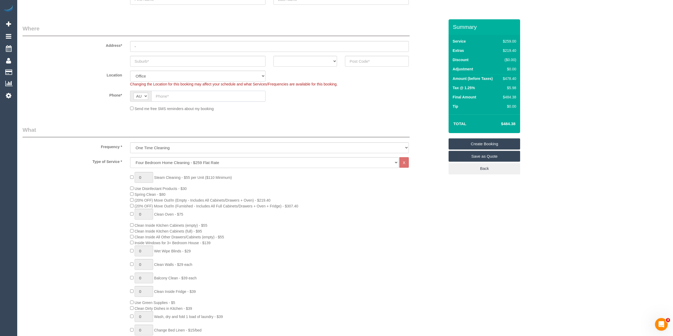
click at [192, 93] on input "text" at bounding box center [208, 96] width 114 height 11
paste input "61 480 777 522"
drag, startPoint x: 162, startPoint y: 95, endPoint x: 150, endPoint y: 96, distance: 11.7
click at [150, 96] on div "AF AL DZ AD AO AI AQ AG AR AM AW AU AT AZ BS BH BD BB BY BE BZ BJ BM BT BO BA B…" at bounding box center [197, 96] width 135 height 11
type input "0480 777 522"
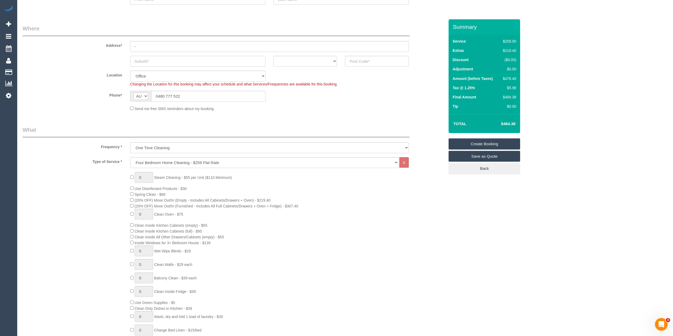
click at [145, 60] on input "text" at bounding box center [197, 61] width 135 height 11
click at [155, 60] on input "text" at bounding box center [197, 61] width 135 height 11
paste input "Williams Landing"
type input "Williams Landing"
click at [359, 61] on input "text" at bounding box center [377, 61] width 64 height 11
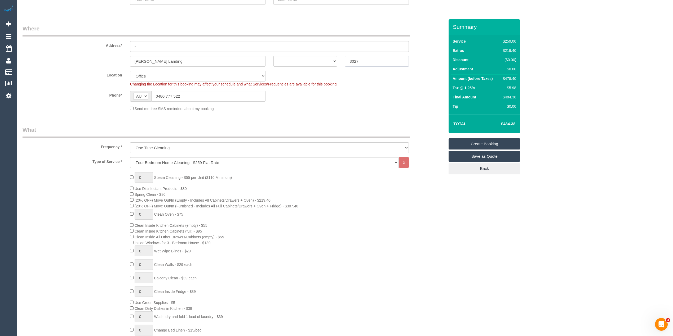
type input "3027"
click at [302, 61] on select "ACT [GEOGRAPHIC_DATA] NT [GEOGRAPHIC_DATA] SA TAS [GEOGRAPHIC_DATA] [GEOGRAPHIC…" at bounding box center [305, 61] width 64 height 11
select select "53"
select select "VIC"
click at [273, 56] on select "ACT [GEOGRAPHIC_DATA] NT [GEOGRAPHIC_DATA] SA TAS [GEOGRAPHIC_DATA] [GEOGRAPHIC…" at bounding box center [305, 61] width 64 height 11
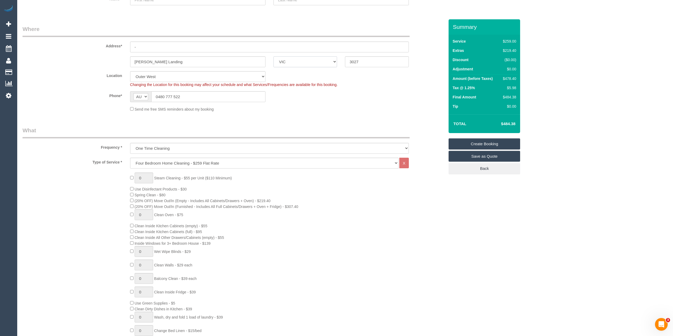
select select "object:2346"
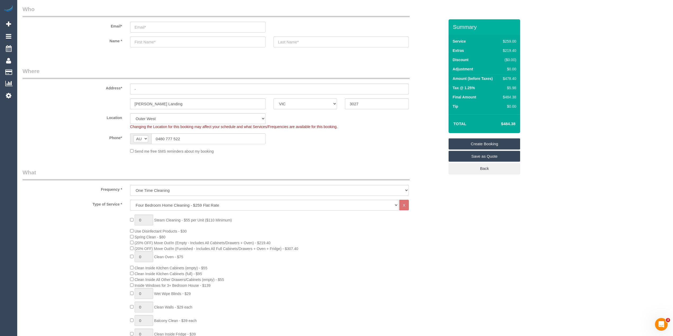
scroll to position [0, 0]
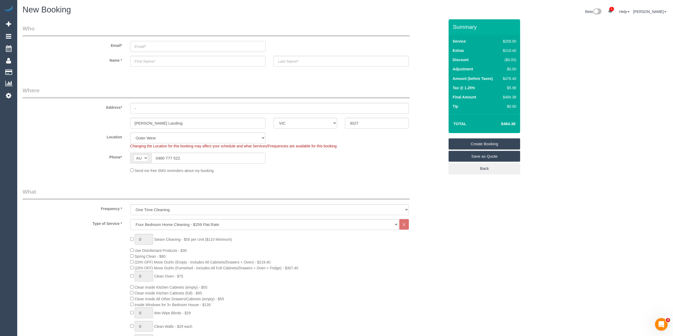
click at [154, 44] on input "email" at bounding box center [197, 46] width 135 height 11
type input "ron.gonzales16@gmail.com"
click at [150, 60] on input "text" at bounding box center [197, 61] width 135 height 11
type input "Ron"
type input "Gonzales"
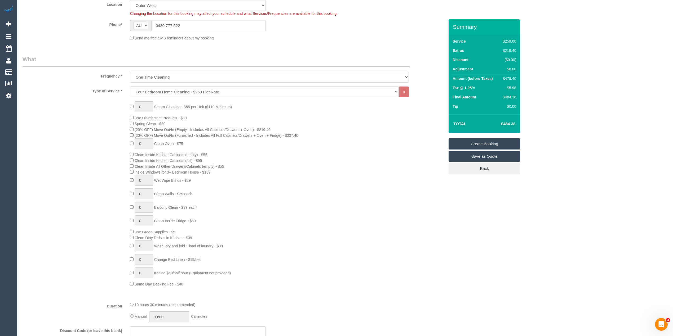
scroll to position [3, 0]
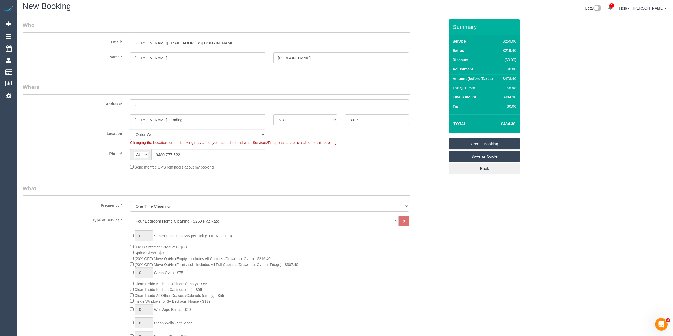
click at [505, 156] on link "Save as Quote" at bounding box center [484, 156] width 72 height 11
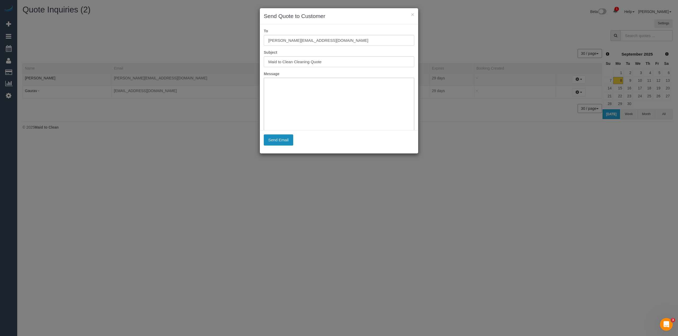
click at [280, 140] on button "Send Email" at bounding box center [278, 140] width 29 height 11
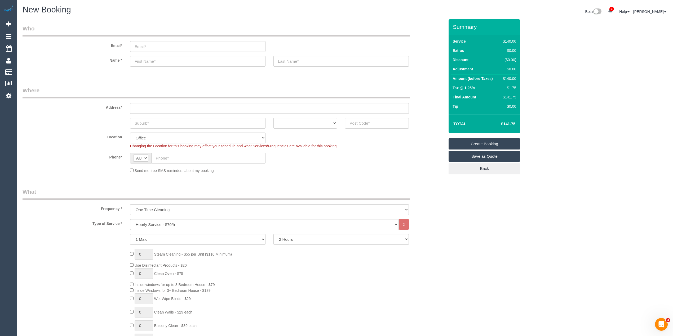
click at [157, 225] on select "Hourly Service - $70/h Hourly Service - $65/h Hourly Service - $60/h Hourly Ser…" at bounding box center [264, 224] width 268 height 11
select select "211"
click at [130, 219] on select "Hourly Service - $70/h Hourly Service - $65/h Hourly Service - $60/h Hourly Ser…" at bounding box center [264, 224] width 268 height 11
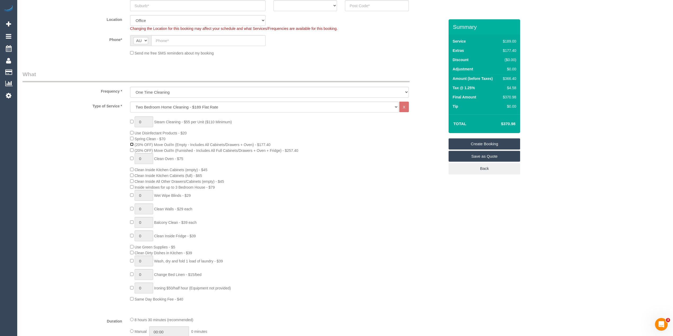
scroll to position [59, 0]
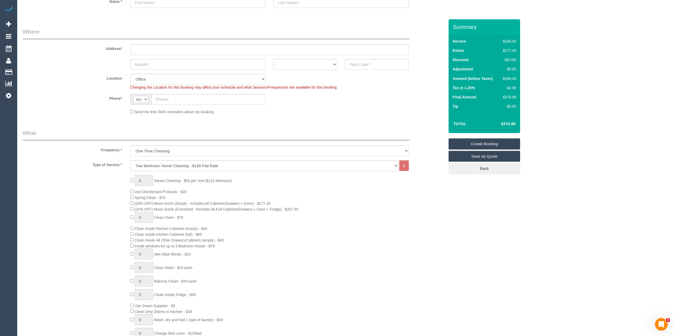
click at [111, 233] on div "0 Steam Cleaning - $55 per Unit ($110 Minimum) Use Disinfectant Products - $20 …" at bounding box center [234, 268] width 430 height 186
type input "1"
click at [89, 258] on div "0 Steam Cleaning - $55 per Unit ($110 Minimum) Use Disinfectant Products - $20 …" at bounding box center [234, 268] width 430 height 186
click at [95, 261] on div "0 Steam Cleaning - $55 per Unit ($110 Minimum) Use Disinfectant Products - $20 …" at bounding box center [234, 268] width 430 height 186
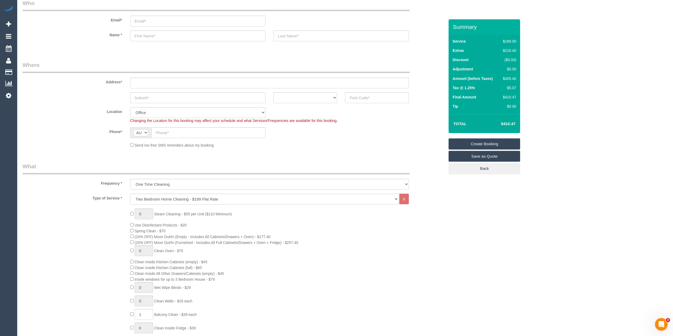
scroll to position [0, 0]
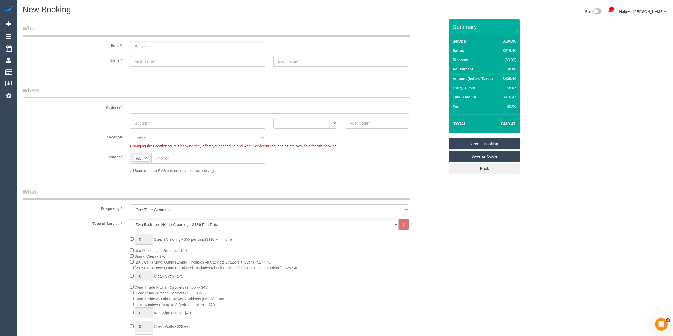
click at [165, 154] on input "text" at bounding box center [208, 158] width 114 height 11
paste input "61 414 177 644"
drag, startPoint x: 161, startPoint y: 156, endPoint x: 153, endPoint y: 156, distance: 8.2
click at [153, 156] on input "61 414 177 644" at bounding box center [208, 158] width 114 height 11
type input "0414 177 644"
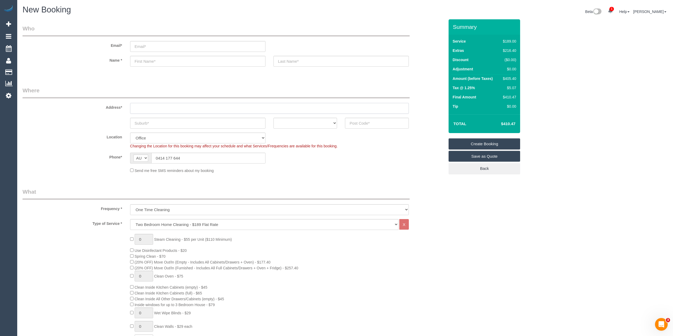
click at [151, 104] on input "text" at bounding box center [269, 108] width 279 height 11
type input "-"
click at [157, 119] on input "text" at bounding box center [197, 123] width 135 height 11
paste input "Collingwood"
type input "Collingwood"
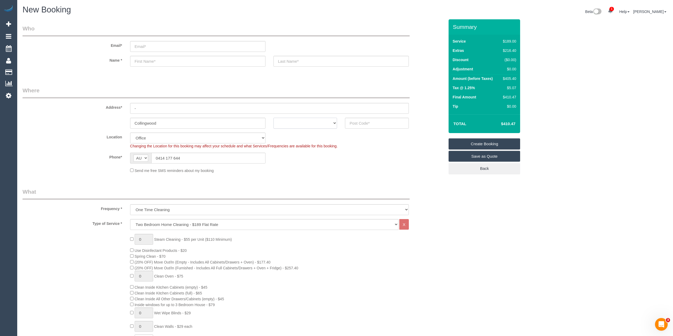
click at [302, 123] on select "ACT [GEOGRAPHIC_DATA] NT [GEOGRAPHIC_DATA] SA TAS [GEOGRAPHIC_DATA] [GEOGRAPHIC…" at bounding box center [305, 123] width 64 height 11
select select "VIC"
click at [273, 118] on select "ACT [GEOGRAPHIC_DATA] NT [GEOGRAPHIC_DATA] SA TAS [GEOGRAPHIC_DATA] [GEOGRAPHIC…" at bounding box center [305, 123] width 64 height 11
click at [365, 122] on input "text" at bounding box center [377, 123] width 64 height 11
click at [376, 123] on input "text" at bounding box center [377, 123] width 64 height 11
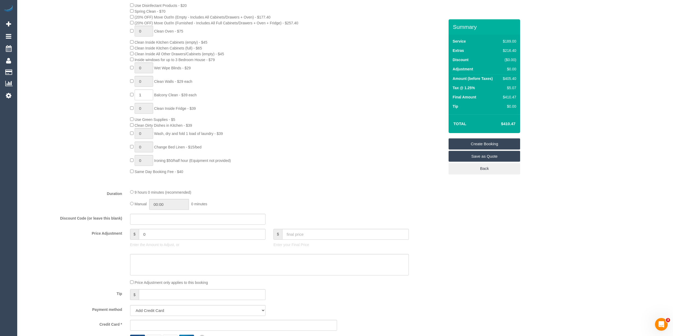
scroll to position [412, 0]
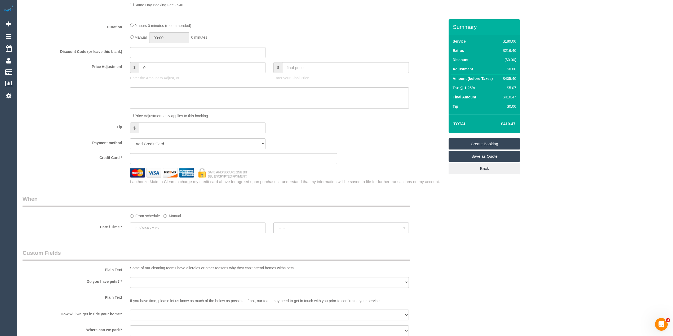
type input "3066"
click at [156, 228] on input "text" at bounding box center [197, 228] width 135 height 11
click at [195, 240] on span "Next" at bounding box center [194, 240] width 4 height 4
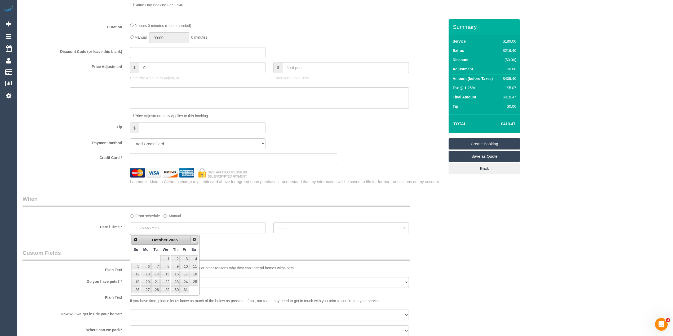
select select "47"
select select "object:2185"
click at [502, 220] on div "Who Email* Name * Where Address* - [GEOGRAPHIC_DATA] ACT [GEOGRAPHIC_DATA] NT […" at bounding box center [345, 81] width 645 height 949
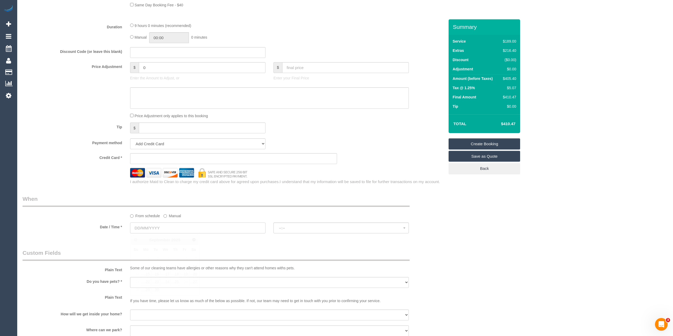
click at [148, 228] on input "text" at bounding box center [197, 228] width 135 height 11
click at [195, 237] on link "Next" at bounding box center [193, 239] width 7 height 7
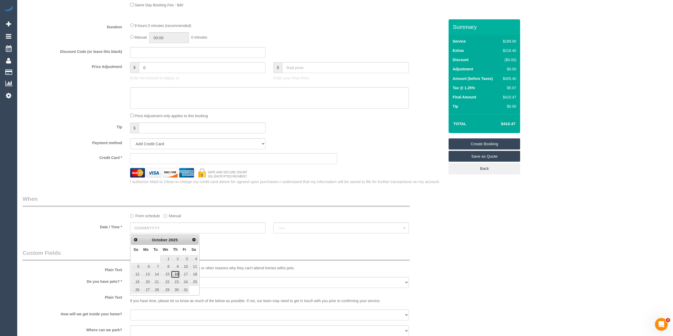
click at [178, 275] on link "16" at bounding box center [175, 274] width 9 height 7
type input "16/10/2025"
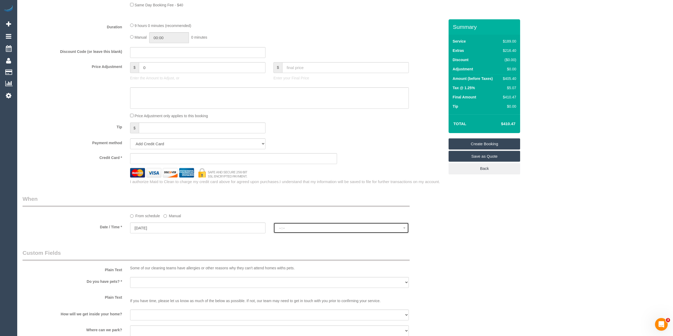
click at [311, 227] on span "--:--" at bounding box center [341, 228] width 124 height 4
select select "spot1"
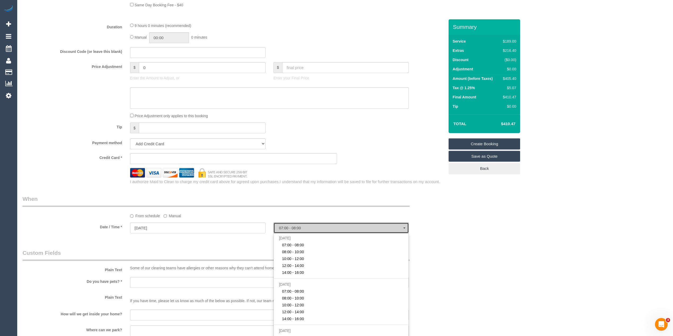
drag, startPoint x: 311, startPoint y: 227, endPoint x: 316, endPoint y: 227, distance: 5.3
click at [311, 227] on span "07:00 - 08:00" at bounding box center [341, 228] width 124 height 4
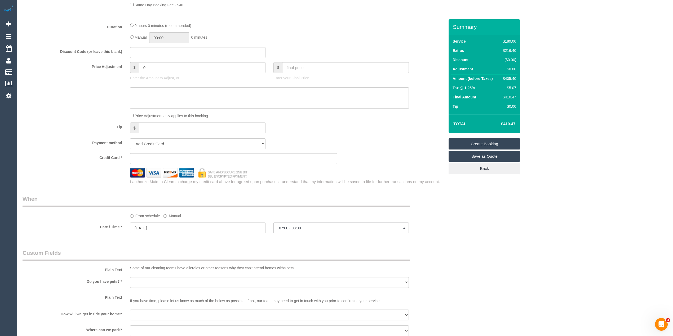
click at [553, 238] on div "Who Email* Name * Where Address* - Collingwood ACT NSW NT QLD SA TAS VIC WA 306…" at bounding box center [345, 81] width 645 height 949
click at [146, 227] on input "16/10/2025" at bounding box center [197, 228] width 135 height 11
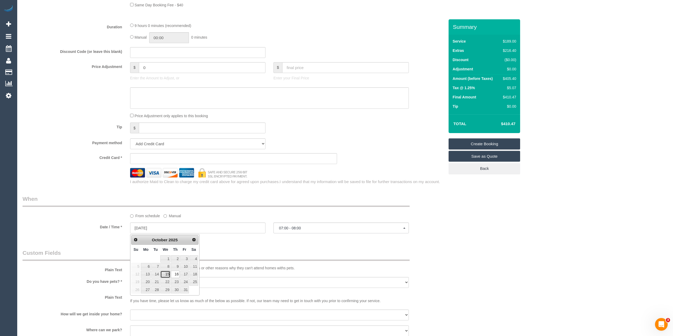
click at [167, 274] on link "15" at bounding box center [165, 274] width 10 height 7
type input "15/10/2025"
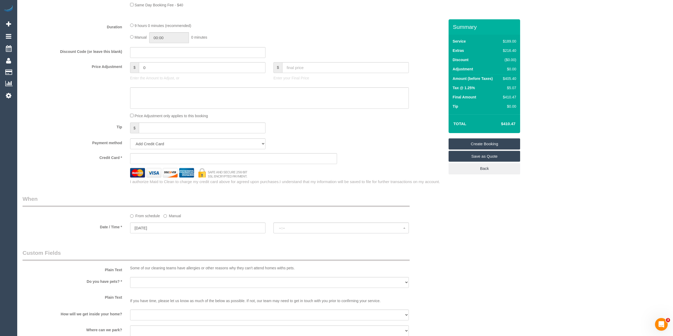
select select "spot22"
click at [514, 247] on div "Who Email* Name * Where Address* - Collingwood ACT NSW NT QLD SA TAS VIC WA 306…" at bounding box center [345, 81] width 645 height 949
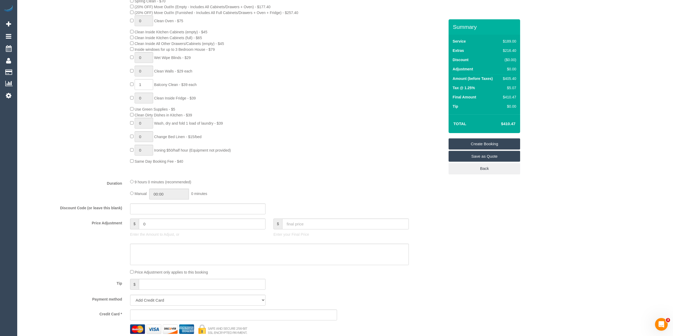
scroll to position [0, 0]
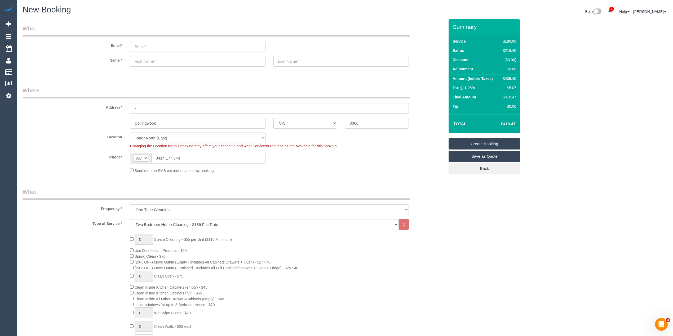
click at [148, 44] on input "email" at bounding box center [197, 46] width 135 height 11
click at [151, 44] on input "email" at bounding box center [197, 46] width 135 height 11
type input "haily.tran@gmail.com"
type input "Haily"
select select "spot43"
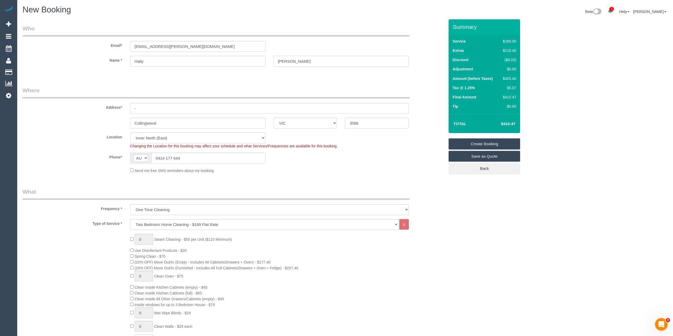
type input "Tran"
drag, startPoint x: 142, startPoint y: 107, endPoint x: 109, endPoint y: 107, distance: 33.1
click at [109, 107] on div "Address* -" at bounding box center [234, 100] width 430 height 27
click at [156, 107] on input "502/6 May" at bounding box center [269, 108] width 279 height 11
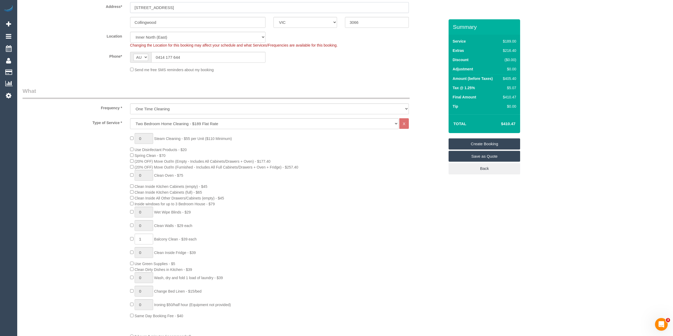
scroll to position [118, 0]
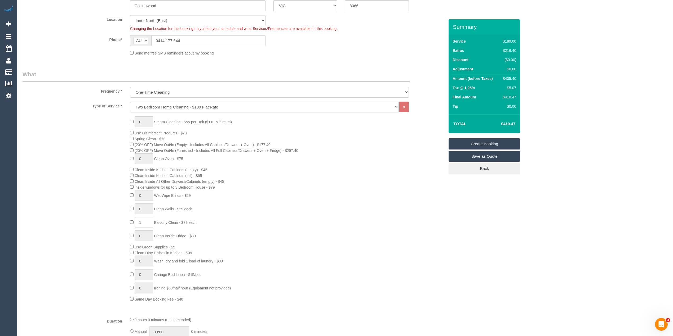
type input "502/6 Mater Street"
type input "0"
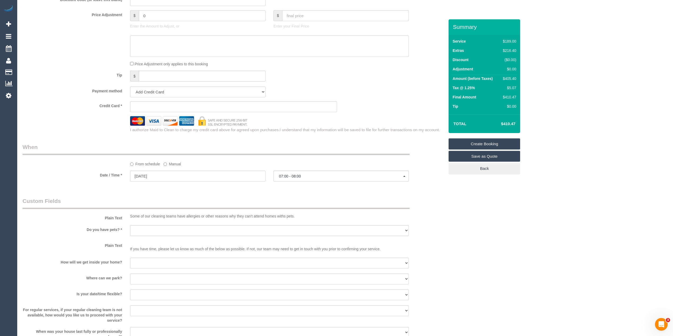
scroll to position [471, 0]
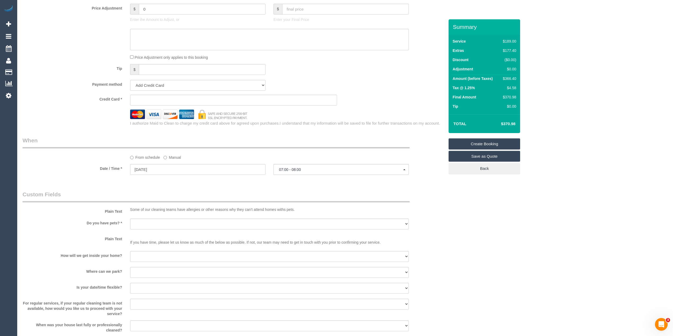
select select "spot64"
click at [140, 224] on select "Yes - Cats Yes - Dogs No pets Yes - Dogs and Cats Yes - Other" at bounding box center [269, 224] width 279 height 11
select select "number:28"
click at [130, 219] on select "Yes - Cats Yes - Dogs No pets Yes - Dogs and Cats Yes - Other" at bounding box center [269, 224] width 279 height 11
click at [145, 169] on input "15/10/2025" at bounding box center [197, 169] width 135 height 11
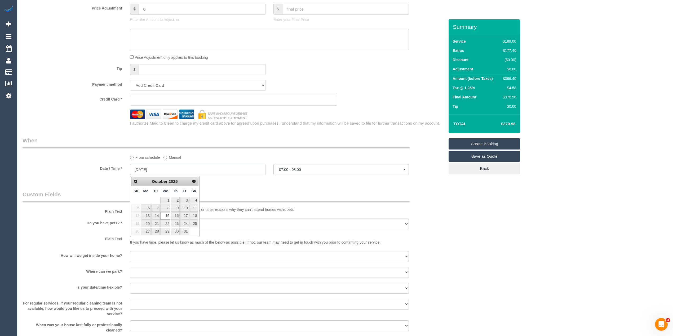
click at [145, 169] on input "15/10/2025" at bounding box center [197, 169] width 135 height 11
click at [287, 171] on span "07:00 - 08:00" at bounding box center [341, 170] width 124 height 4
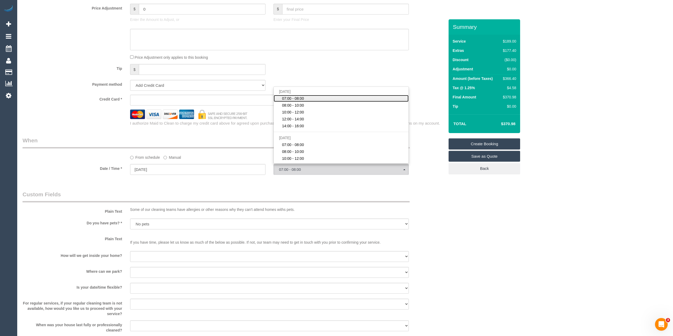
click at [295, 97] on span "07:00 - 08:00" at bounding box center [293, 98] width 22 height 5
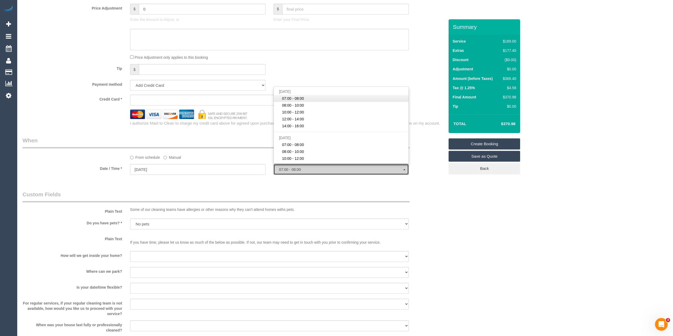
select select "spot64"
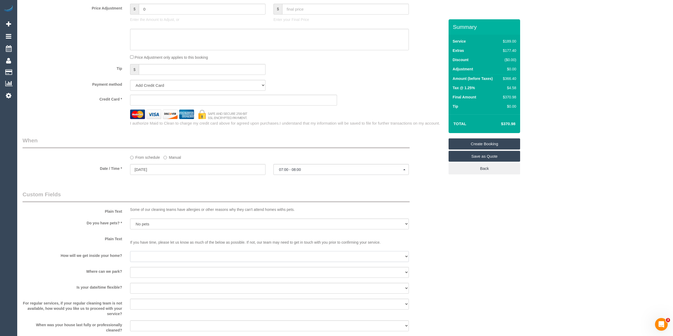
click at [144, 255] on select "I will be home Key will be left (please provide details below) Lock box/Access …" at bounding box center [269, 256] width 279 height 11
select select "number:14"
click at [130, 252] on select "I will be home Key will be left (please provide details below) Lock box/Access …" at bounding box center [269, 256] width 279 height 11
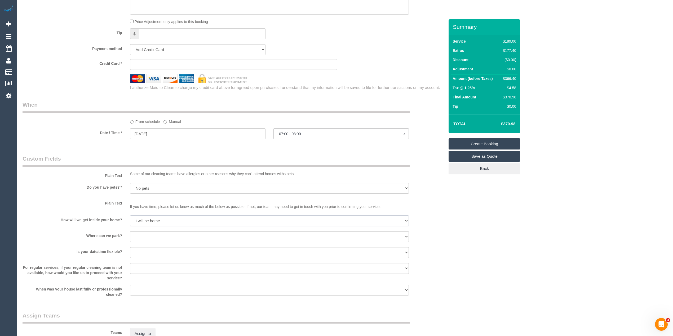
scroll to position [530, 0]
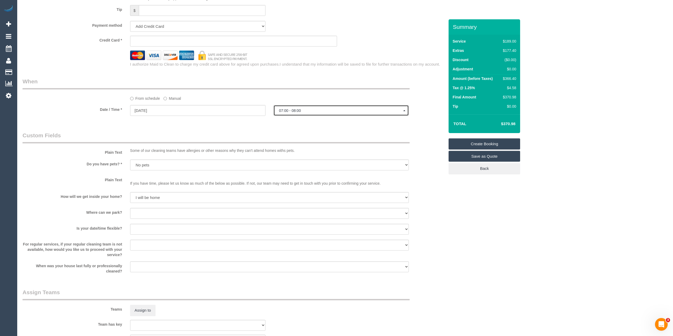
click at [300, 111] on span "07:00 - 08:00" at bounding box center [341, 111] width 124 height 4
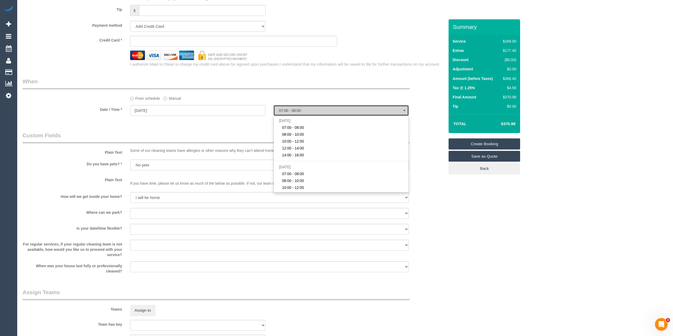
click at [299, 110] on span "07:00 - 08:00" at bounding box center [341, 111] width 124 height 4
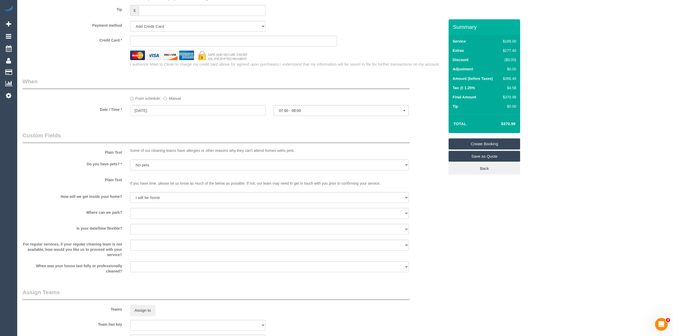
click at [271, 90] on legend "When" at bounding box center [216, 84] width 387 height 12
click at [295, 114] on button "07:00 - 08:00" at bounding box center [340, 110] width 135 height 11
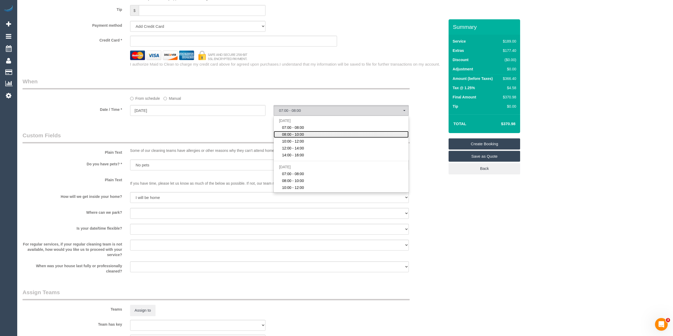
click at [305, 136] on link "08:00 - 10:00" at bounding box center [341, 134] width 135 height 7
select select "spot65"
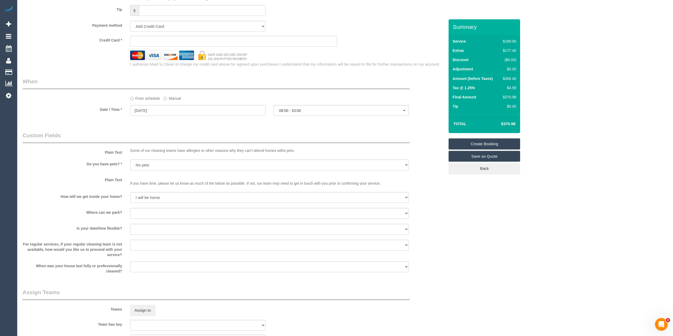
click at [286, 92] on div "From schedule Manual" at bounding box center [234, 90] width 430 height 24
click at [311, 114] on button "08:00 - 10:00" at bounding box center [340, 110] width 135 height 11
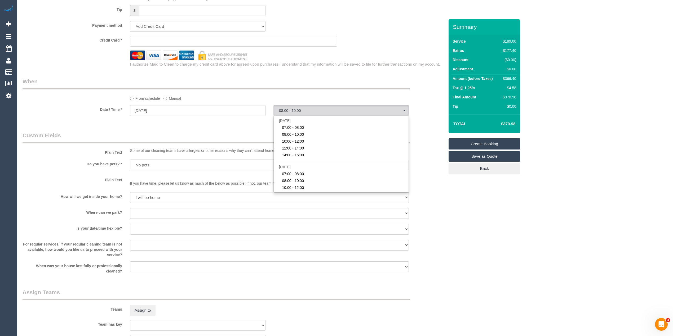
click at [299, 87] on legend "When" at bounding box center [216, 84] width 387 height 12
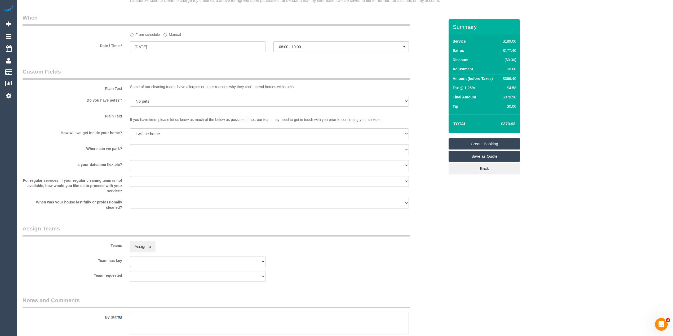
scroll to position [647, 0]
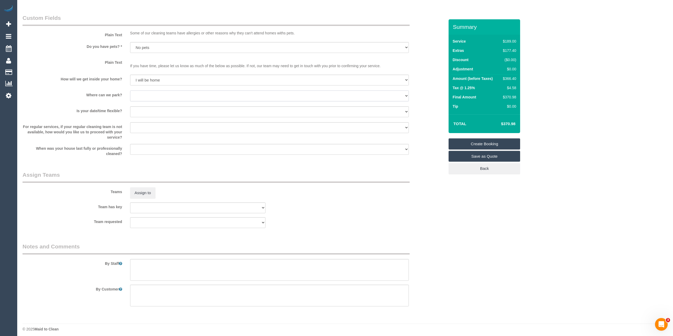
click at [137, 94] on select "I will provide parking on-site Free street parking Paid street parking (cost wi…" at bounding box center [269, 96] width 279 height 11
select select "number:19"
click at [130, 91] on select "I will provide parking on-site Free street parking Paid street parking (cost wi…" at bounding box center [269, 96] width 279 height 11
click at [143, 109] on select "Yes - date and time Yes - date but not time Yes - time but not date No - No fle…" at bounding box center [269, 111] width 279 height 11
select select "number:24"
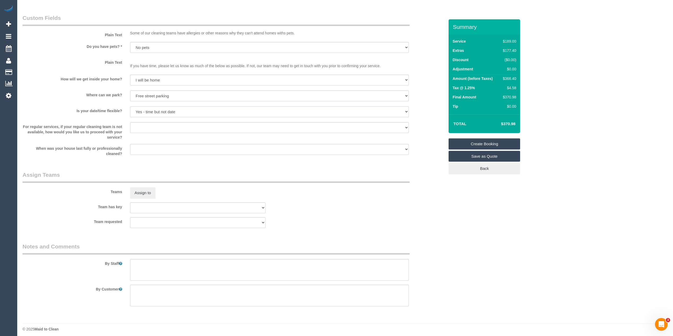
click at [130, 107] on select "Yes - date and time Yes - date but not time Yes - time but not date No - No fle…" at bounding box center [269, 111] width 279 height 11
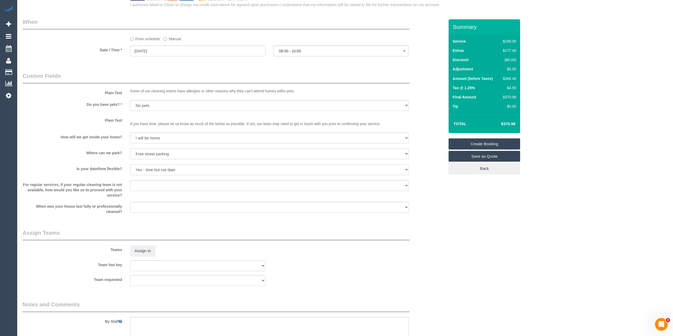
scroll to position [412, 0]
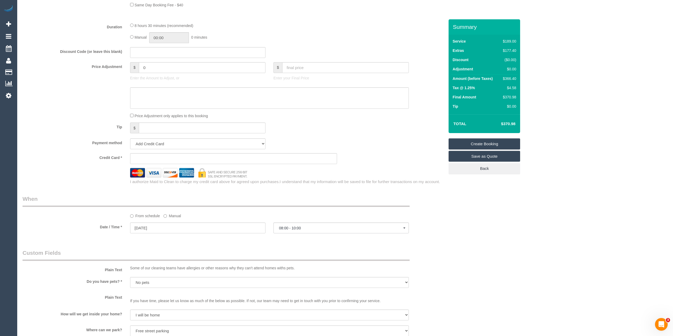
click at [158, 155] on sui-stripe-card at bounding box center [233, 158] width 207 height 11
click at [158, 157] on iframe at bounding box center [234, 158] width 198 height 5
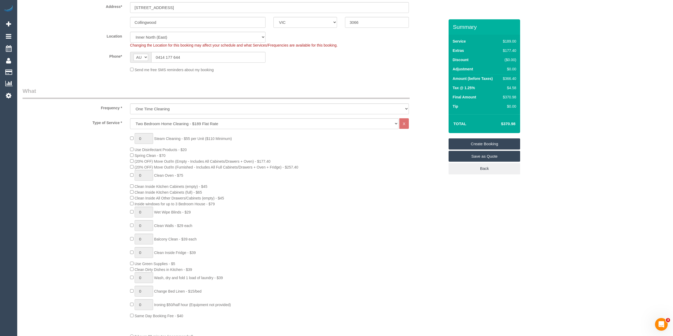
scroll to position [118, 0]
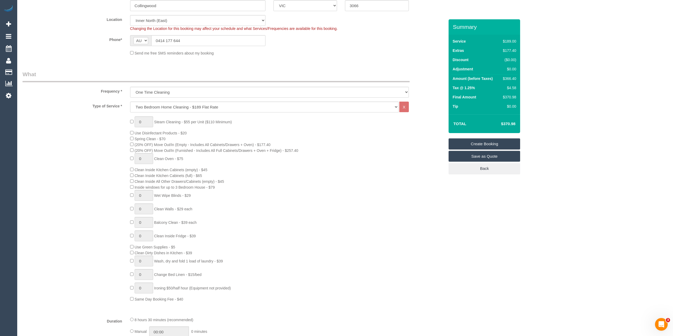
click at [314, 174] on div "0 Steam Cleaning - $55 per Unit ($110 Minimum) Use Disinfectant Products - $20 …" at bounding box center [287, 210] width 322 height 186
click at [113, 200] on div "0 Steam Cleaning - $55 per Unit ($110 Minimum) Use Disinfectant Products - $20 …" at bounding box center [234, 210] width 430 height 186
type input "0"
select select "spot86"
click at [109, 204] on div "0 Steam Cleaning - $55 per Unit ($110 Minimum) Use Disinfectant Products - $20 …" at bounding box center [234, 210] width 430 height 186
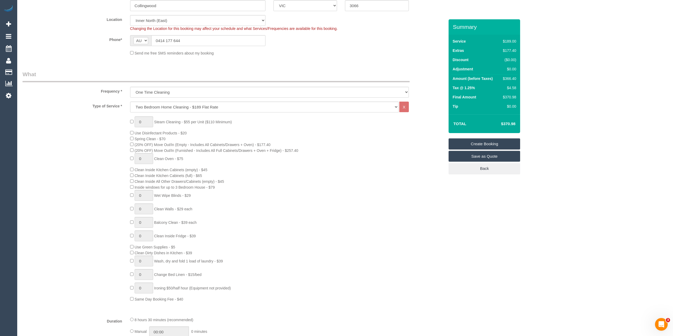
select select "spot107"
click at [109, 204] on div "0 Steam Cleaning - $55 per Unit ($110 Minimum) Use Disinfectant Products - $20 …" at bounding box center [234, 210] width 430 height 186
click at [130, 188] on div "0 Steam Cleaning - $55 per Unit ($110 Minimum) Use Disinfectant Products - $20 …" at bounding box center [287, 210] width 322 height 186
click at [99, 182] on div "0 Steam Cleaning - $55 per Unit ($110 Minimum) Use Disinfectant Products - $20 …" at bounding box center [234, 210] width 430 height 186
select select "spot128"
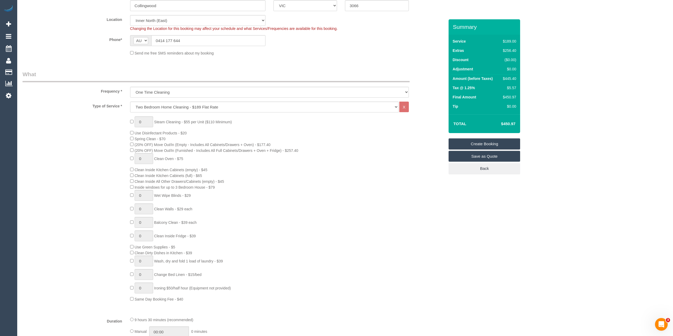
click at [131, 187] on div "0 Steam Cleaning - $55 per Unit ($110 Minimum) Use Disinfectant Products - $20 …" at bounding box center [287, 210] width 322 height 186
click at [107, 184] on div "0 Steam Cleaning - $55 per Unit ($110 Minimum) Use Disinfectant Products - $20 …" at bounding box center [234, 210] width 430 height 186
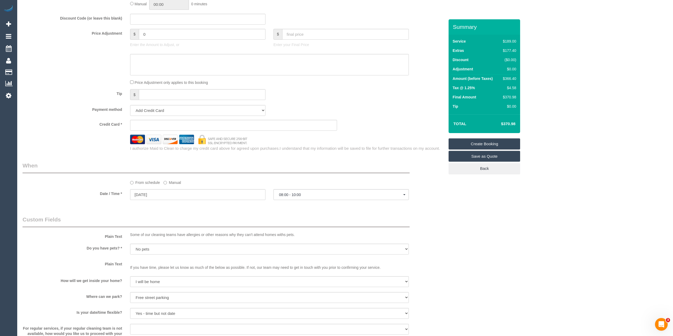
scroll to position [471, 0]
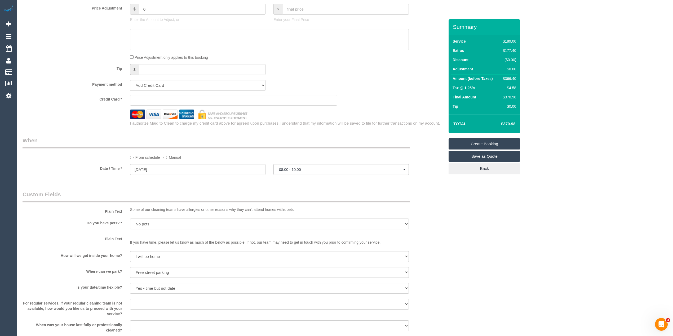
select select "spot149"
click at [146, 98] on sui-stripe-card at bounding box center [233, 100] width 207 height 11
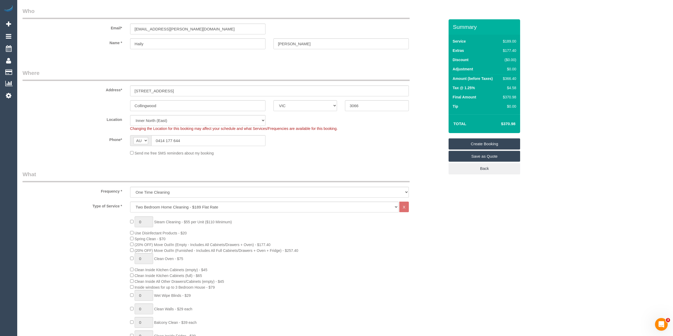
scroll to position [0, 0]
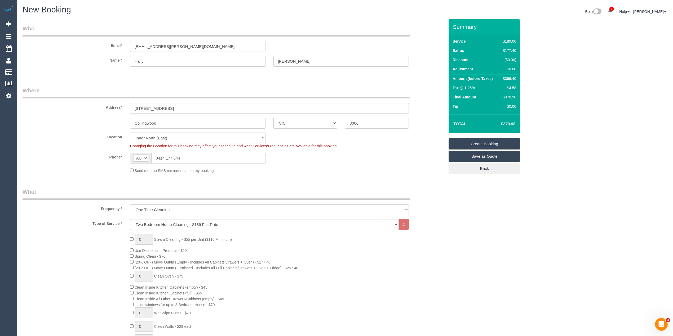
drag, startPoint x: 178, startPoint y: 45, endPoint x: 99, endPoint y: 43, distance: 79.5
click at [99, 43] on div "Email* haily.tran@gmail.com" at bounding box center [234, 38] width 430 height 27
click at [492, 143] on link "Create Booking" at bounding box center [484, 144] width 72 height 11
select select "spot170"
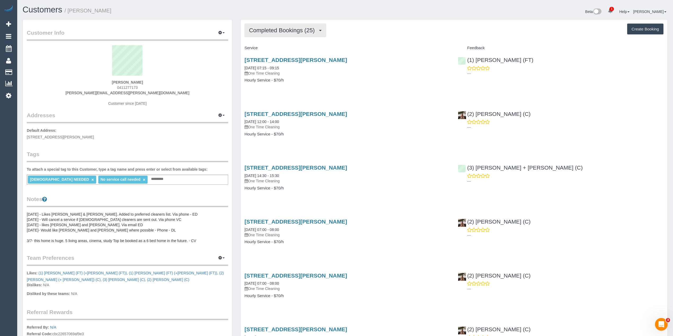
click at [270, 29] on span "Completed Bookings (25)" at bounding box center [283, 30] width 68 height 7
drag, startPoint x: 139, startPoint y: 87, endPoint x: 114, endPoint y: 88, distance: 25.2
click at [114, 88] on div "[PERSON_NAME] 0411277173 [PERSON_NAME][EMAIL_ADDRESS][PERSON_NAME][DOMAIN_NAME]…" at bounding box center [127, 78] width 201 height 66
copy span "0411277173"
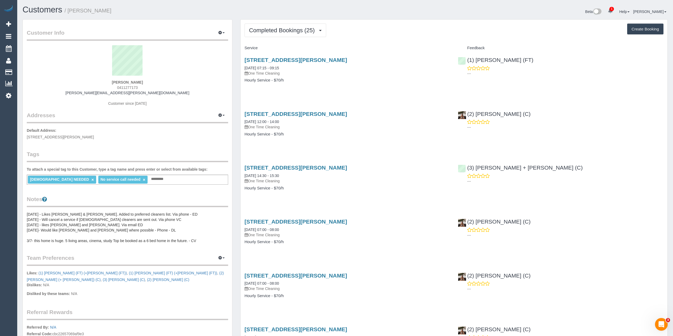
copy span "0411277173"
click at [389, 46] on div "Service" at bounding box center [346, 48] width 213 height 9
click at [599, 128] on p "---" at bounding box center [565, 127] width 196 height 5
click at [654, 32] on button "Create Booking" at bounding box center [645, 29] width 36 height 11
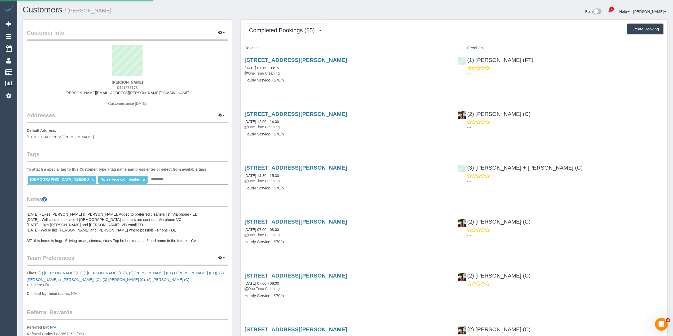
select select "VIC"
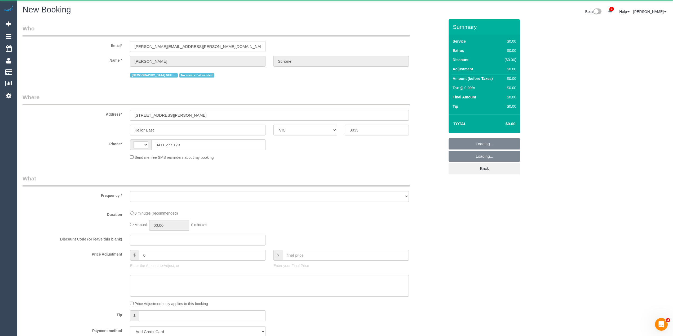
select select "string:AU"
select select "object:1671"
select select "string:stripe-pm_1QPMA42GScqysDRVqFL1SLhF"
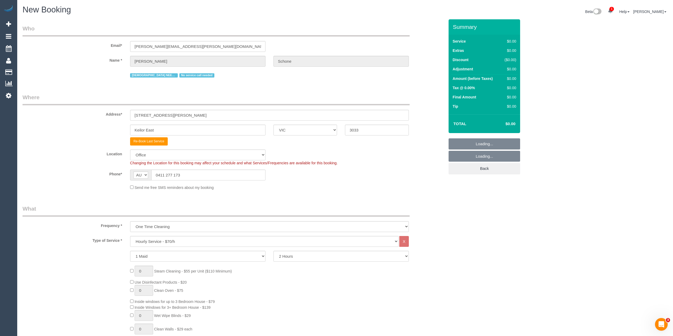
select select "object:3269"
select select "49"
select select "object:3274"
drag, startPoint x: 136, startPoint y: 113, endPoint x: 107, endPoint y: 113, distance: 28.3
click at [107, 113] on div "Address* [STREET_ADDRESS][PERSON_NAME]" at bounding box center [234, 106] width 430 height 27
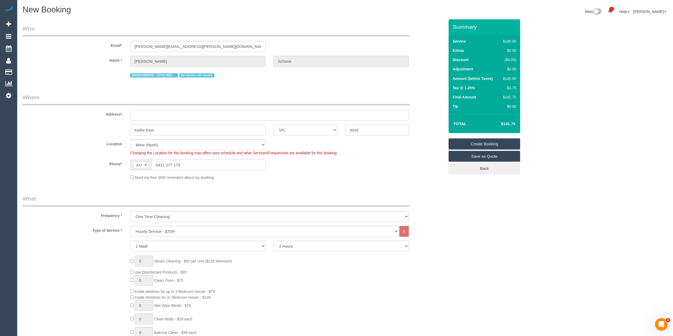
click at [154, 117] on input "text" at bounding box center [269, 115] width 279 height 11
click at [153, 114] on input "text" at bounding box center [269, 115] width 279 height 11
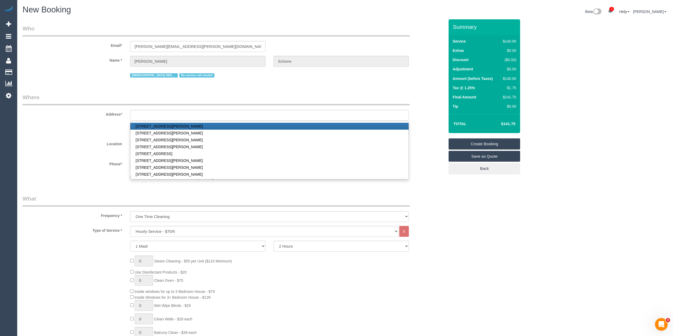
click at [168, 126] on link "23A Forrester St, Essendon, VIC 3040" at bounding box center [269, 126] width 278 height 7
type input "23A Forrester St"
type input "Essendon"
type input "3040"
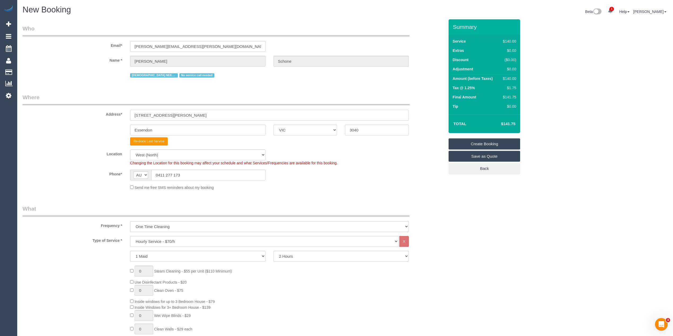
select select "59"
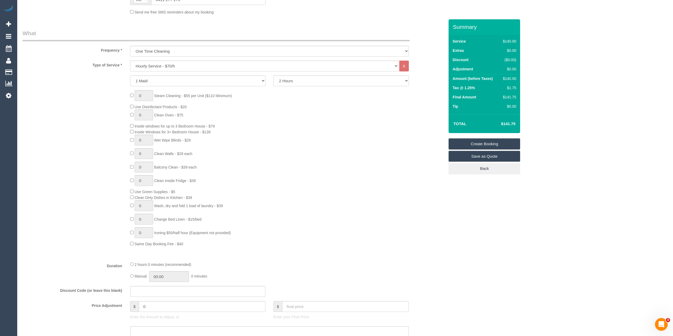
select select "object:3853"
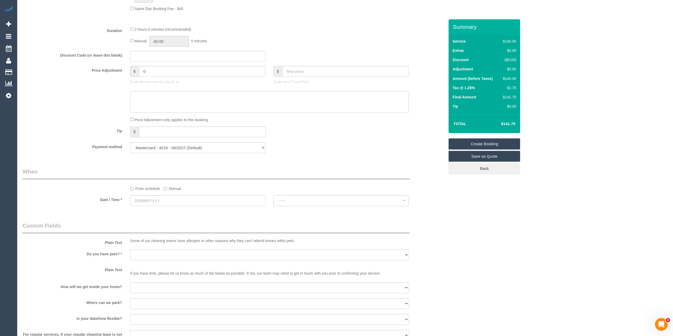
scroll to position [471, 0]
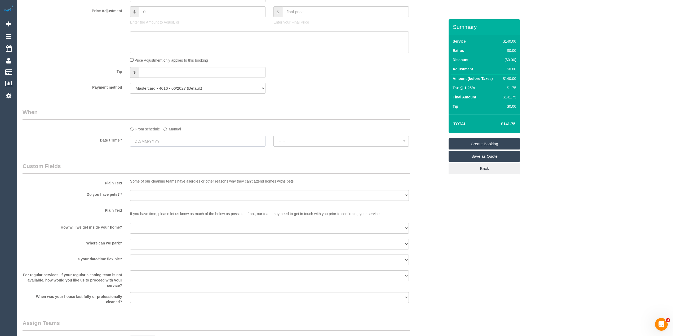
click at [154, 144] on input "text" at bounding box center [197, 141] width 135 height 11
click at [196, 180] on link "13" at bounding box center [193, 179] width 9 height 7
type input "13/09/2025"
click at [288, 141] on span "--:--" at bounding box center [341, 141] width 124 height 4
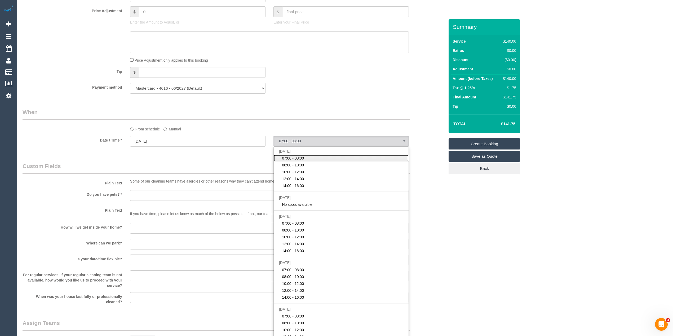
click at [296, 160] on span "07:00 - 08:00" at bounding box center [293, 158] width 22 height 5
select select "spot1"
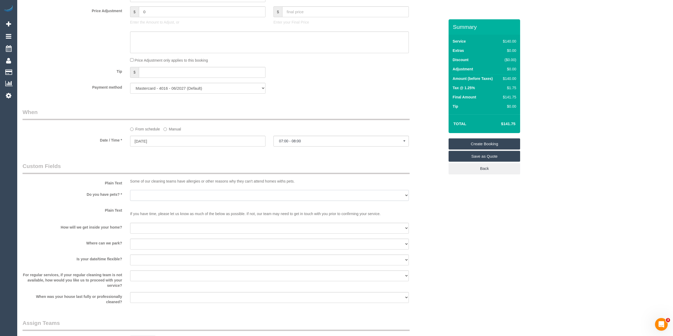
click at [139, 195] on select "Yes - Cats Yes - Dogs No pets Yes - Dogs and Cats Yes - Other" at bounding box center [269, 195] width 279 height 11
select select "number:28"
click at [130, 190] on select "Yes - Cats Yes - Dogs No pets Yes - Dogs and Cats Yes - Other" at bounding box center [269, 195] width 279 height 11
click at [146, 226] on select "I will be home Key will be left (please provide details below) Lock box/Access …" at bounding box center [269, 228] width 279 height 11
click at [146, 221] on sui-booking-custom-fields "Plain Text Some of our cleaning teams have allergies or other reasons why they …" at bounding box center [234, 233] width 422 height 142
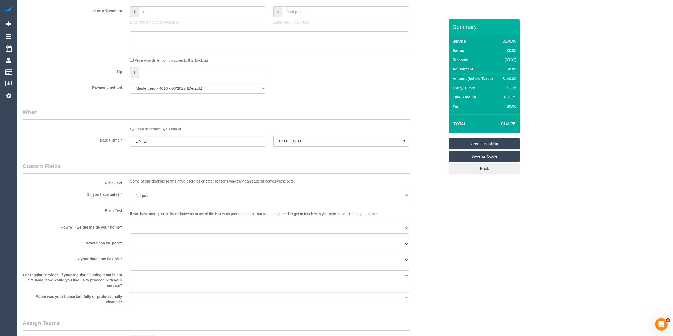
click at [147, 225] on select "I will be home Key will be left (please provide details below) Lock box/Access …" at bounding box center [269, 228] width 279 height 11
select select "number:14"
click at [130, 223] on select "I will be home Key will be left (please provide details below) Lock box/Access …" at bounding box center [269, 228] width 279 height 11
click at [147, 243] on select "I will provide parking on-site Free street parking Paid street parking (cost wi…" at bounding box center [269, 244] width 279 height 11
select select "number:19"
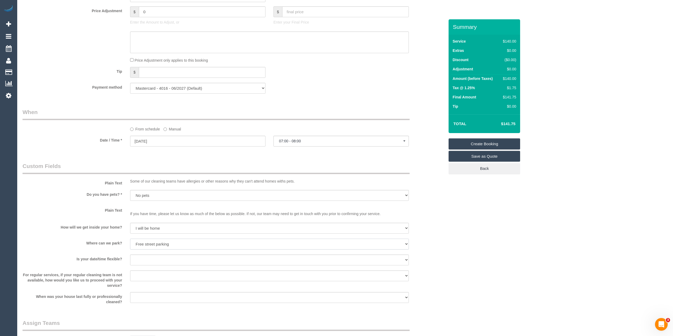
click at [130, 239] on select "I will provide parking on-site Free street parking Paid street parking (cost wi…" at bounding box center [269, 244] width 279 height 11
click at [155, 257] on select "Yes - date and time Yes - date but not time Yes - time but not date No - No fle…" at bounding box center [269, 260] width 279 height 11
select select "number:24"
click at [130, 255] on select "Yes - date and time Yes - date but not time Yes - time but not date No - No fle…" at bounding box center [269, 260] width 279 height 11
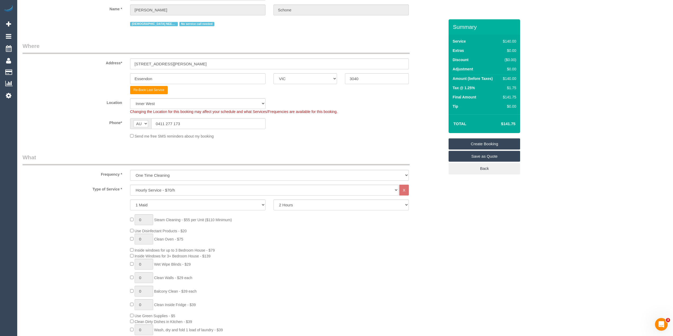
scroll to position [0, 0]
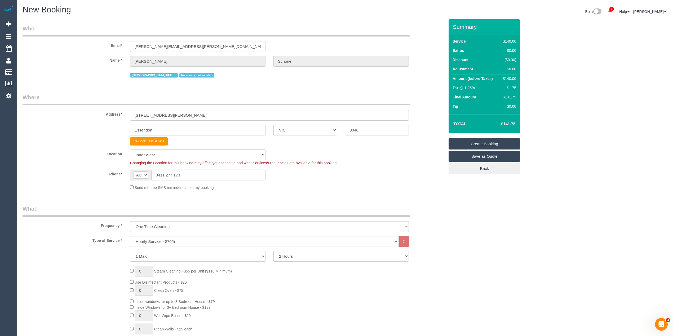
drag, startPoint x: 168, startPoint y: 130, endPoint x: 114, endPoint y: 132, distance: 54.6
click at [115, 132] on div "Essendon ACT NSW NT QLD SA TAS VIC WA 3040" at bounding box center [234, 130] width 430 height 11
drag, startPoint x: 192, startPoint y: 174, endPoint x: 148, endPoint y: 173, distance: 43.4
click at [148, 173] on div "AF AL DZ AD AO AI AQ AG AR AM AW AU AT AZ BS BH BD BB BY BE BZ BJ BM BT BO BA B…" at bounding box center [197, 175] width 135 height 11
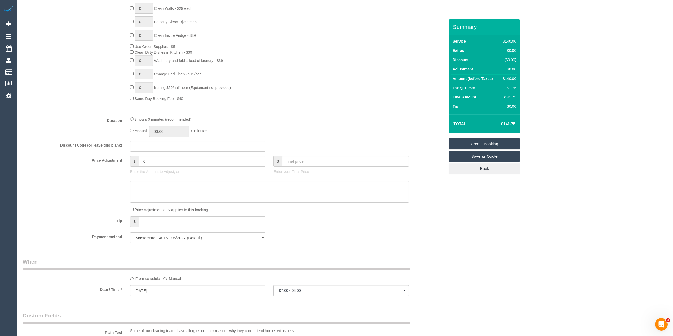
scroll to position [471, 0]
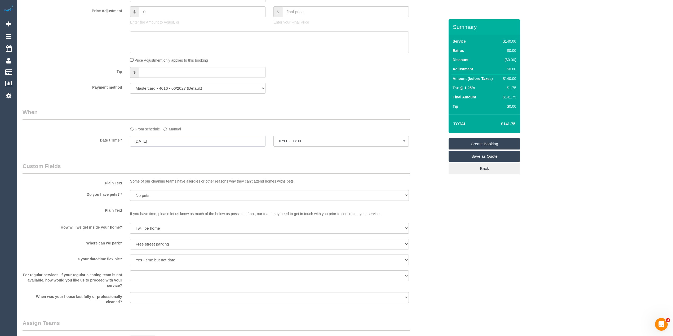
click at [140, 142] on input "13/09/2025" at bounding box center [197, 141] width 135 height 11
click at [168, 129] on label "Manual" at bounding box center [171, 128] width 17 height 7
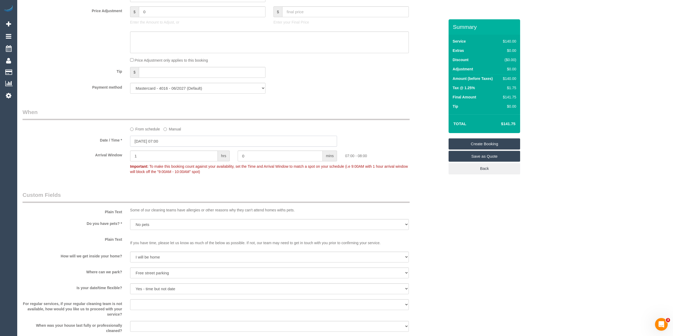
click at [153, 137] on input "13/09/2025 07:00" at bounding box center [233, 141] width 207 height 11
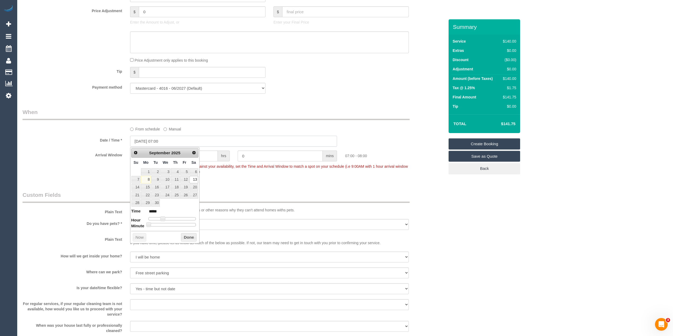
click at [153, 137] on input "13/09/2025 07:00" at bounding box center [233, 141] width 207 height 11
click at [196, 179] on link "13" at bounding box center [193, 179] width 9 height 7
click at [355, 104] on div "Who Email* melissa.schone@gmail.com Name * Melissa Schone FEMALE NEEDED No serv…" at bounding box center [234, 44] width 430 height 991
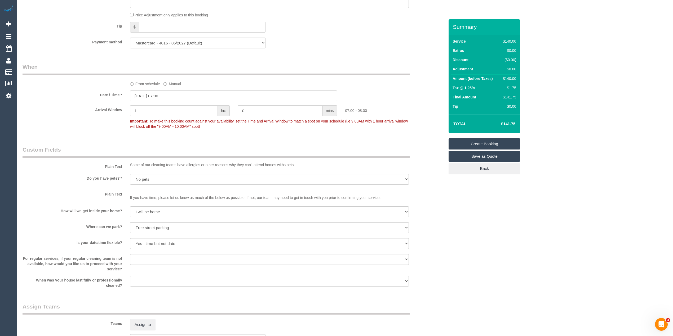
scroll to position [530, 0]
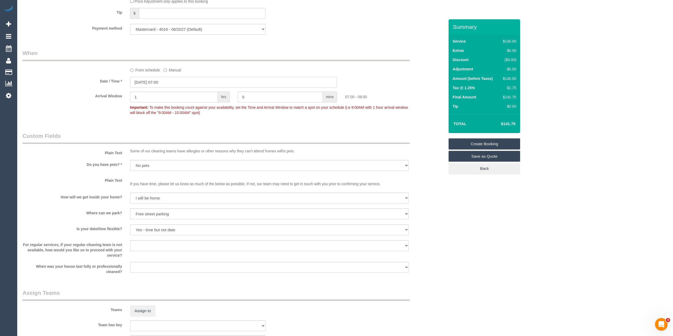
click at [161, 81] on input "13/09/2025 07:00" at bounding box center [233, 82] width 207 height 11
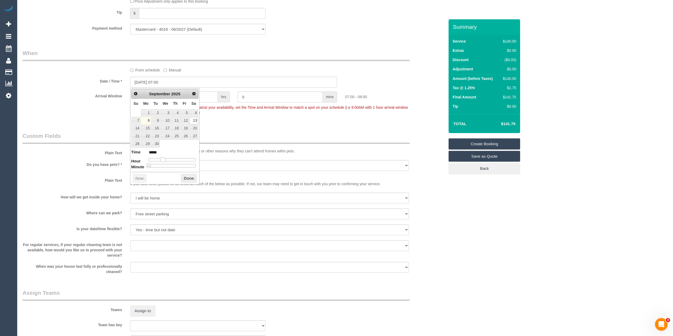
type input "13/09/2025 08:00"
type input "*****"
drag, startPoint x: 161, startPoint y: 161, endPoint x: 164, endPoint y: 161, distance: 3.2
click at [164, 161] on span at bounding box center [164, 160] width 5 height 5
click at [81, 107] on div "Arrival Window 1 hrs 0 mins 08:00 - 09:00 Important: To make this booking count…" at bounding box center [234, 105] width 430 height 26
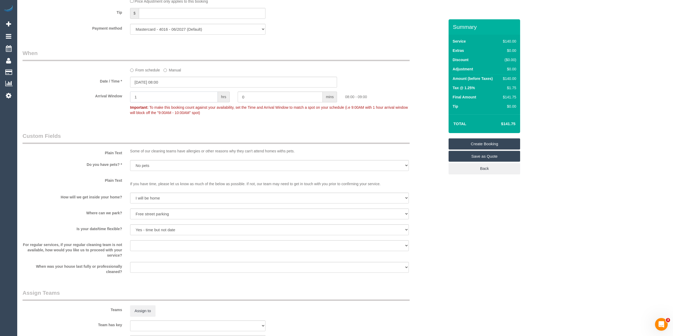
drag, startPoint x: 156, startPoint y: 97, endPoint x: 104, endPoint y: 91, distance: 52.4
click at [105, 91] on sui-booking-spot "From schedule Manual Date / Time * 13/09/2025 08:00 Arrival Window 1 hrs 0 mins…" at bounding box center [234, 83] width 422 height 69
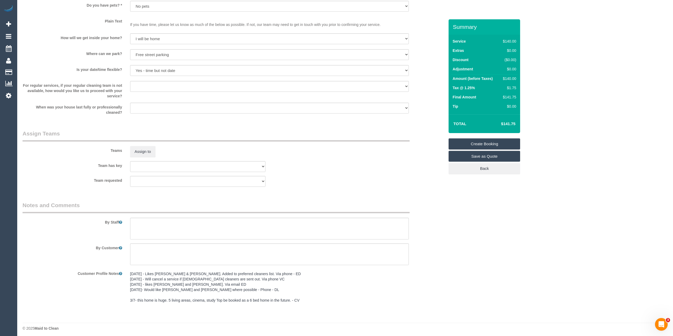
scroll to position [692, 0]
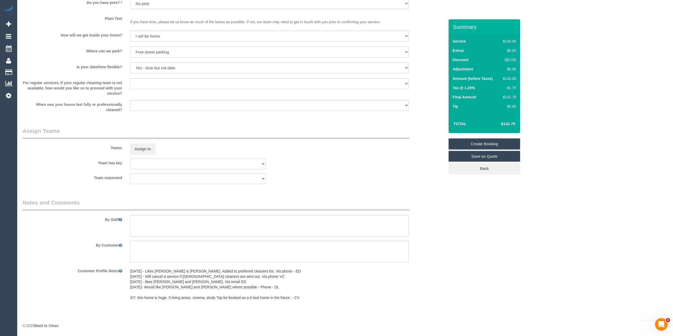
type input "2"
click at [140, 226] on textarea at bounding box center [269, 226] width 279 height 22
click at [144, 222] on textarea at bounding box center [269, 226] width 279 height 22
click at [171, 219] on textarea at bounding box center [269, 226] width 279 height 22
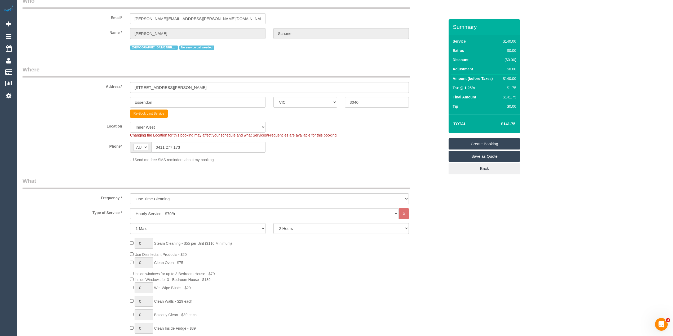
scroll to position [0, 0]
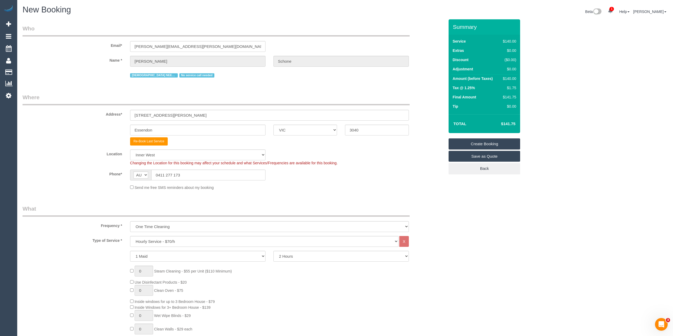
type textarea "Please ask the customer which areas they want cleaned, thank you."
click at [484, 143] on link "Create Booking" at bounding box center [484, 144] width 72 height 11
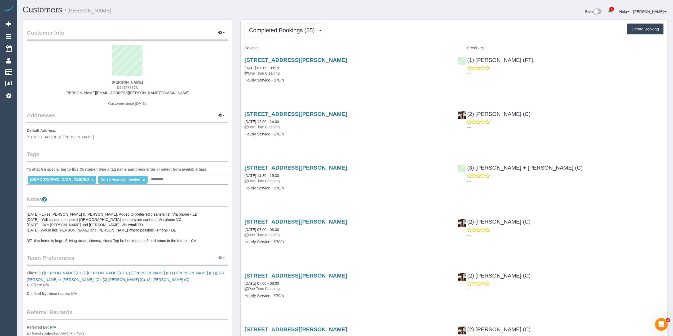
click at [227, 257] on button "button" at bounding box center [221, 258] width 13 height 8
click at [207, 269] on link "Manage Preferences" at bounding box center [205, 268] width 45 height 7
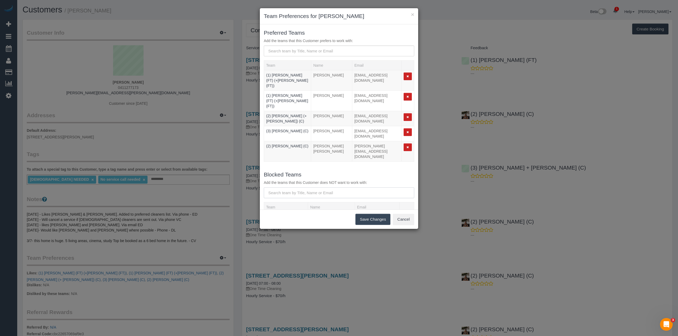
click at [304, 188] on input "text" at bounding box center [339, 193] width 150 height 11
type input "[PERSON_NAME]"
click at [306, 214] on b "(1) [PERSON_NAME] (FT)" at bounding box center [300, 216] width 62 height 4
click at [380, 221] on button "Save Changes" at bounding box center [372, 219] width 35 height 11
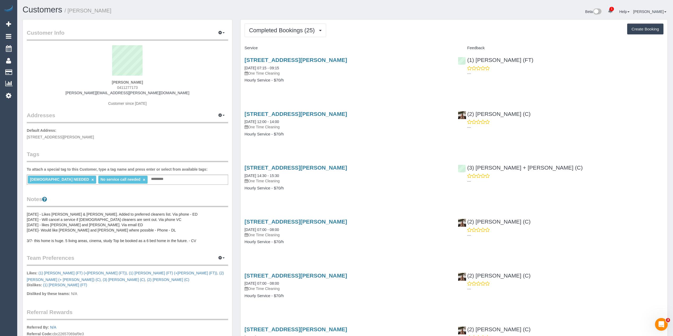
drag, startPoint x: 130, startPoint y: 87, endPoint x: 114, endPoint y: 87, distance: 15.9
click at [114, 87] on div "[PERSON_NAME] 0411277173 [PERSON_NAME][EMAIL_ADDRESS][PERSON_NAME][DOMAIN_NAME]…" at bounding box center [127, 78] width 201 height 66
copy span "0411277173"
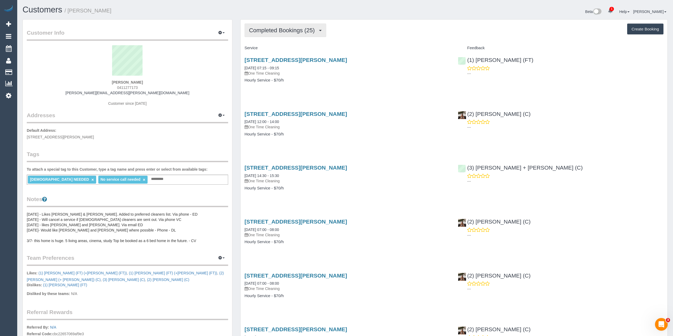
click at [278, 30] on span "Completed Bookings (25)" at bounding box center [283, 30] width 68 height 7
click at [290, 47] on link "Upcoming Bookings (0)" at bounding box center [273, 49] width 57 height 7
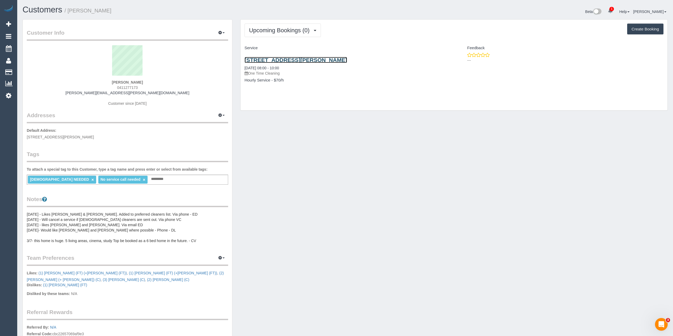
click at [309, 61] on link "[STREET_ADDRESS][PERSON_NAME]" at bounding box center [295, 60] width 102 height 6
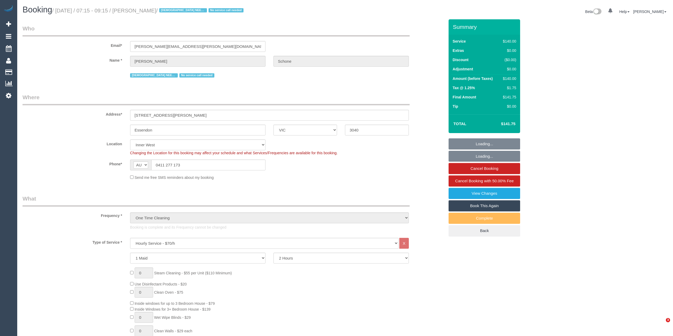
select select "VIC"
select select "string:stripe-pm_1QPMA42GScqysDRVqFL1SLhF"
select select "number:28"
select select "number:14"
select select "number:19"
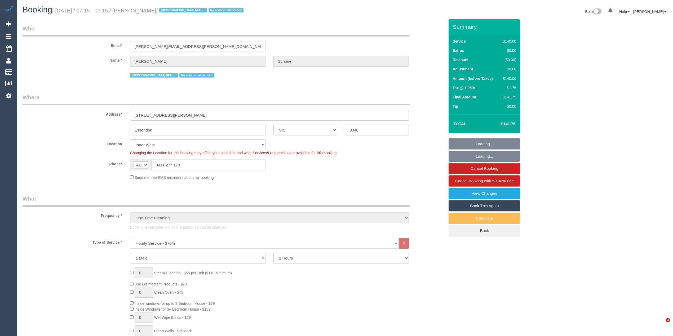
select select "number:22"
select select "number:35"
select select "number:12"
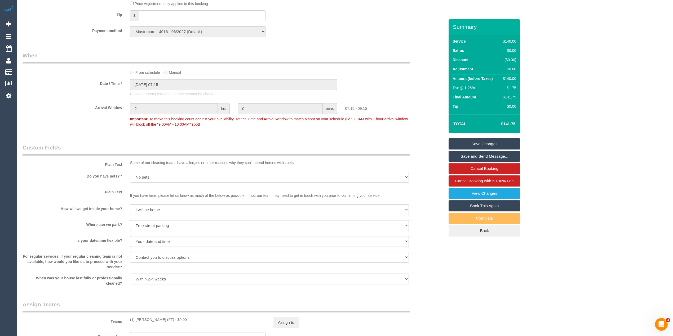
scroll to position [530, 0]
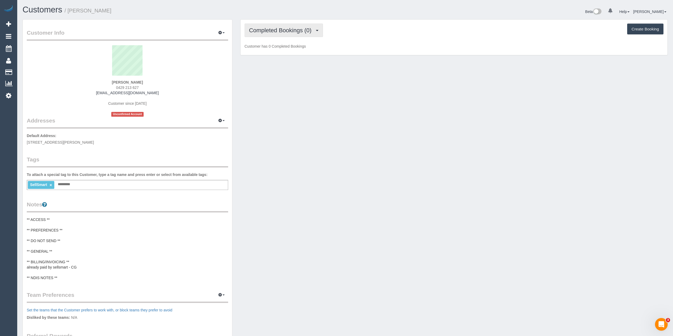
click at [254, 28] on span "Completed Bookings (0)" at bounding box center [281, 30] width 65 height 7
click at [279, 46] on link "Completed Bookings (0)" at bounding box center [272, 42] width 55 height 7
click at [271, 27] on span "Completed Bookings (0)" at bounding box center [281, 30] width 65 height 7
click at [278, 49] on link "Upcoming Bookings (1)" at bounding box center [272, 49] width 55 height 7
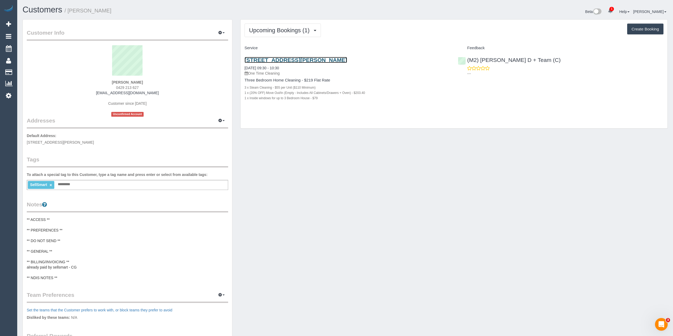
click at [317, 57] on link "10 Fordyce St, Cheltenham, VIC 3192" at bounding box center [295, 60] width 102 height 6
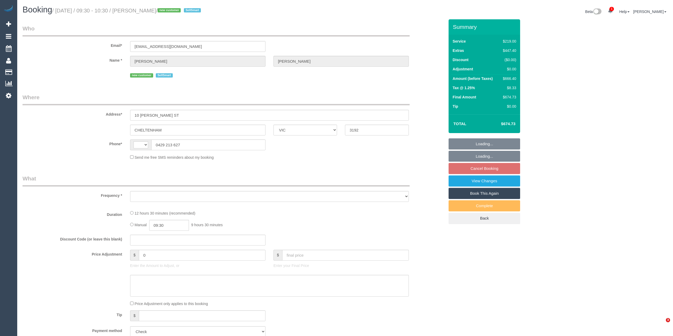
select select "VIC"
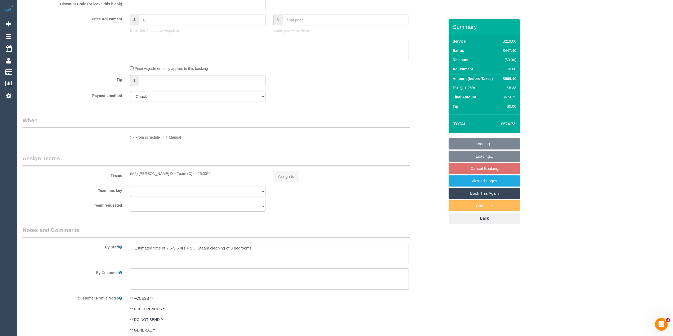
select select "string:AU"
select select "object:591"
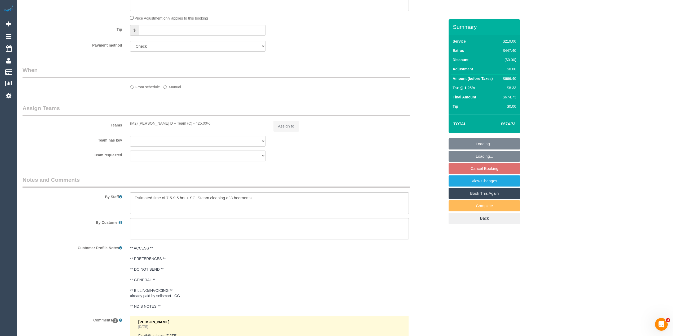
select select "number:28"
select select "number:14"
select select "number:19"
select select "number:24"
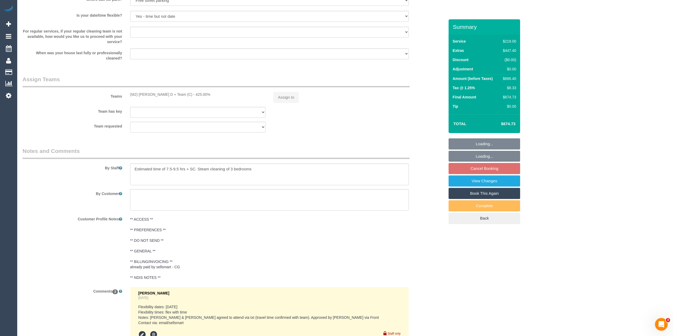
select select "object:840"
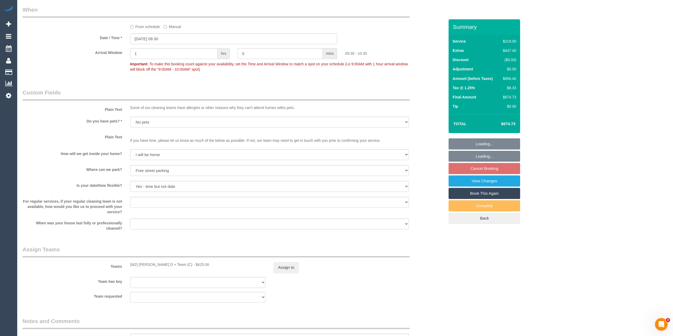
scroll to position [571, 0]
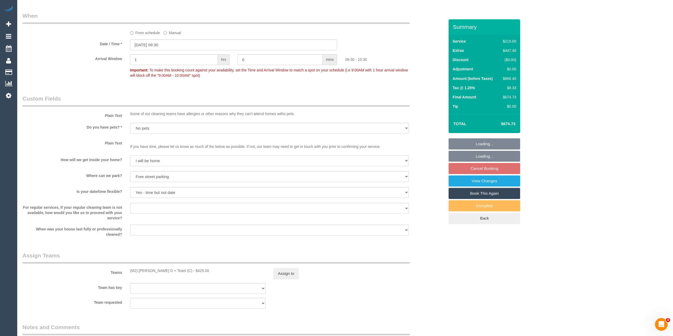
click at [153, 161] on select "I will be home Key will be left (please provide details below) Lock box/Access …" at bounding box center [269, 160] width 279 height 11
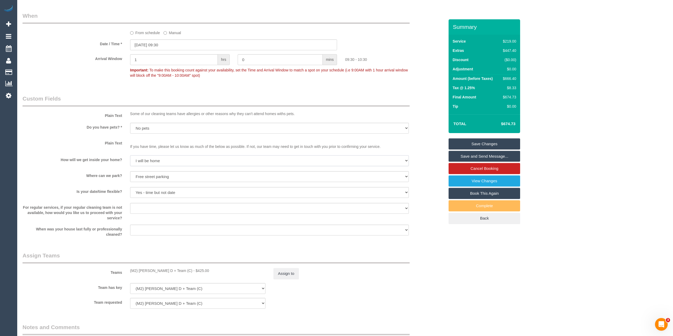
select select "number:16"
click at [130, 156] on select "I will be home Key will be left (please provide details below) Lock box/Access …" at bounding box center [269, 160] width 279 height 11
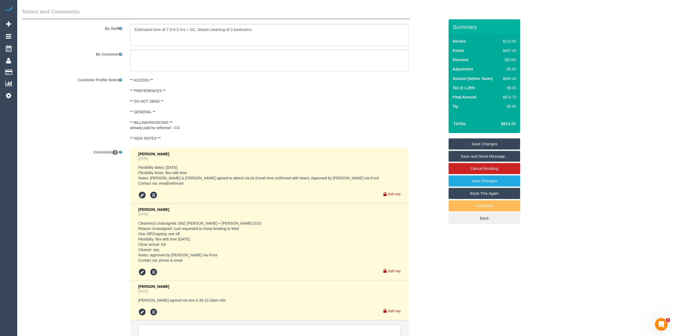
scroll to position [818, 0]
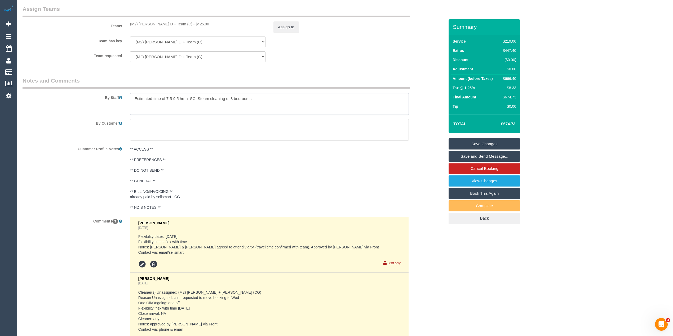
click at [266, 102] on textarea at bounding box center [269, 104] width 279 height 22
paste textarea "3192."
type textarea "Estimated time of 7.5-9.5 hrs + SC. Steam cleaning of 3 bedrooms Lockbox code -…"
click at [500, 144] on link "Save Changes" at bounding box center [484, 144] width 72 height 11
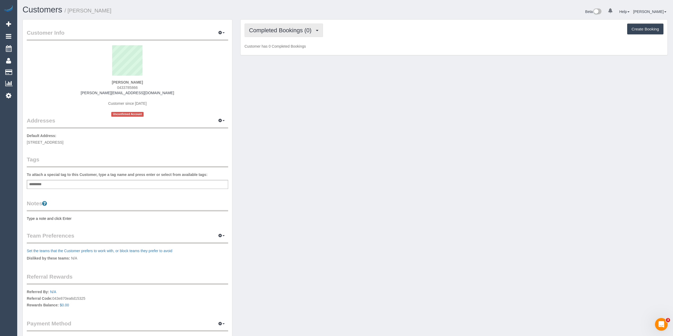
click at [265, 30] on span "Completed Bookings (0)" at bounding box center [281, 30] width 65 height 7
click at [272, 47] on link "Upcoming Bookings (1)" at bounding box center [272, 49] width 55 height 7
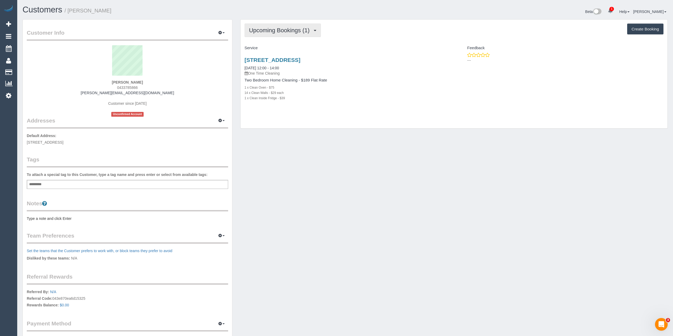
click at [266, 27] on button "Upcoming Bookings (1)" at bounding box center [282, 31] width 77 height 14
click at [275, 50] on link "Upcoming Bookings (1)" at bounding box center [272, 49] width 55 height 7
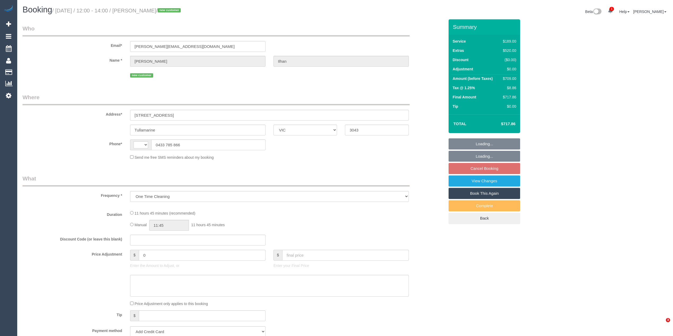
select select "VIC"
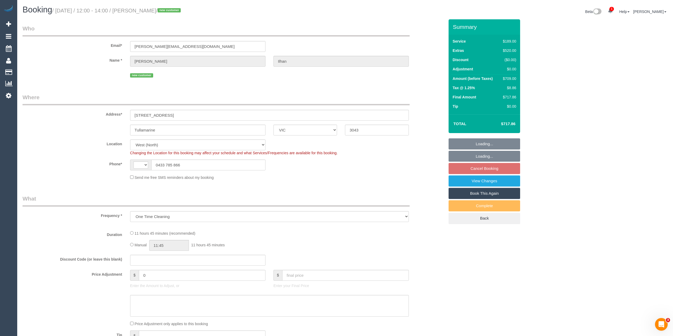
select select "object:1194"
select select "string:AU"
select select "string:stripe-pm_1S4u1I2GScqysDRVhfUsXWug"
select select "number:28"
select select "number:14"
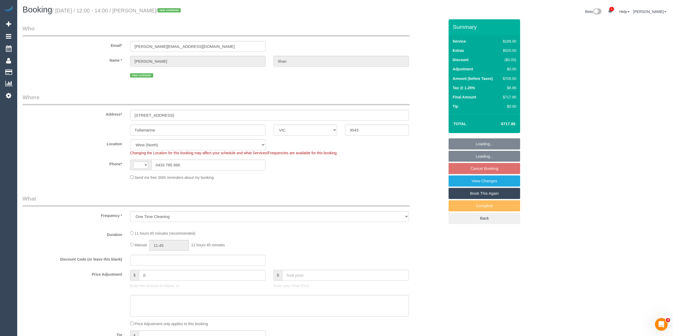
select select "number:18"
select select "number:22"
select select "number:33"
select select "number:26"
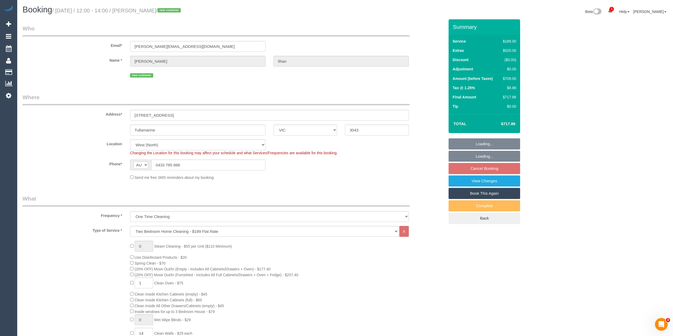
select select "spot1"
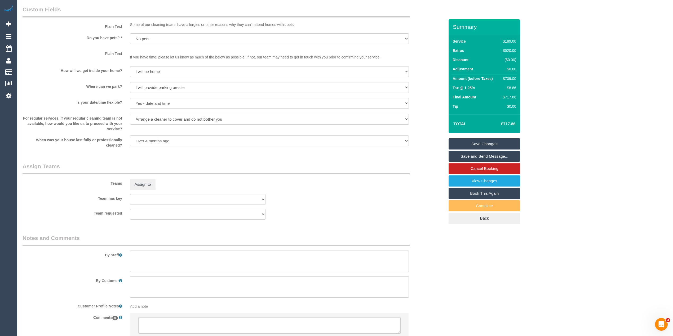
scroll to position [673, 0]
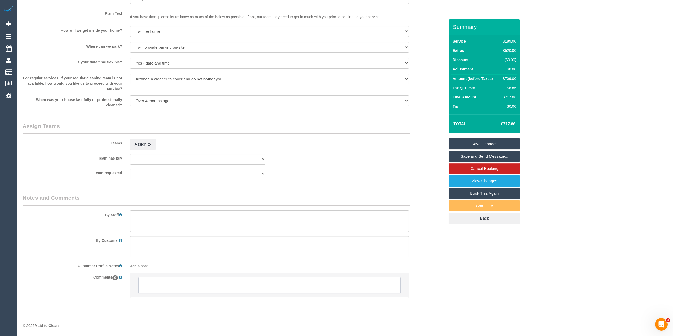
click at [216, 284] on textarea at bounding box center [269, 285] width 262 height 16
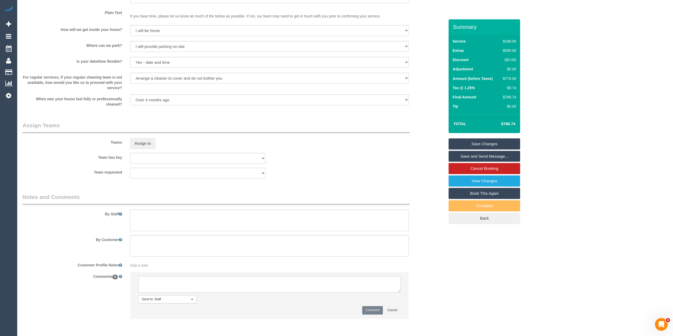
select select "spot14"
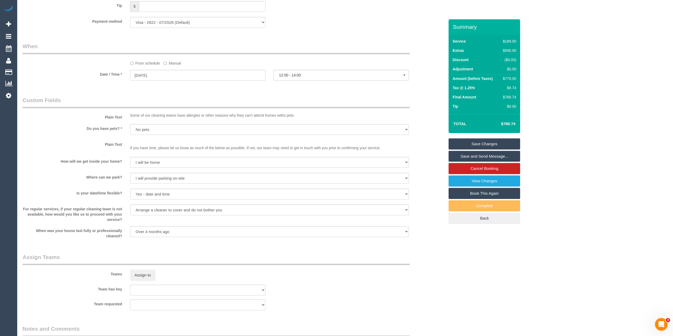
scroll to position [695, 0]
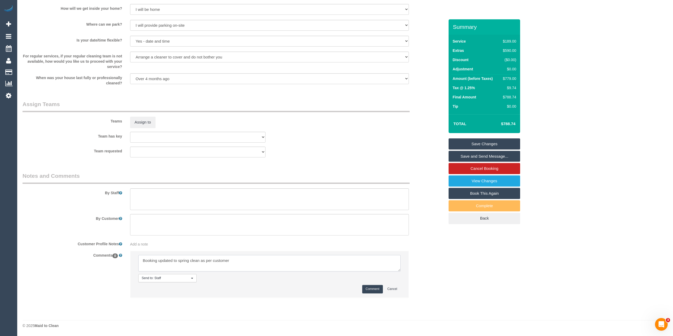
click at [244, 256] on textarea at bounding box center [269, 263] width 262 height 16
click at [248, 261] on textarea at bounding box center [269, 263] width 262 height 16
type textarea "Booking updated to spring clean as per customer. Cust is flex with days"
click at [374, 287] on button "Comment" at bounding box center [372, 289] width 21 height 8
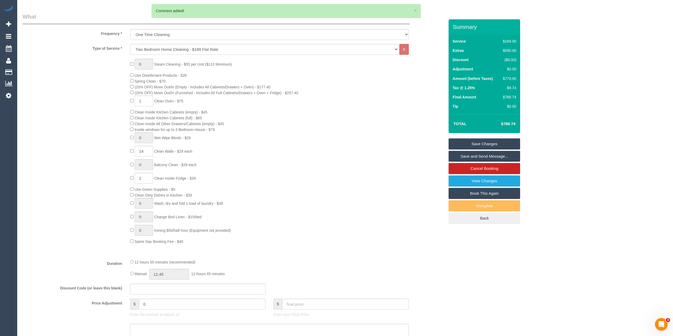
scroll to position [165, 0]
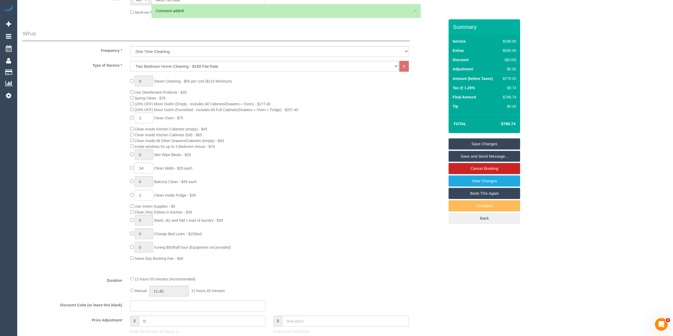
click at [485, 144] on link "Save Changes" at bounding box center [484, 144] width 72 height 11
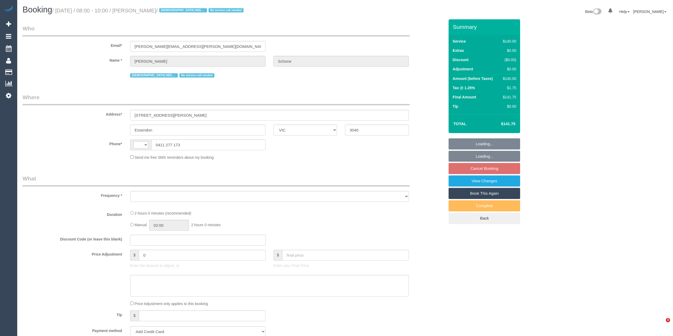
select select "VIC"
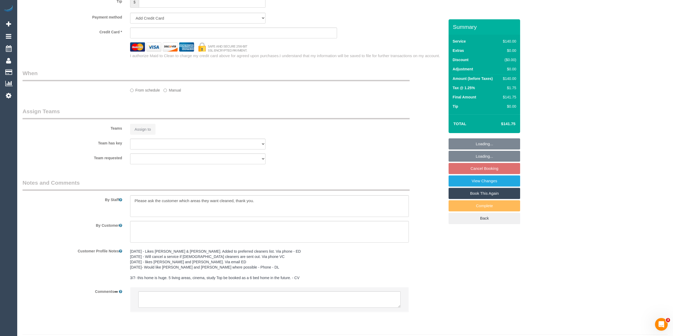
select select "string:AU"
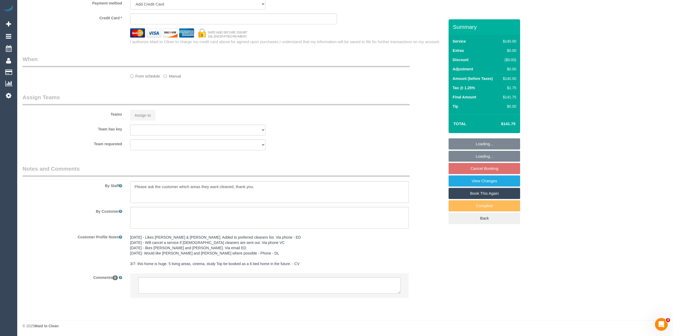
select select "object:692"
select select "string:stripe-pm_1QPMA42GScqysDRVqFL1SLhF"
select select "number:28"
select select "number:14"
select select "number:19"
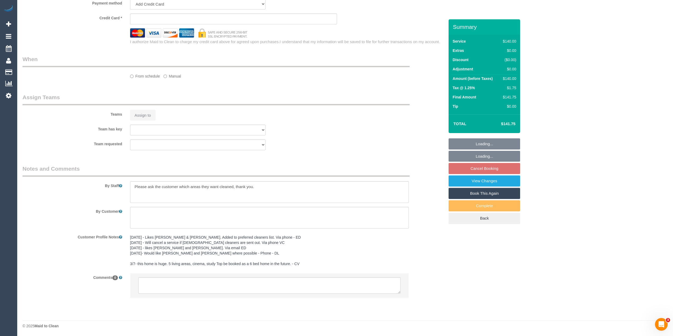
select select "number:24"
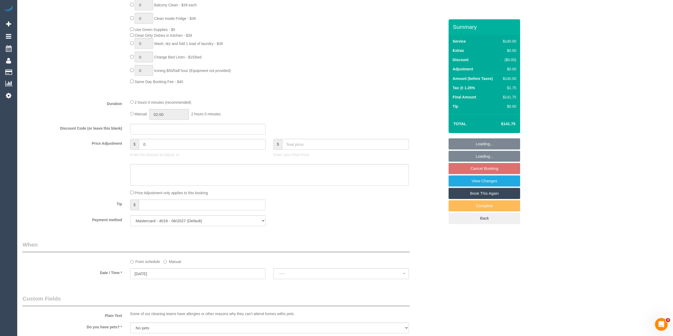
select select "object:1542"
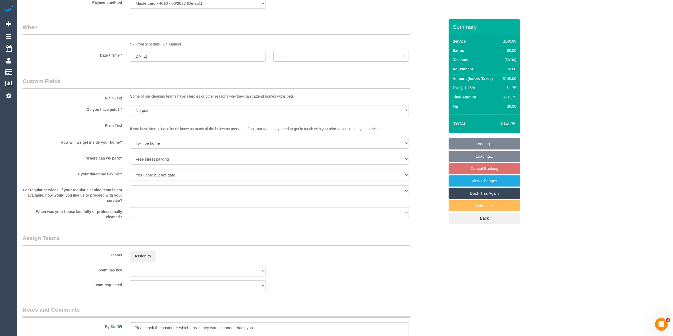
select select "spot2"
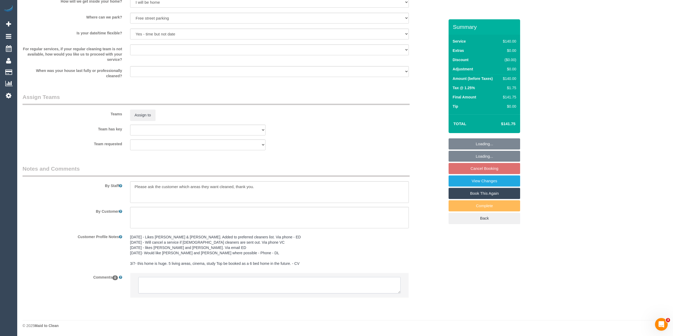
click at [189, 283] on textarea at bounding box center [269, 285] width 262 height 16
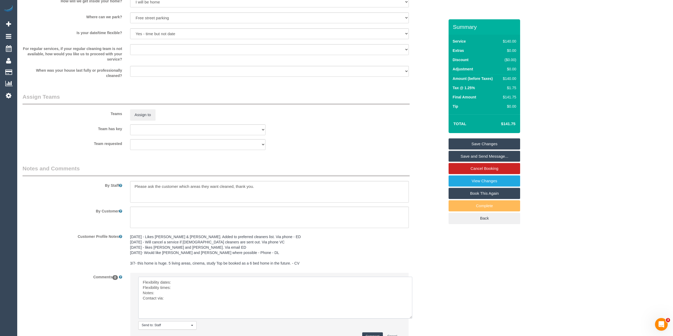
drag, startPoint x: 397, startPoint y: 293, endPoint x: 408, endPoint y: 319, distance: 28.9
click at [408, 319] on textarea at bounding box center [275, 298] width 274 height 42
click at [177, 282] on textarea at bounding box center [275, 298] width 274 height 43
click at [180, 288] on textarea at bounding box center [275, 298] width 274 height 43
click at [178, 292] on textarea at bounding box center [275, 298] width 274 height 43
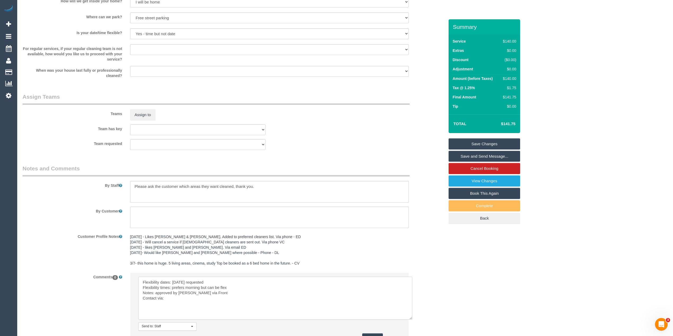
click at [176, 302] on textarea at bounding box center [275, 298] width 274 height 43
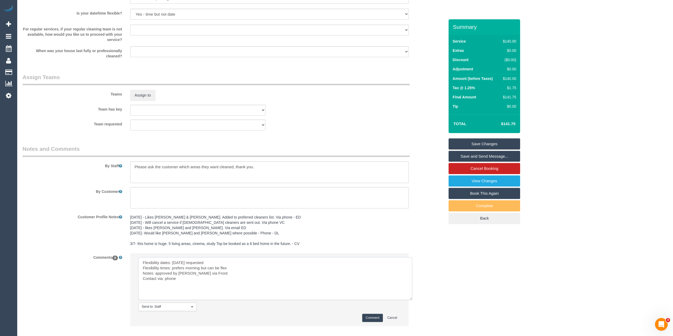
scroll to position [736, 0]
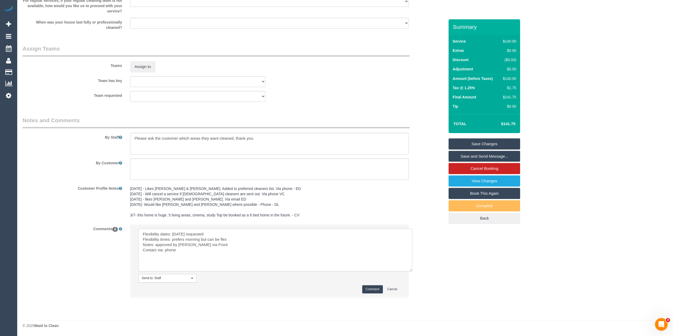
type textarea "Flexibility dates: Saturday requested Flexibility times: prefers morning but ca…"
click at [377, 286] on button "Comment" at bounding box center [372, 290] width 21 height 8
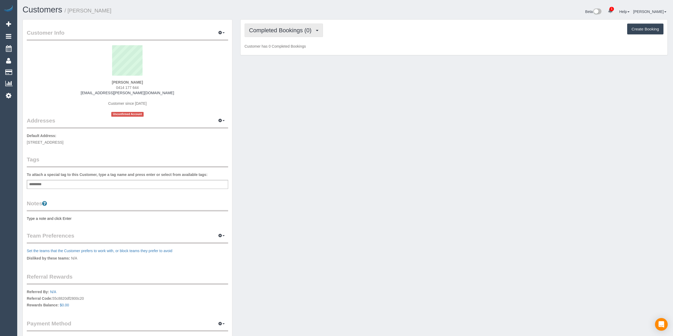
click at [264, 29] on span "Completed Bookings (0)" at bounding box center [281, 30] width 65 height 7
click at [282, 50] on link "Upcoming Bookings (1)" at bounding box center [272, 49] width 55 height 7
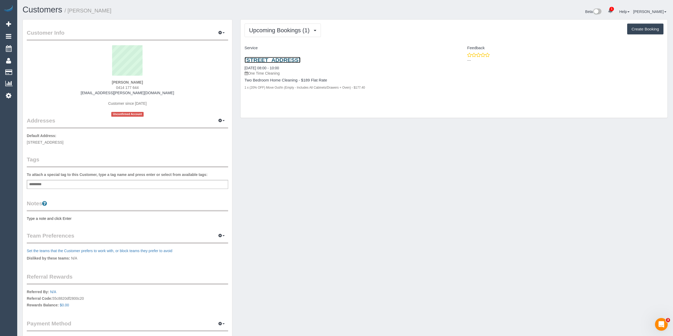
click at [300, 60] on link "502/6 Mater Street, Collingwood, VIC 3066" at bounding box center [272, 60] width 56 height 6
drag, startPoint x: 148, startPoint y: 94, endPoint x: 101, endPoint y: 93, distance: 46.6
click at [101, 93] on div "Haily Tran 0414 177 644 haily.tran@gmail.com Customer since 2025 Unconfirmed Ac…" at bounding box center [127, 81] width 201 height 72
copy link "[EMAIL_ADDRESS][PERSON_NAME][DOMAIN_NAME]"
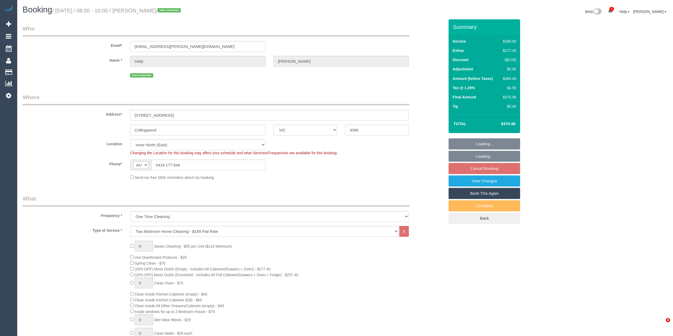
select select "VIC"
select select "number:28"
select select "number:14"
select select "number:19"
select select "number:24"
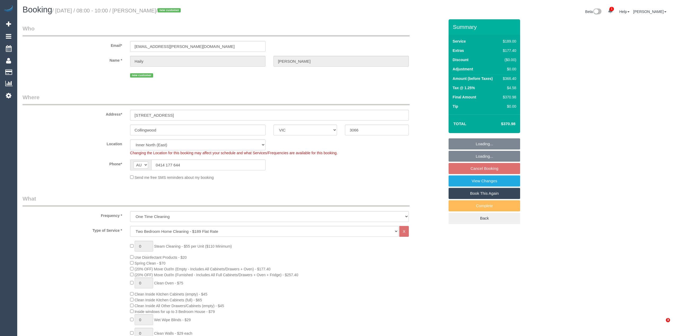
select select "spot2"
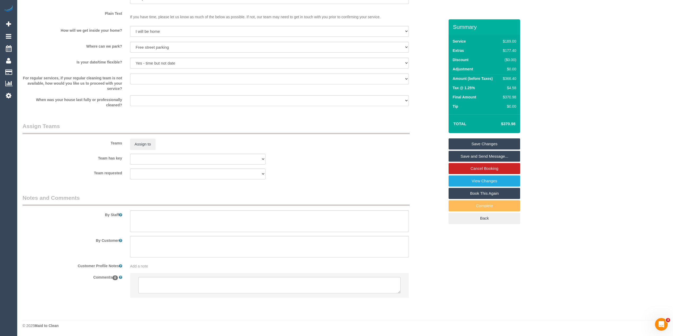
scroll to position [673, 0]
click at [199, 284] on textarea at bounding box center [269, 285] width 262 height 16
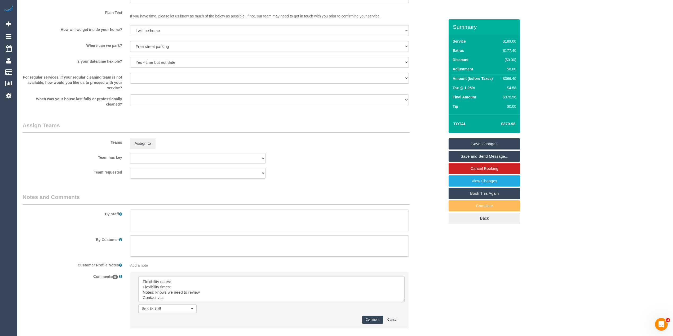
drag, startPoint x: 395, startPoint y: 291, endPoint x: 405, endPoint y: 312, distance: 23.1
click at [404, 302] on textarea at bounding box center [271, 290] width 266 height 26
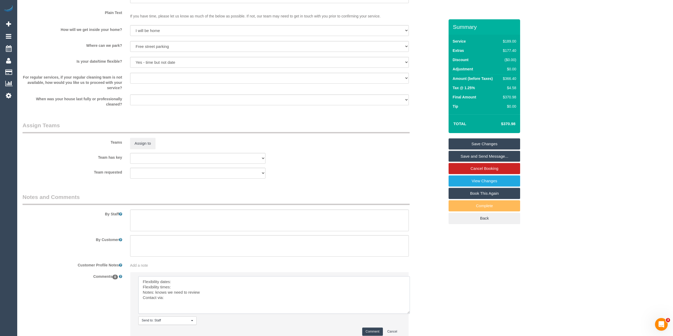
click at [193, 281] on textarea at bounding box center [273, 296] width 271 height 38
click at [188, 290] on textarea at bounding box center [273, 296] width 271 height 38
click at [184, 299] on textarea at bounding box center [273, 296] width 271 height 38
type textarea "Flexibility dates: 15/10 requested Flexibility times: prefers morning from 8am …"
click at [369, 331] on button "Comment" at bounding box center [372, 332] width 21 height 8
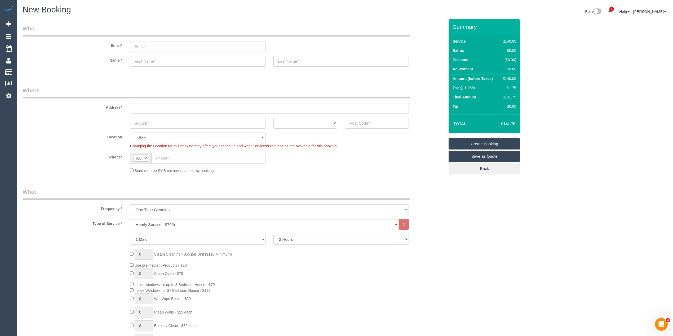
click at [157, 121] on input "text" at bounding box center [197, 123] width 135 height 11
type input "Coburg"
click at [148, 106] on input "text" at bounding box center [269, 108] width 279 height 11
type input "-"
drag, startPoint x: 158, startPoint y: 123, endPoint x: 93, endPoint y: 116, distance: 65.0
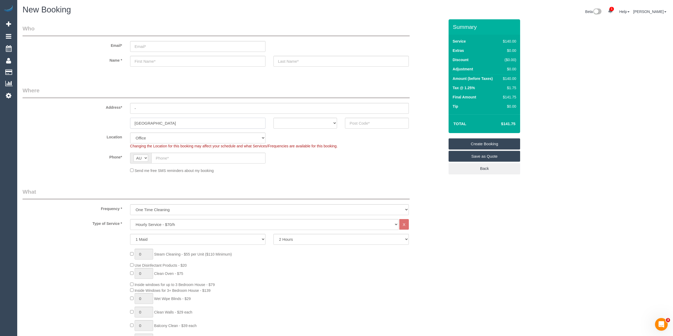
click at [93, 116] on sui-booking-address "Address* - Coburg ACT NSW NT QLD SA TAS VIC WA" at bounding box center [234, 108] width 422 height 42
click at [362, 120] on input "text" at bounding box center [377, 123] width 64 height 11
type input "3058"
click at [298, 119] on select "ACT NSW NT QLD SA TAS VIC WA" at bounding box center [305, 123] width 64 height 11
select select "VIC"
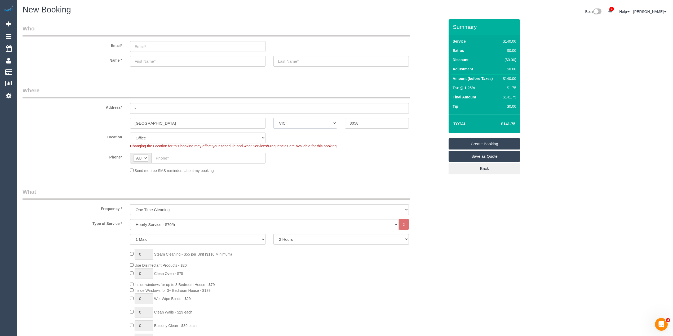
click at [273, 118] on select "ACT NSW NT QLD SA TAS VIC WA" at bounding box center [305, 123] width 64 height 11
select select "61"
select select "object:2103"
click at [181, 162] on input "text" at bounding box center [208, 158] width 114 height 11
paste input "61 457 468 186"
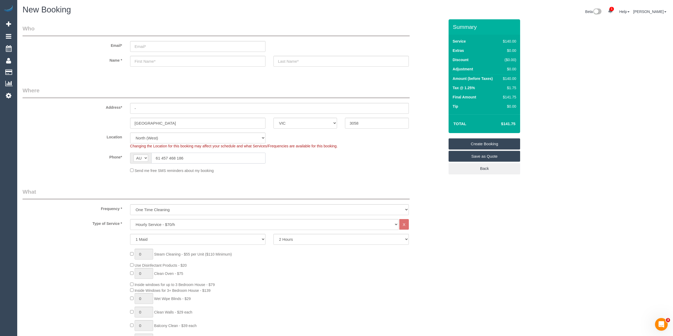
click at [168, 157] on input "61 457 468 186" at bounding box center [208, 158] width 114 height 11
drag, startPoint x: 162, startPoint y: 156, endPoint x: 148, endPoint y: 157, distance: 14.8
click at [148, 157] on div "AF AL DZ AD AO AI AQ AG AR AM AW AU AT AZ BS BH BD BB BY BE BZ BJ BM BT BO BA B…" at bounding box center [197, 158] width 135 height 11
type input "0457 468 186"
click at [173, 223] on select "Hourly Service - $70/h Hourly Service - $65/h Hourly Service - $60/h Hourly Ser…" at bounding box center [264, 224] width 268 height 11
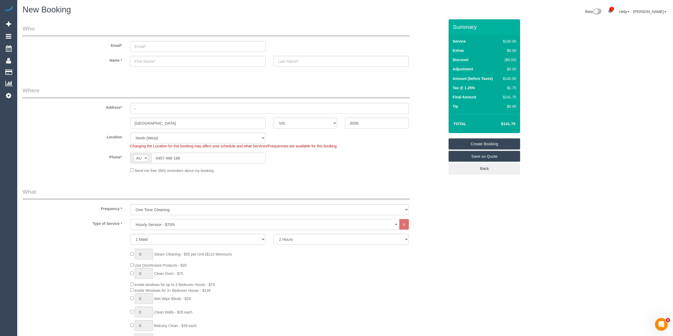
select select "213"
click at [130, 219] on select "Hourly Service - $70/h Hourly Service - $65/h Hourly Service - $60/h Hourly Ser…" at bounding box center [264, 224] width 268 height 11
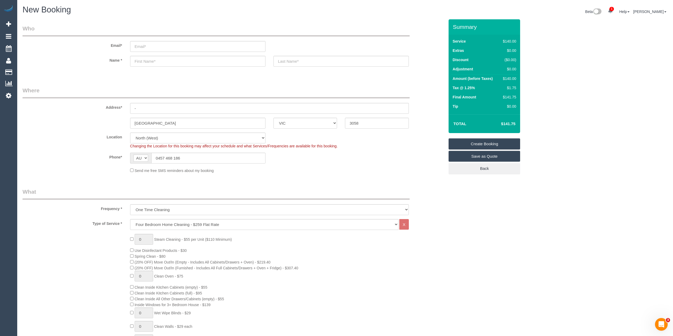
click at [90, 232] on div "Type of Service * Hourly Service - $70/h Hourly Service - $65/h Hourly Service …" at bounding box center [234, 324] width 422 height 211
click at [64, 105] on label "Address*" at bounding box center [73, 106] width 108 height 7
click at [200, 157] on input "0457 468 186" at bounding box center [208, 158] width 114 height 11
click at [150, 60] on input "text" at bounding box center [197, 61] width 135 height 11
type input "Amy"
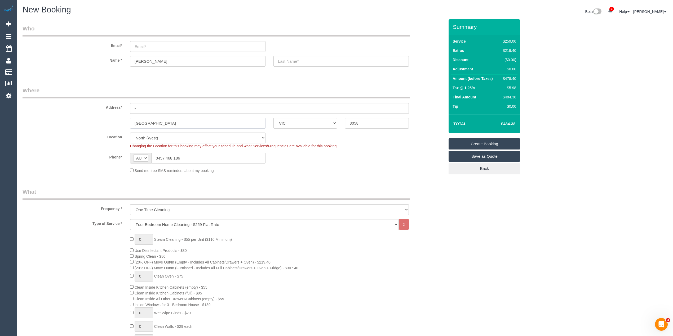
drag, startPoint x: 157, startPoint y: 125, endPoint x: 100, endPoint y: 124, distance: 56.9
click at [100, 124] on div "Coburg ACT NSW NT QLD SA TAS VIC WA 3058" at bounding box center [234, 123] width 430 height 11
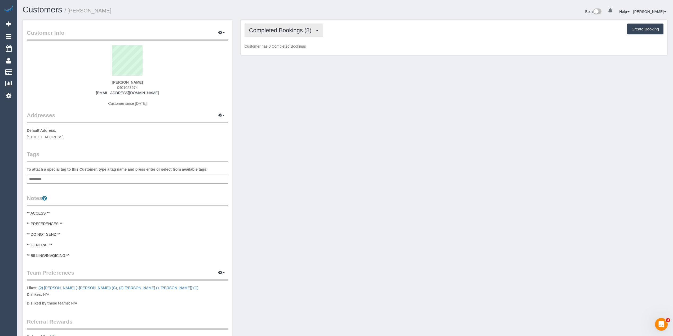
click at [265, 30] on span "Completed Bookings (8)" at bounding box center [281, 30] width 65 height 7
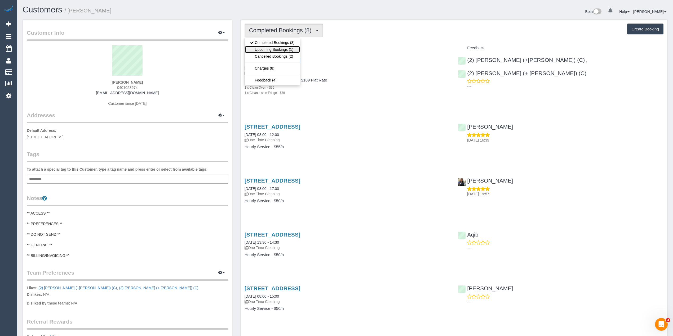
click at [279, 51] on link "Upcoming Bookings (1)" at bounding box center [272, 49] width 55 height 7
click at [264, 29] on span "Completed Bookings (8)" at bounding box center [281, 30] width 65 height 7
click at [275, 49] on link "Upcoming Bookings (1)" at bounding box center [272, 49] width 55 height 7
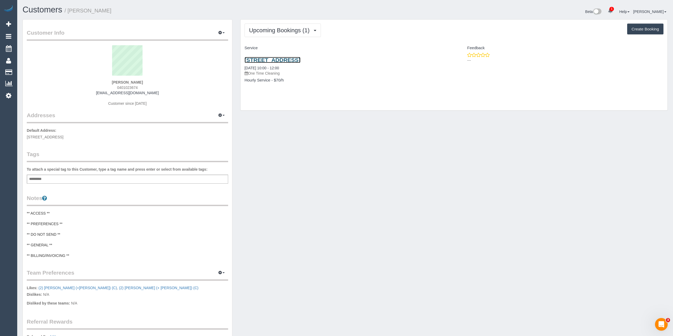
click at [300, 60] on link "[STREET_ADDRESS]" at bounding box center [272, 60] width 56 height 6
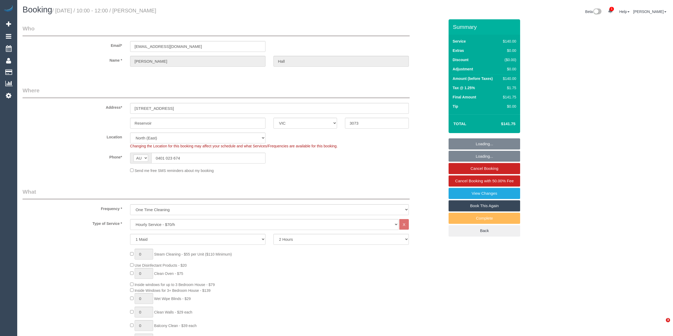
select select "VIC"
select select "string:stripe-pm_1QT9V72GScqysDRVJDC4yHoc"
select select "number:29"
select select "number:14"
select select "number:19"
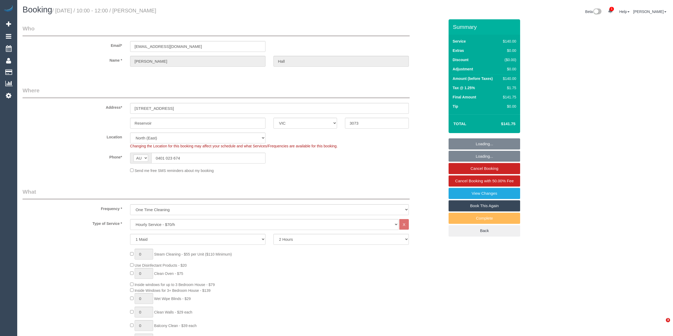
select select "number:22"
select select "number:13"
select select "object:1508"
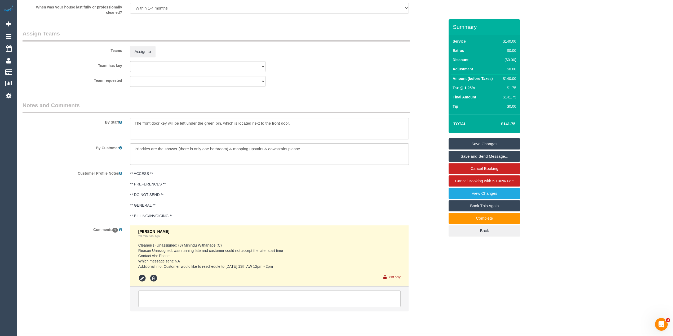
scroll to position [786, 0]
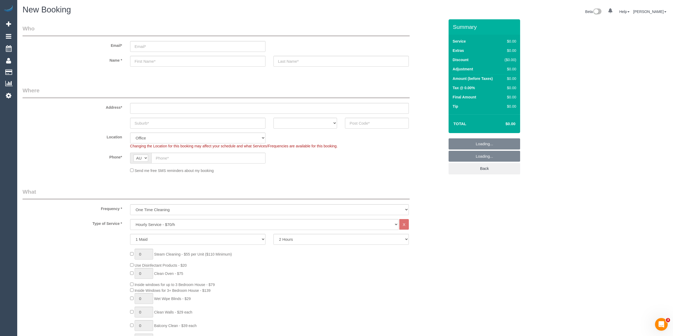
select select "object:822"
click at [175, 226] on select "Hourly Service - $70/h Hourly Service - $65/h Hourly Service - $60/h Hourly Ser…" at bounding box center [264, 224] width 268 height 11
click at [130, 219] on select "Hourly Service - $70/h Hourly Service - $65/h Hourly Service - $60/h Hourly Ser…" at bounding box center [264, 224] width 268 height 11
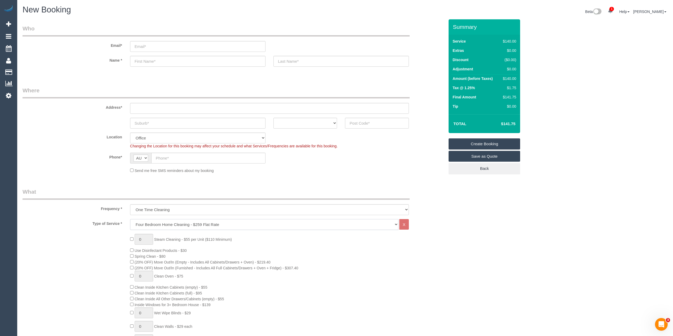
click at [180, 225] on select "Hourly Service - $70/h Hourly Service - $65/h Hourly Service - $60/h Hourly Ser…" at bounding box center [264, 224] width 268 height 11
select select "212"
click at [130, 219] on select "Hourly Service - $70/h Hourly Service - $65/h Hourly Service - $60/h Hourly Ser…" at bounding box center [264, 224] width 268 height 11
click at [216, 224] on select "Hourly Service - $70/h Hourly Service - $65/h Hourly Service - $60/h Hourly Ser…" at bounding box center [264, 224] width 268 height 11
click at [130, 219] on select "Hourly Service - $70/h Hourly Service - $65/h Hourly Service - $60/h Hourly Ser…" at bounding box center [264, 224] width 268 height 11
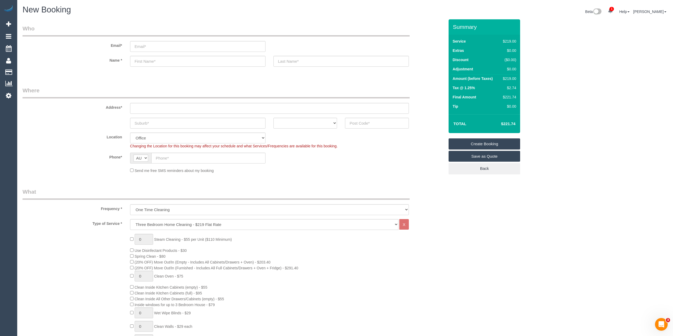
click at [62, 176] on fieldset "Where Address* ACT NSW NT QLD SA TAS VIC WA Location Office City East (North) E…" at bounding box center [234, 132] width 422 height 91
click at [159, 108] on input "text" at bounding box center [269, 108] width 279 height 11
type input "-"
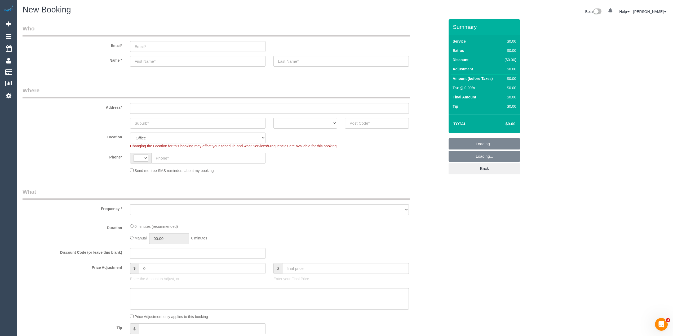
select select "string:AU"
select select "object:2098"
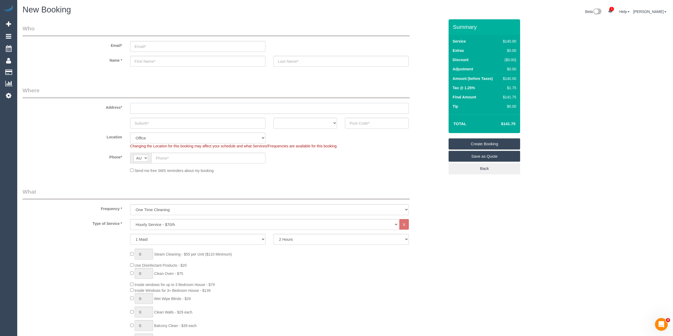
click at [145, 109] on input "text" at bounding box center [269, 108] width 279 height 11
type input "-"
click at [149, 125] on input "text" at bounding box center [197, 123] width 135 height 11
click at [367, 123] on input "text" at bounding box center [377, 123] width 64 height 11
type input "3058"
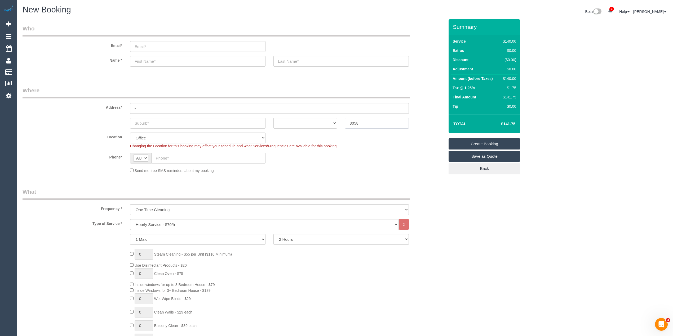
drag, startPoint x: 373, startPoint y: 121, endPoint x: 307, endPoint y: 119, distance: 66.2
click at [307, 119] on div "ACT NSW NT QLD SA TAS VIC WA 3058" at bounding box center [234, 123] width 430 height 11
click at [148, 123] on input "text" at bounding box center [197, 123] width 135 height 11
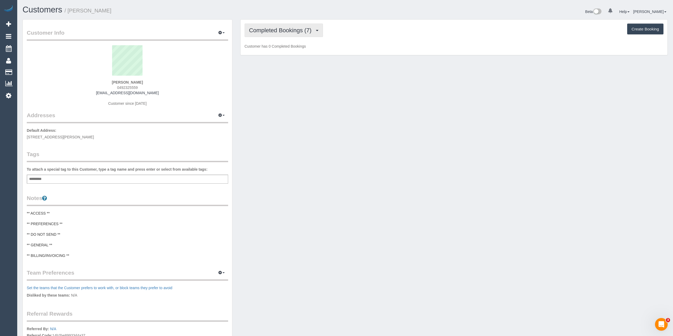
click at [253, 28] on span "Completed Bookings (7)" at bounding box center [281, 30] width 65 height 7
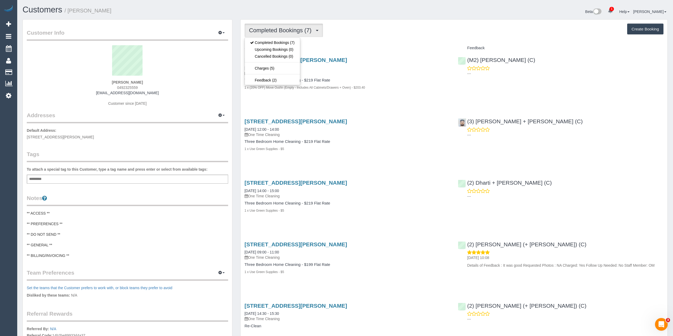
click at [379, 34] on div "Completed Bookings (7) Completed Bookings (7) Upcoming Bookings (0) Cancelled B…" at bounding box center [453, 31] width 419 height 14
click at [297, 31] on span "Completed Bookings (7)" at bounding box center [281, 30] width 65 height 7
drag, startPoint x: 149, startPoint y: 92, endPoint x: 104, endPoint y: 93, distance: 45.6
click at [104, 93] on div "[PERSON_NAME] 0492325559 [EMAIL_ADDRESS][DOMAIN_NAME] Customer since [DATE]" at bounding box center [127, 78] width 201 height 66
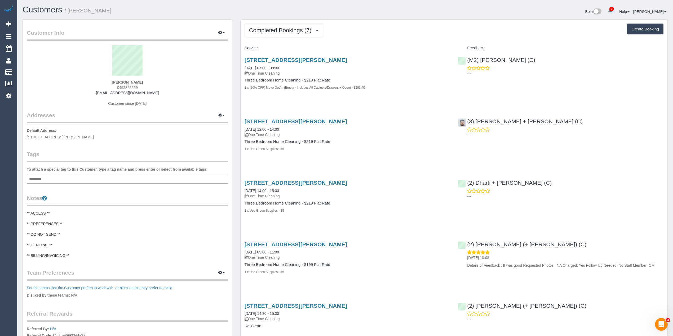
copy link "[EMAIL_ADDRESS][DOMAIN_NAME]"
click at [59, 178] on div "Add a tag" at bounding box center [127, 179] width 201 height 9
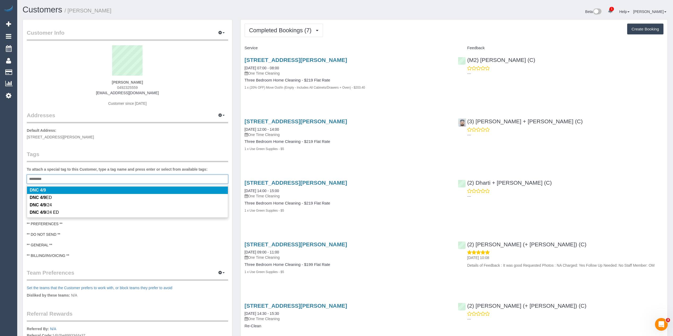
type input "**********"
